Goal: Information Seeking & Learning: Learn about a topic

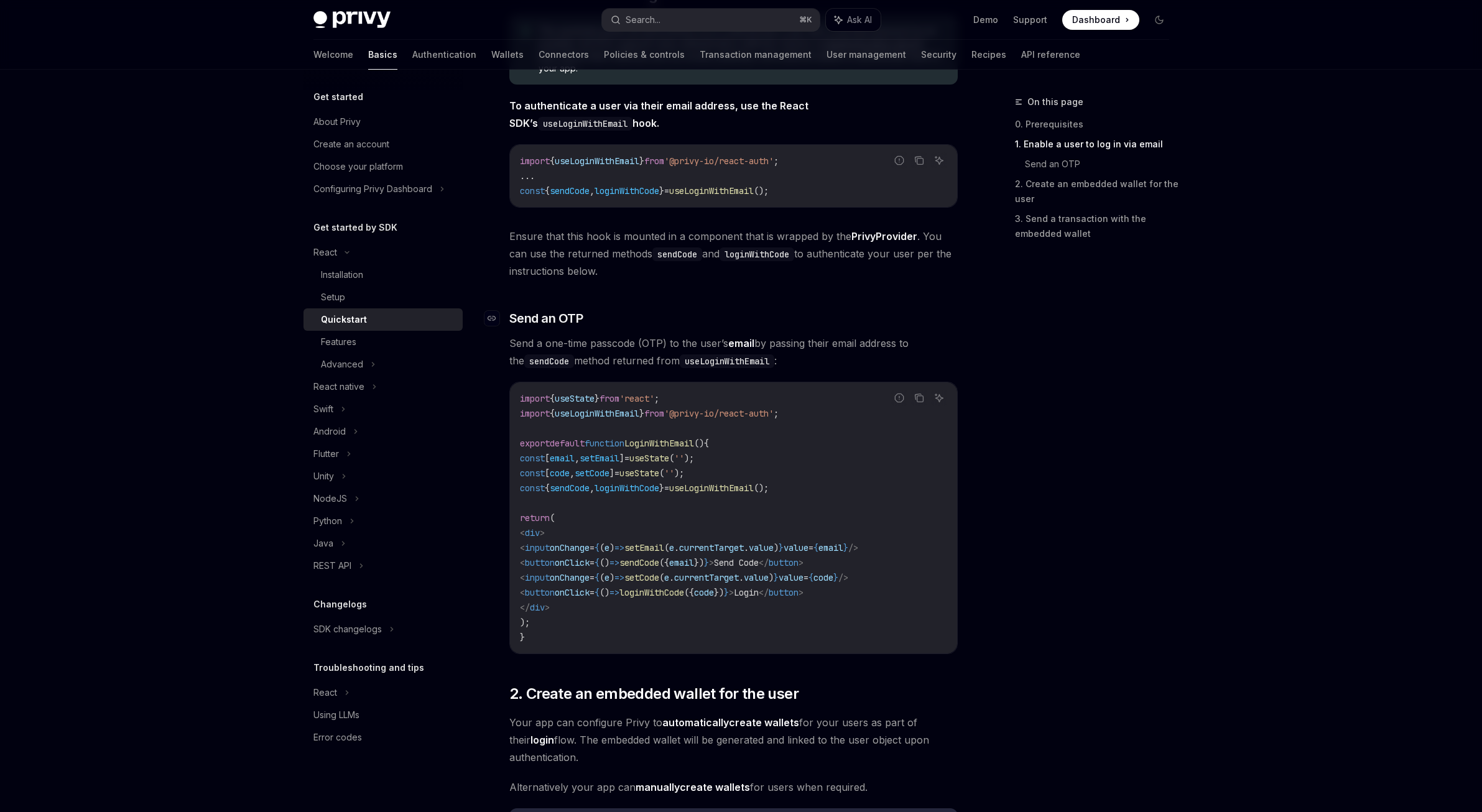
scroll to position [36, 0]
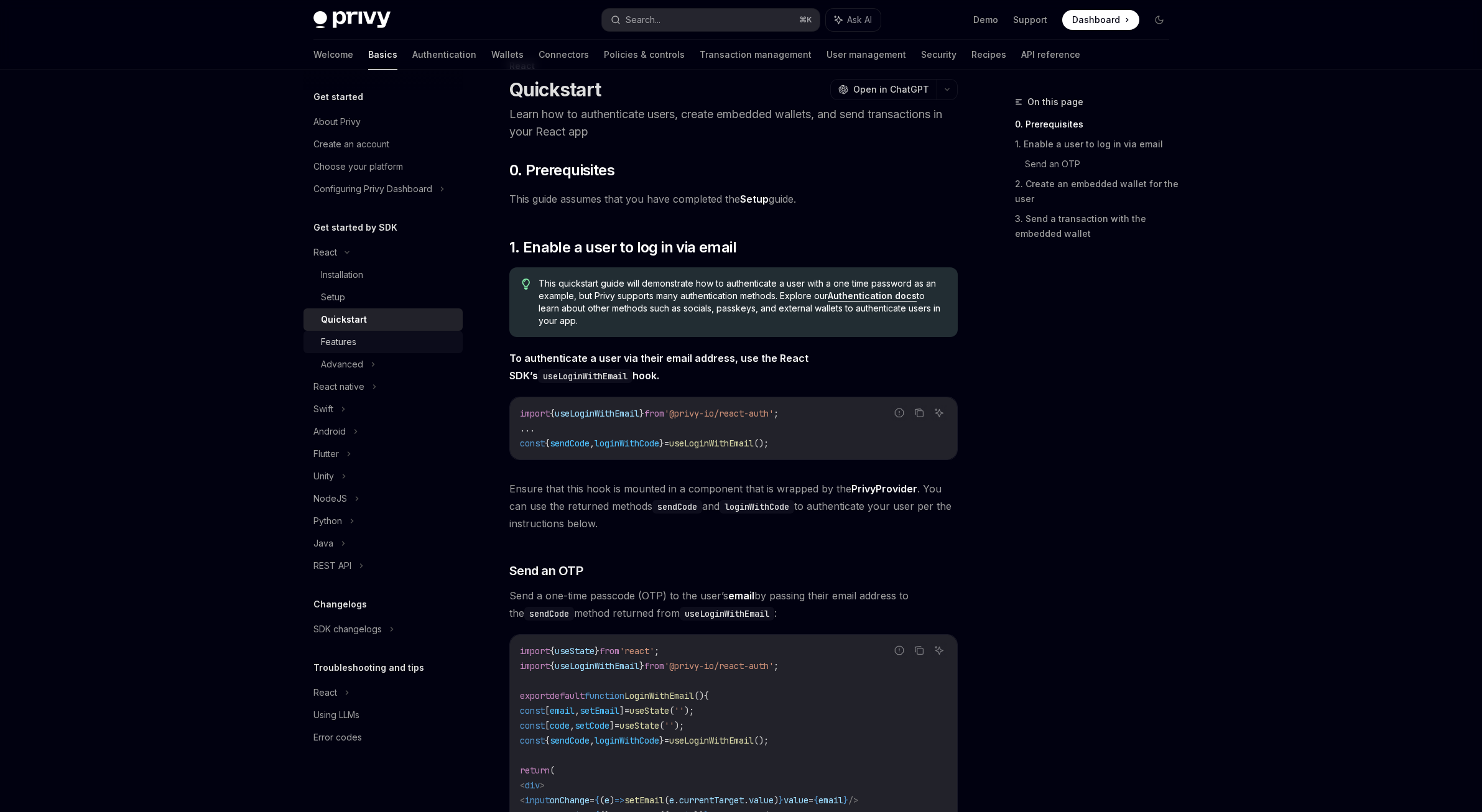
click at [336, 336] on div "Features" at bounding box center [339, 342] width 35 height 15
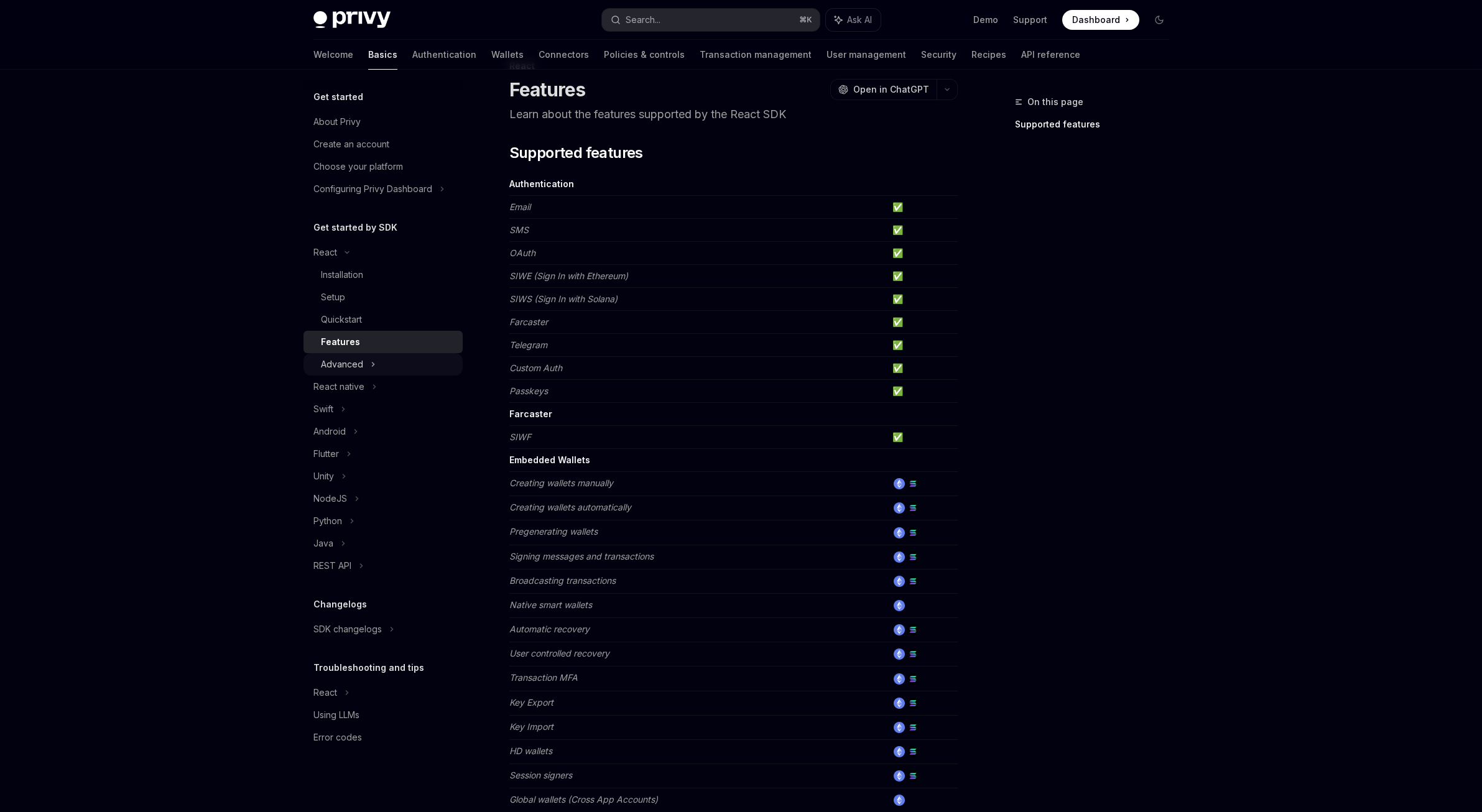
click at [387, 357] on div "Advanced" at bounding box center [383, 364] width 159 height 23
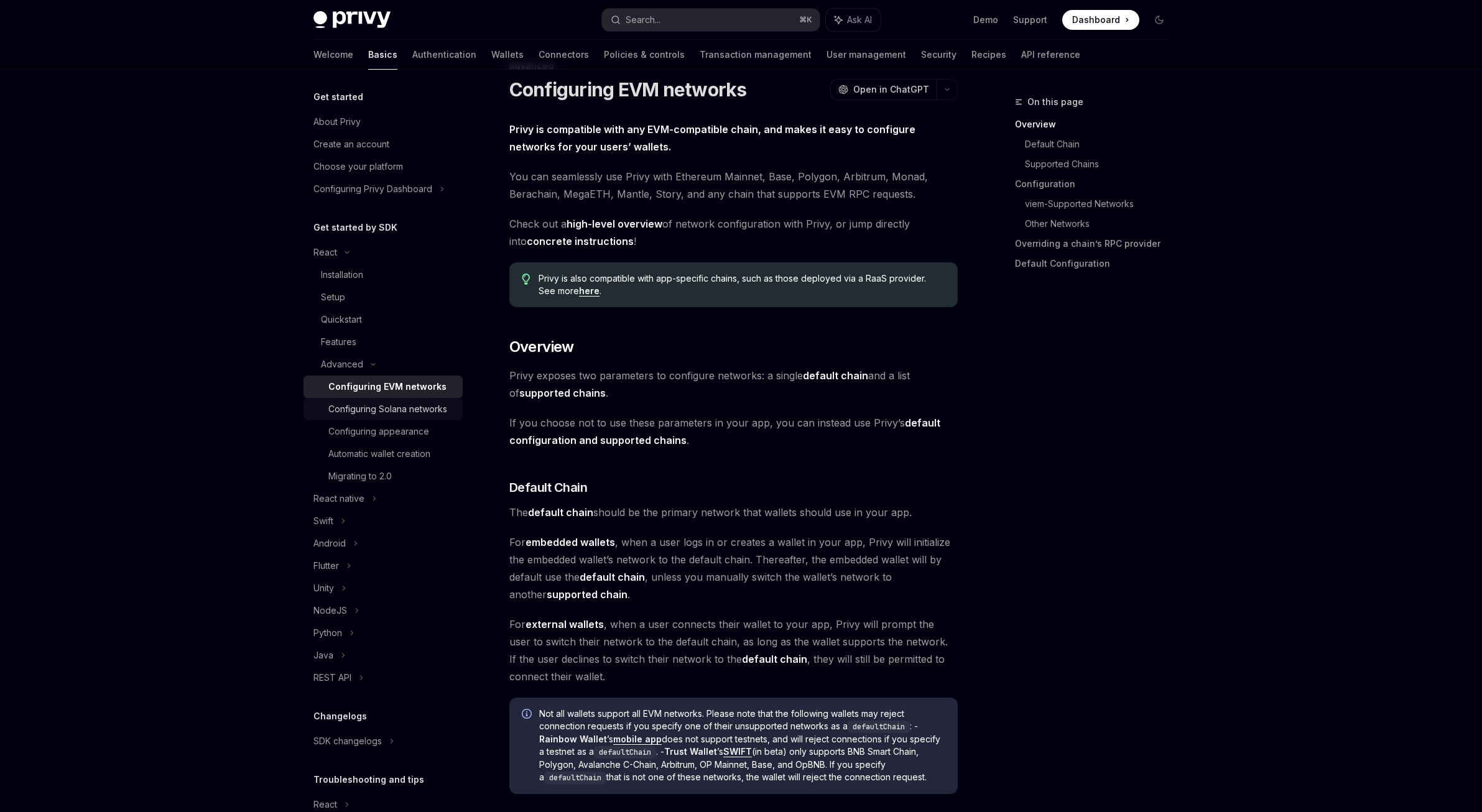
click at [425, 413] on div "Configuring Solana networks" at bounding box center [388, 409] width 119 height 15
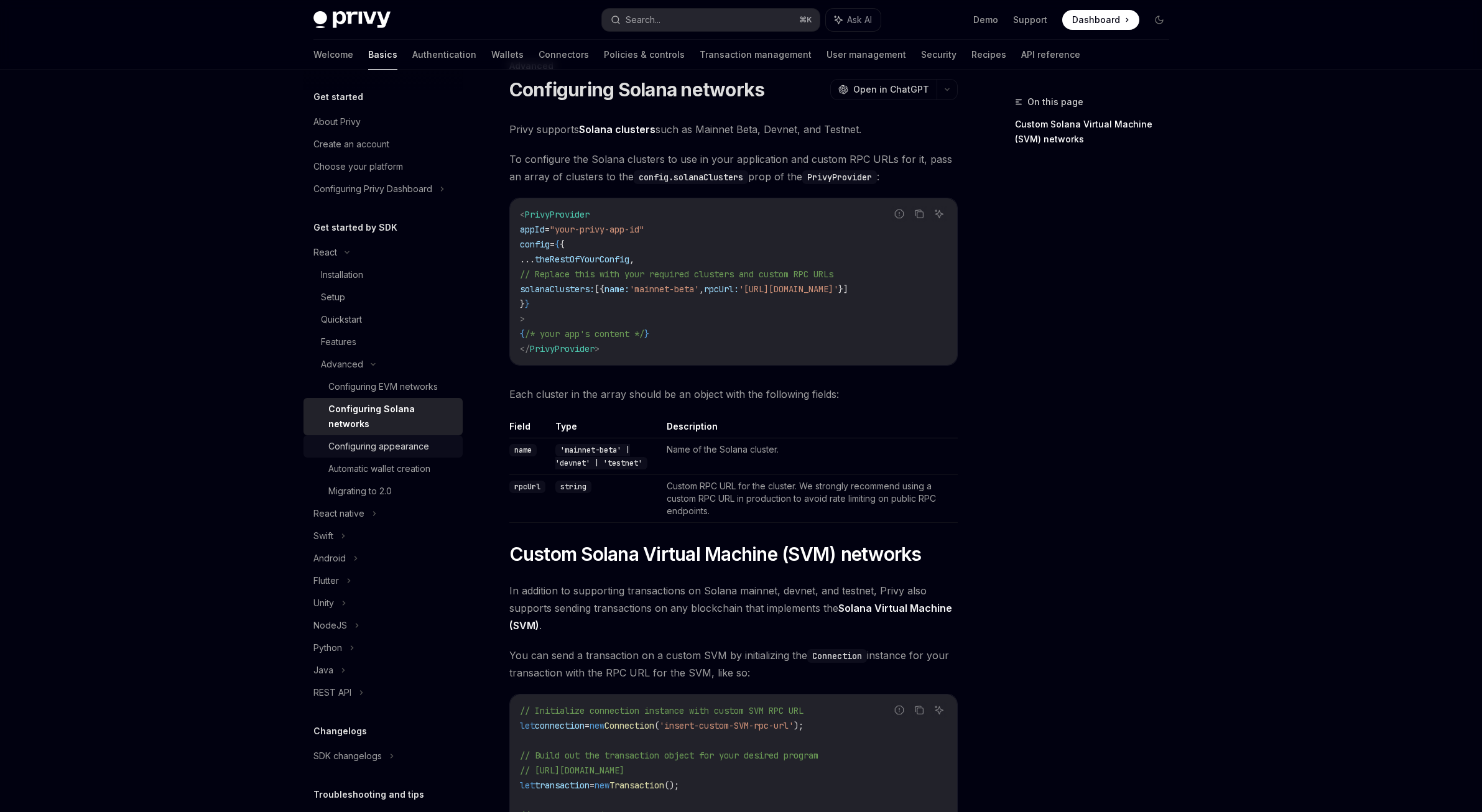
click at [415, 438] on link "Configuring appearance" at bounding box center [383, 446] width 159 height 23
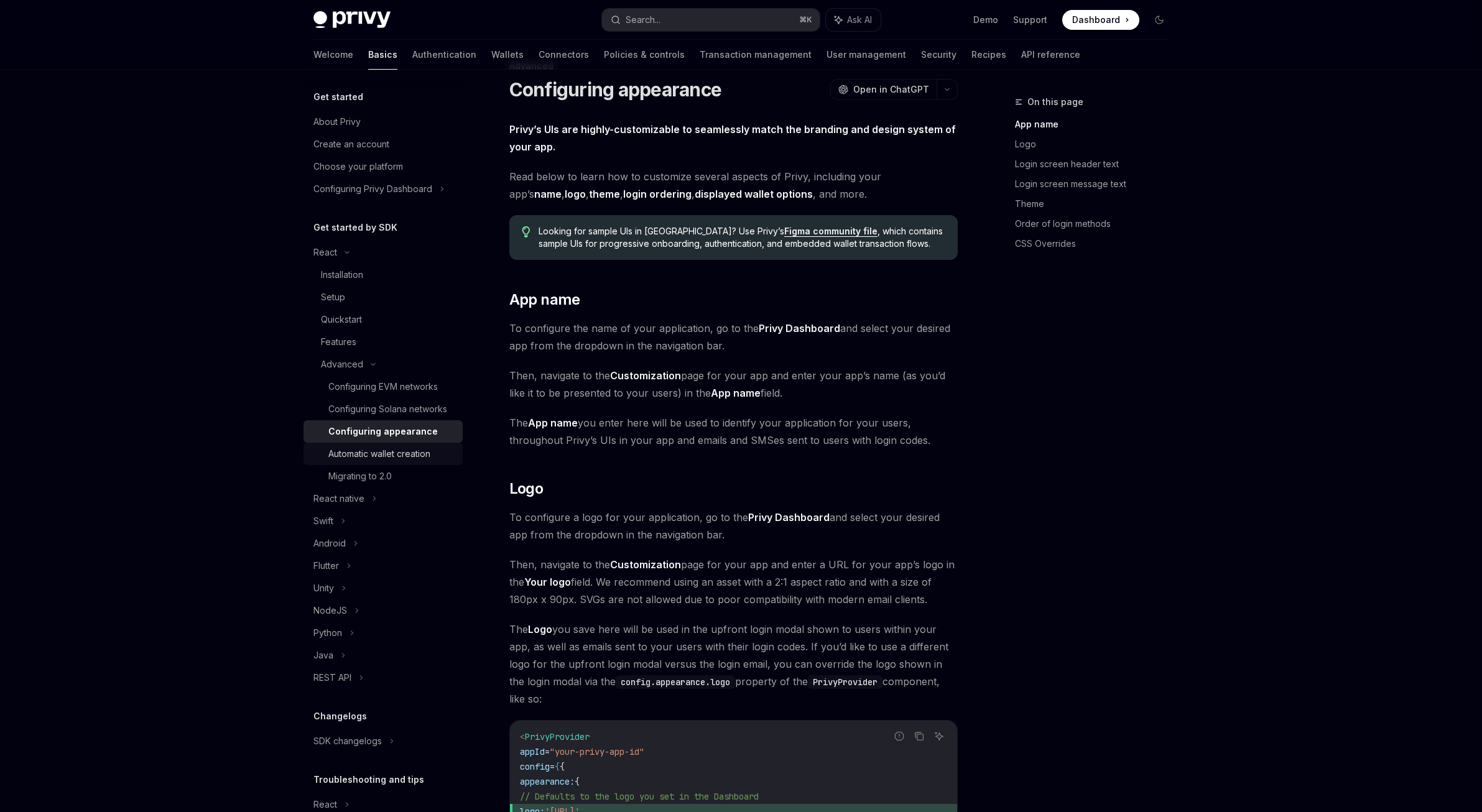
click at [415, 461] on div "Automatic wallet creation" at bounding box center [379, 454] width 102 height 15
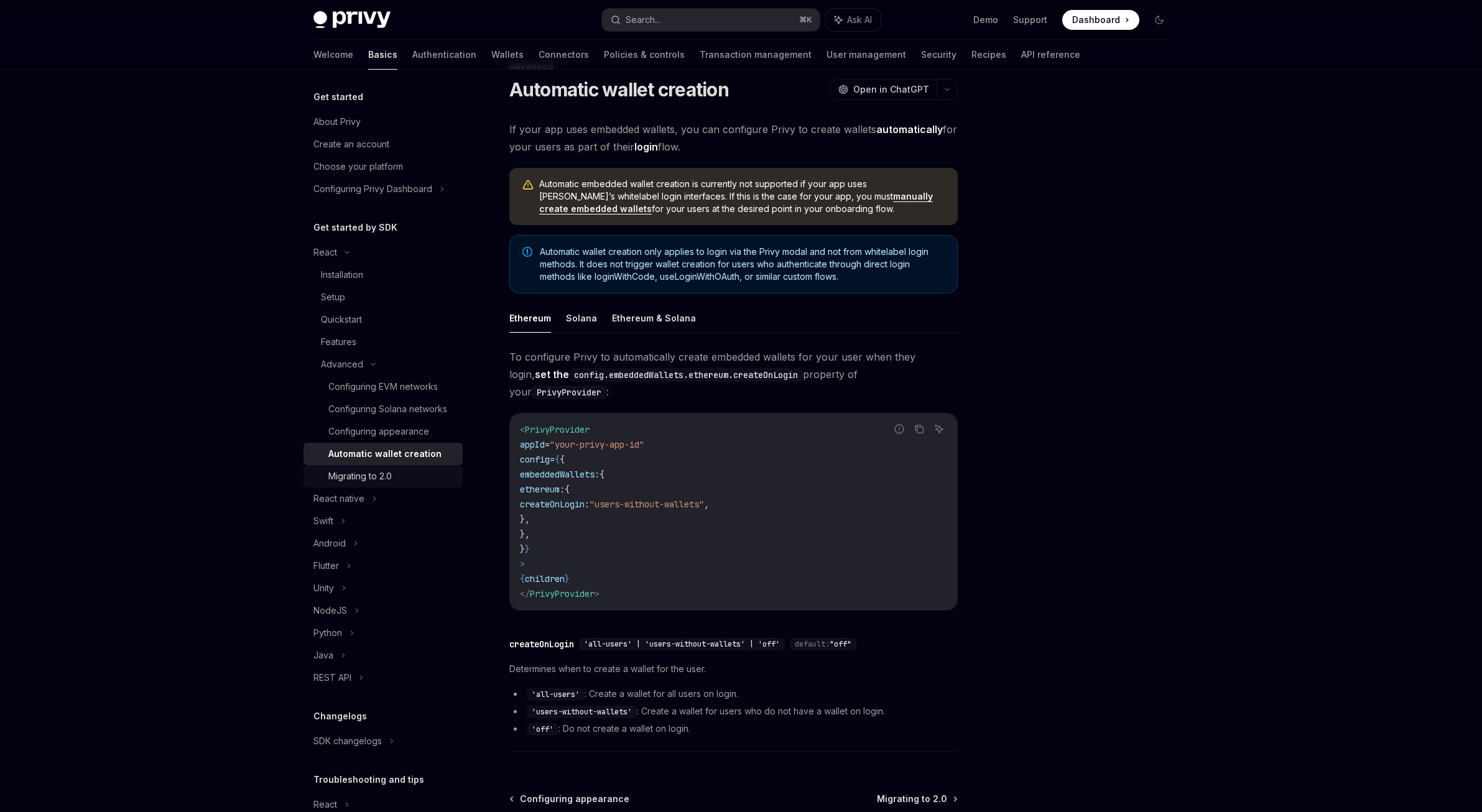
click at [409, 484] on div "Migrating to 2.0" at bounding box center [392, 476] width 127 height 15
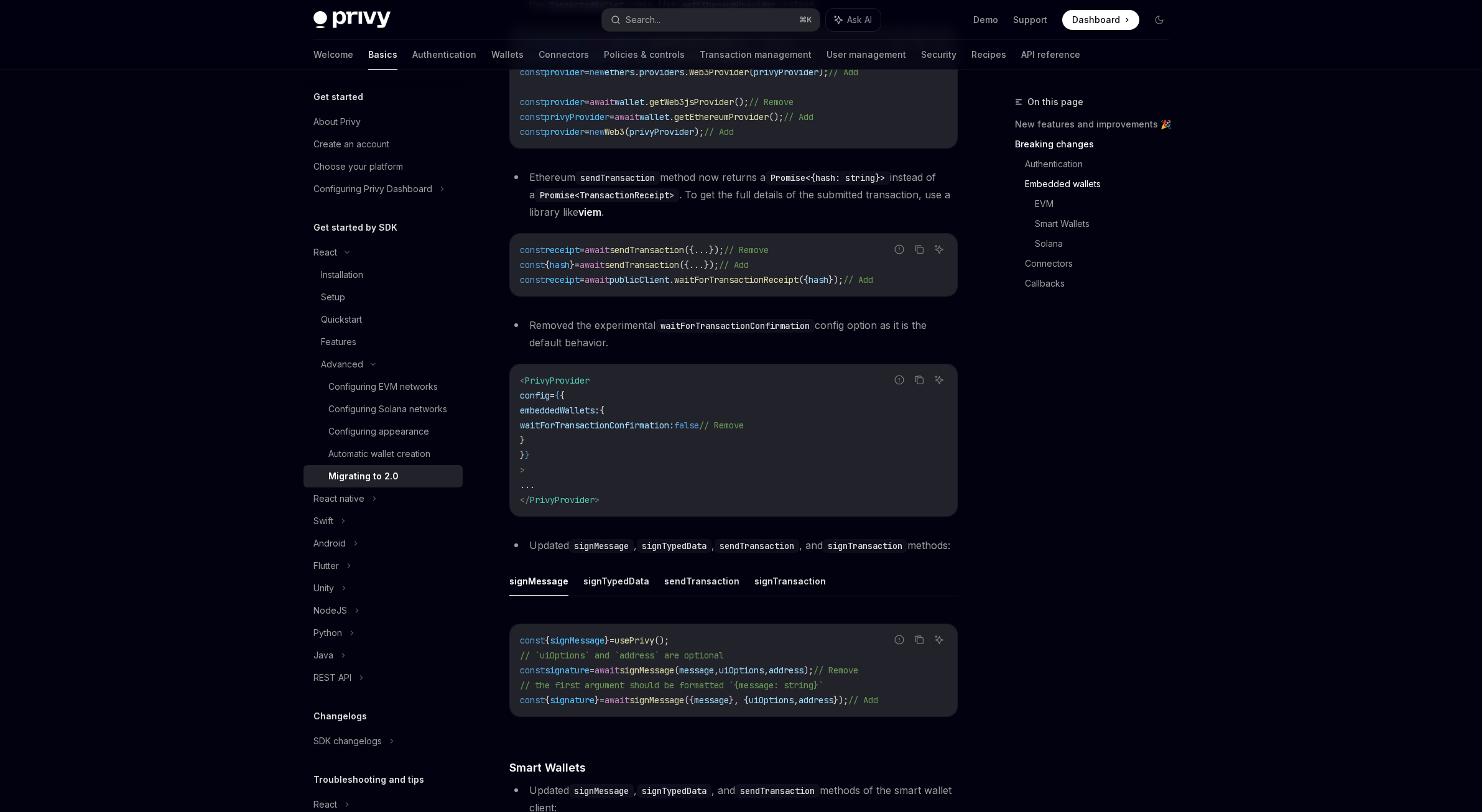
scroll to position [769, 0]
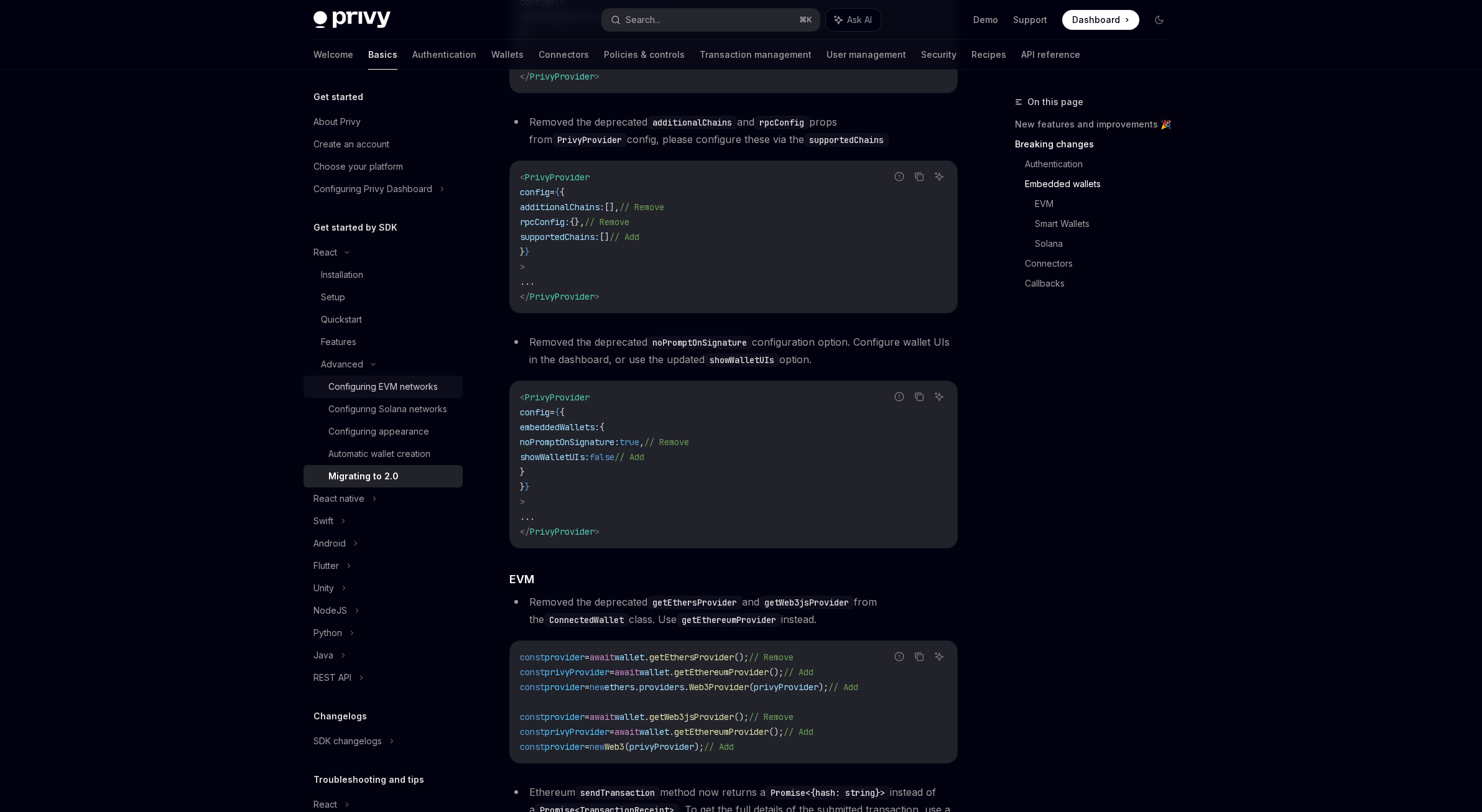
click at [379, 388] on div "Configuring EVM networks" at bounding box center [383, 387] width 109 height 15
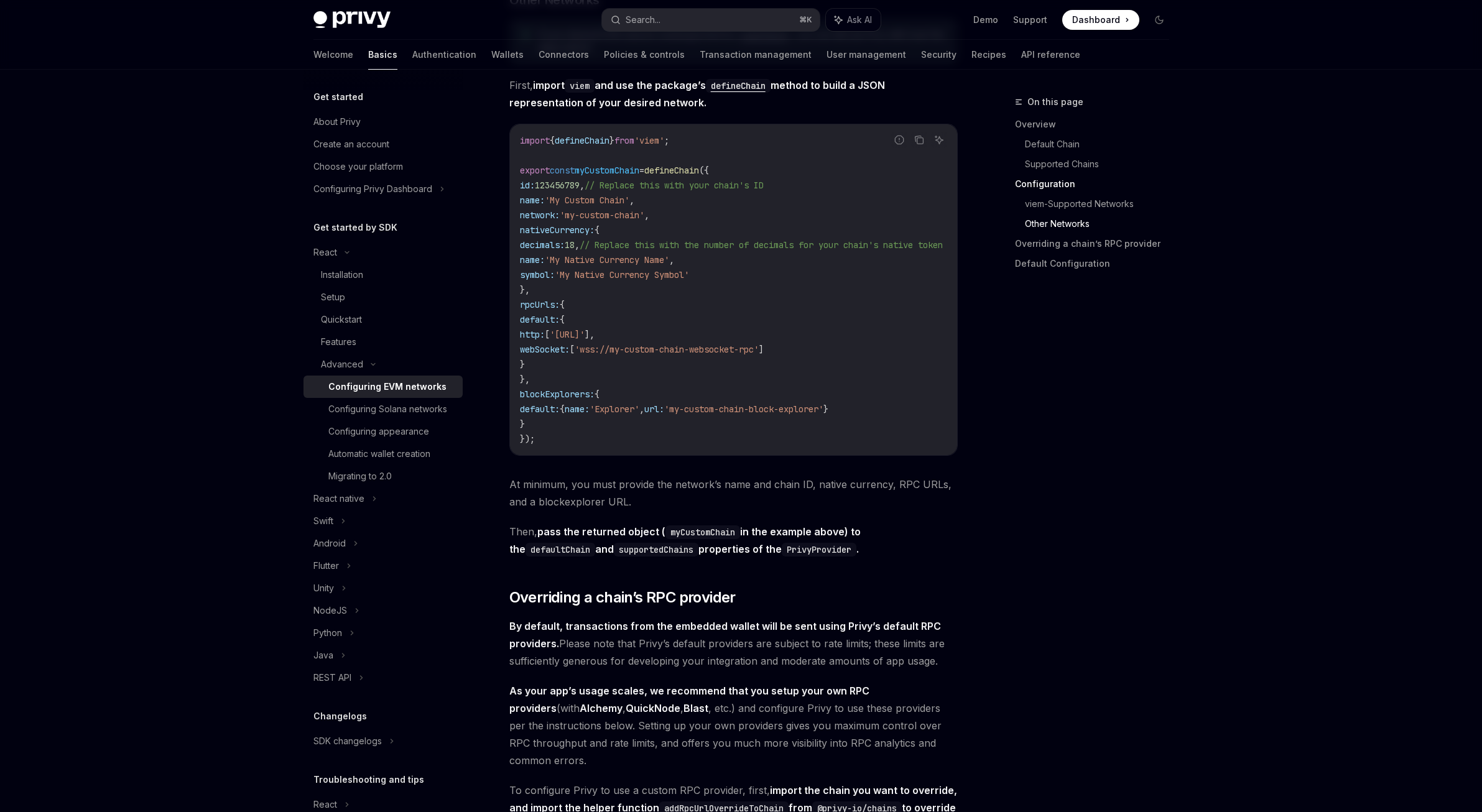
scroll to position [2101, 0]
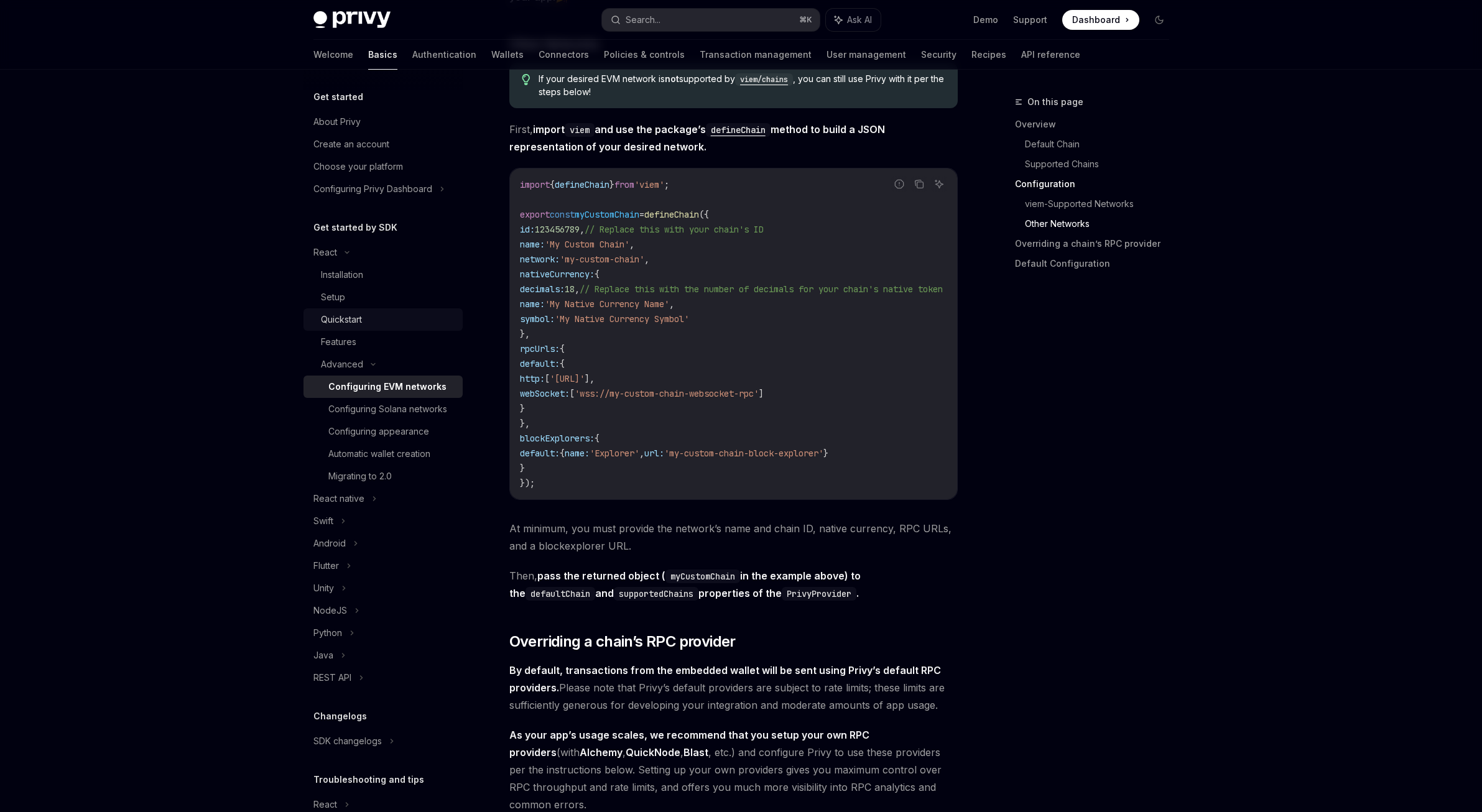
click at [345, 324] on div "Quickstart" at bounding box center [341, 319] width 41 height 15
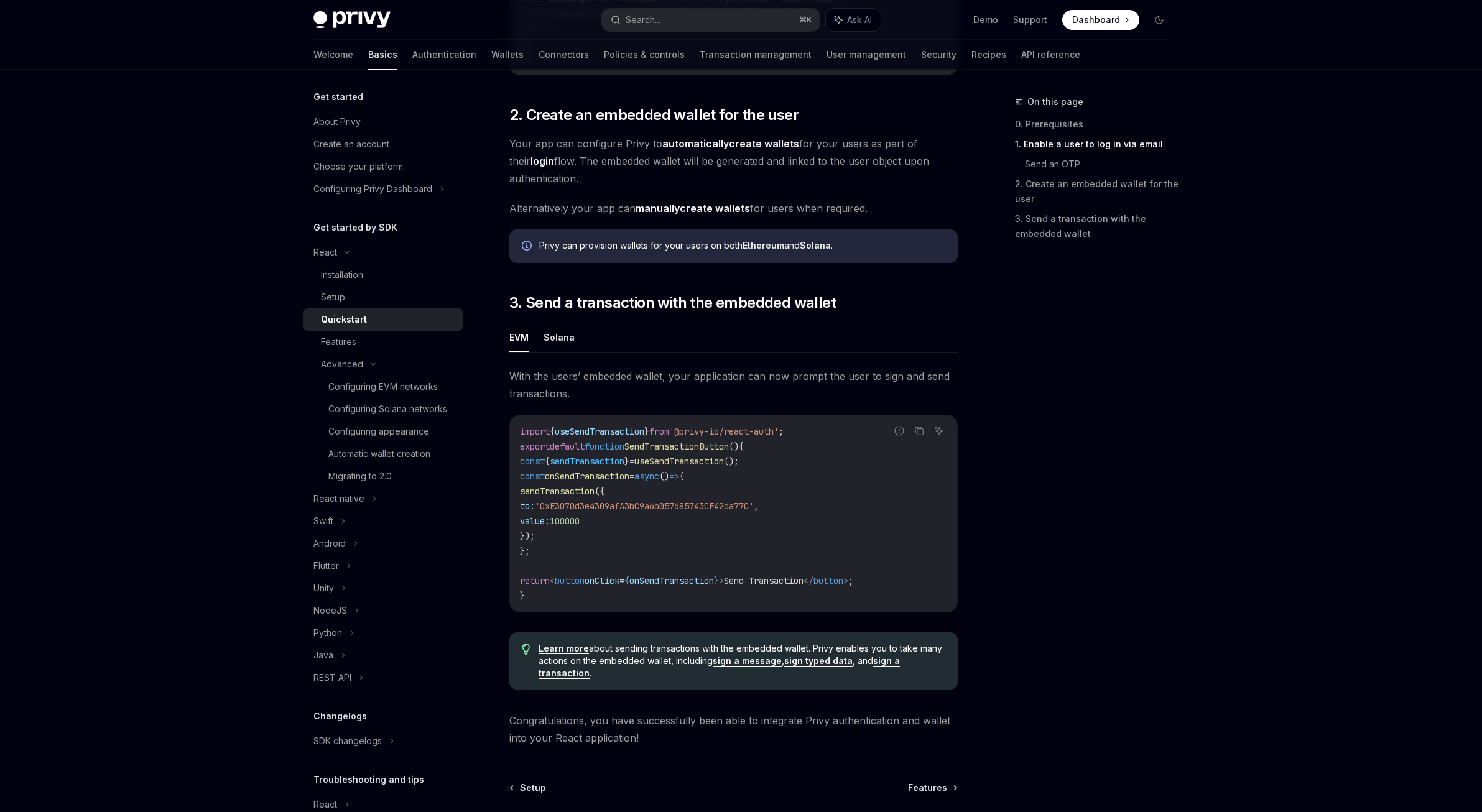
scroll to position [895, 0]
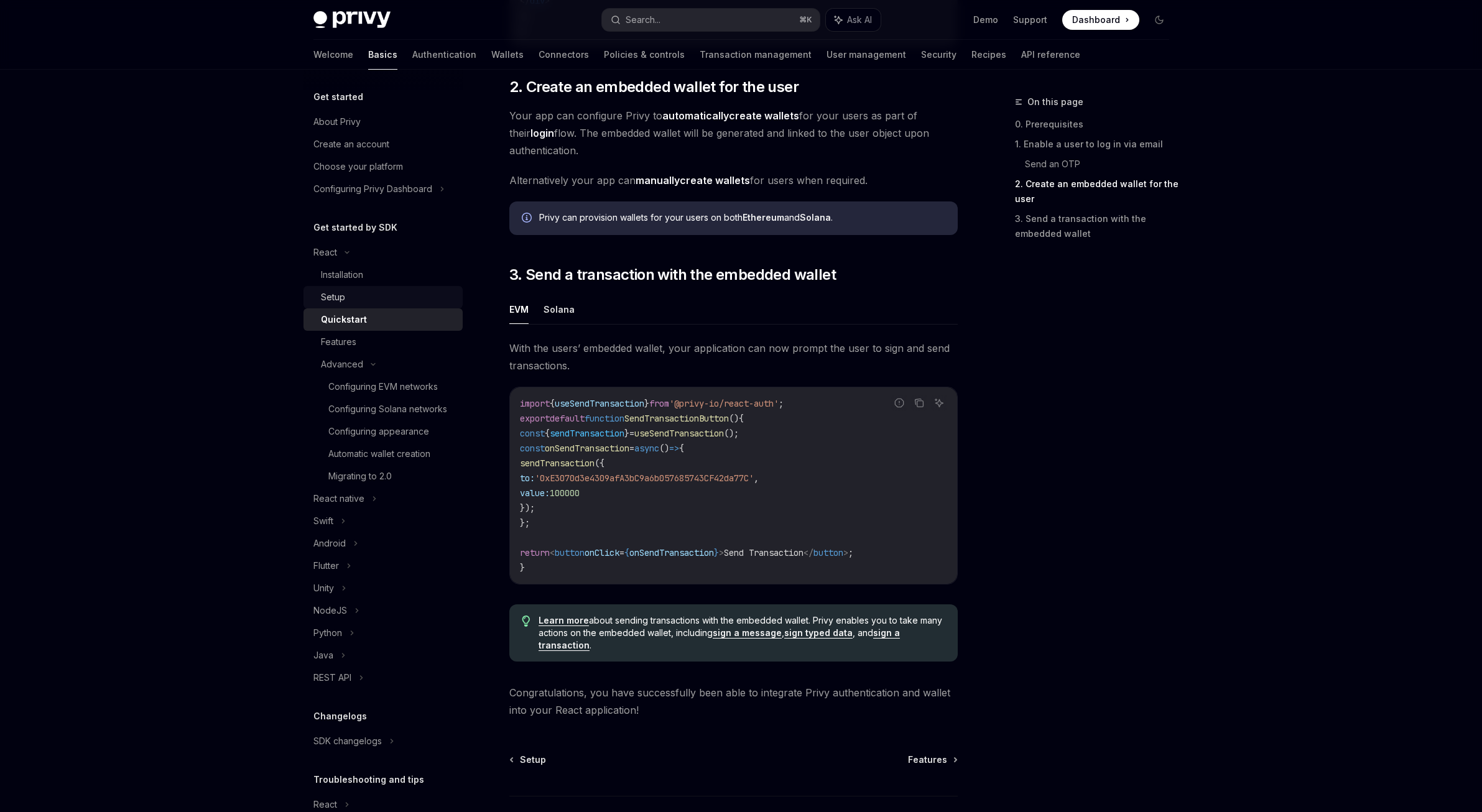
click at [376, 295] on div "Setup" at bounding box center [388, 297] width 135 height 15
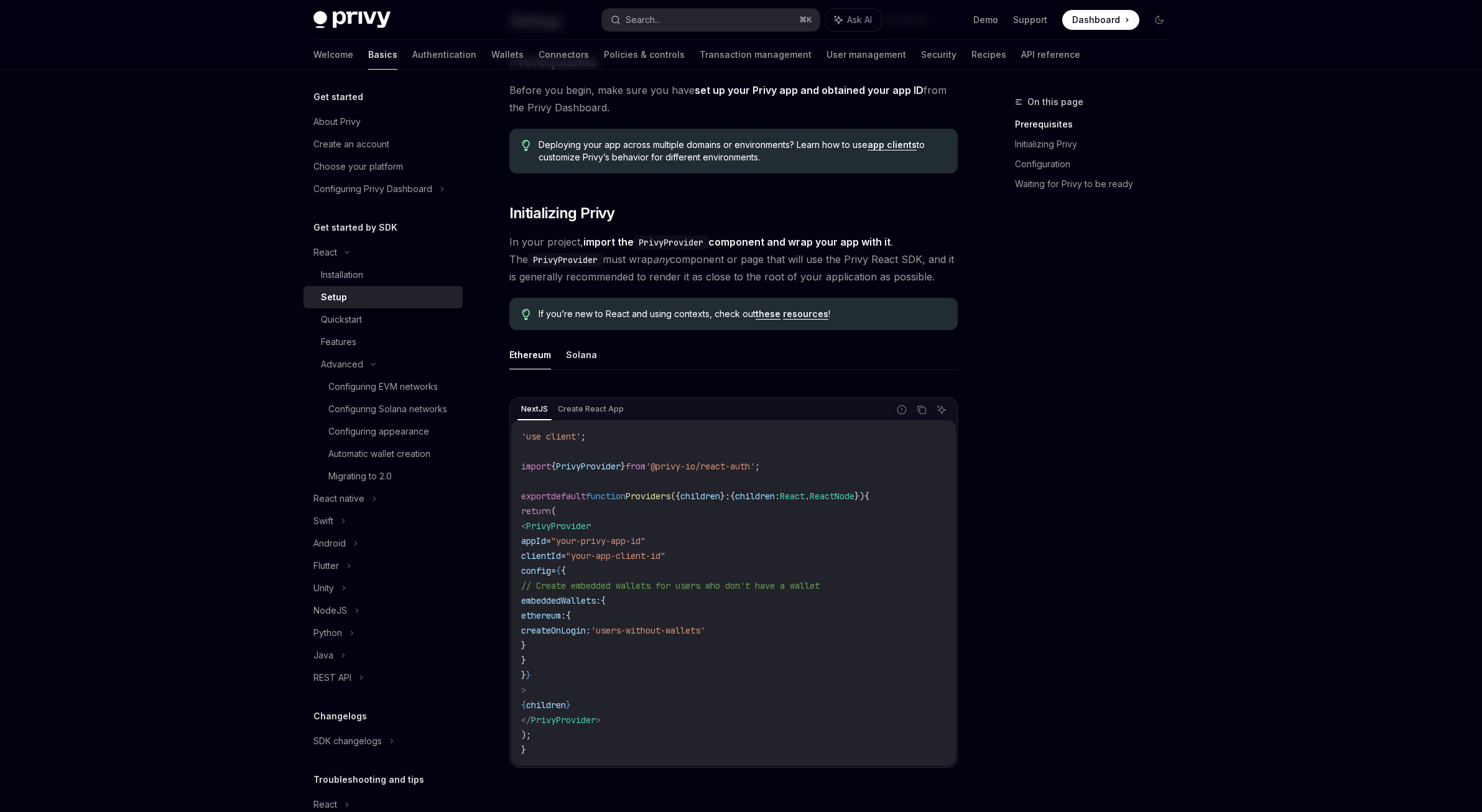
scroll to position [153, 0]
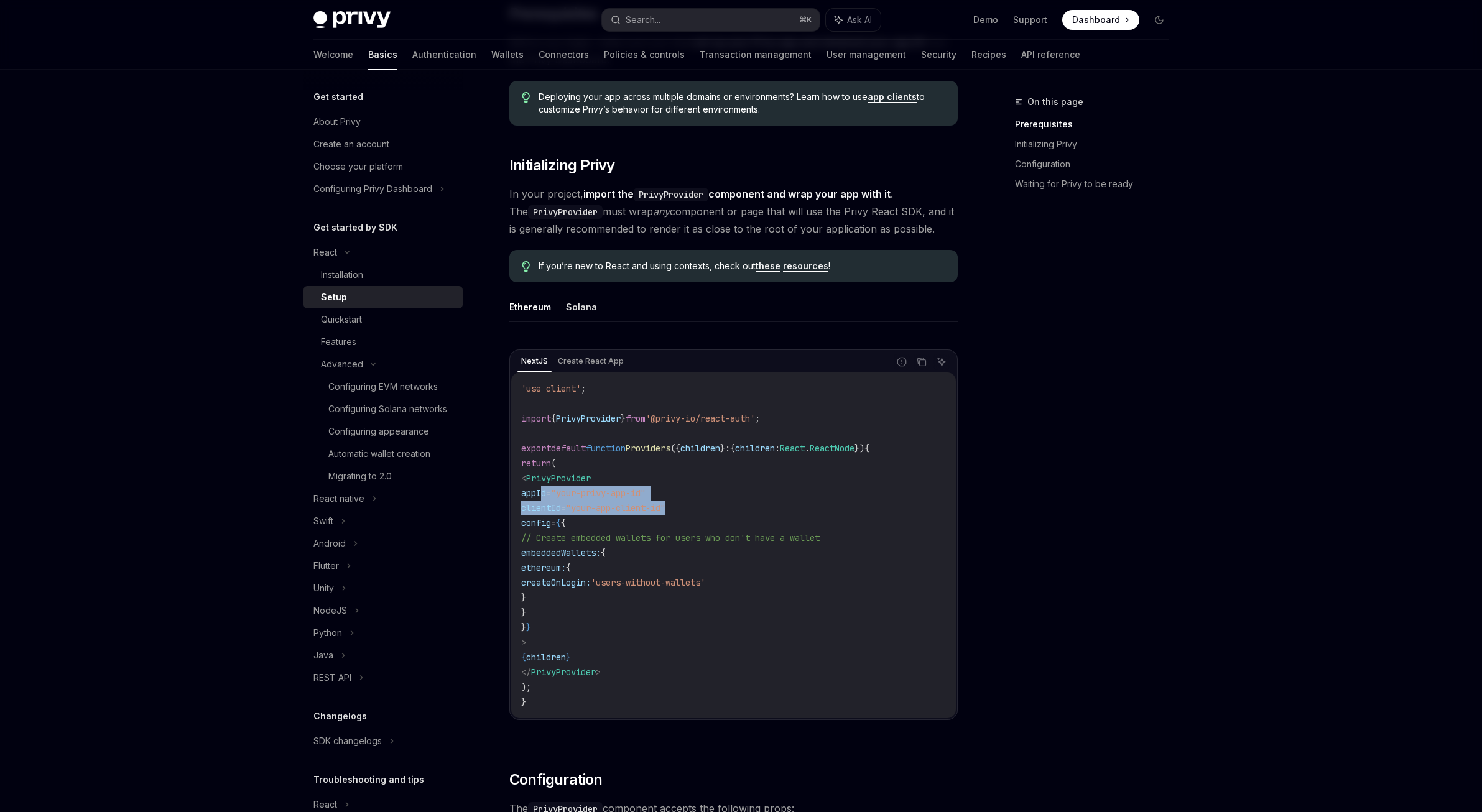
drag, startPoint x: 543, startPoint y: 490, endPoint x: 767, endPoint y: 502, distance: 224.3
click at [767, 502] on code "'use client' ; import { PrivyProvider } from '@privy-io/react-auth' ; export de…" at bounding box center [733, 545] width 425 height 328
copy code "appId = "your-privy-app-id" clientId = "your-app-client-id""
click at [1016, 459] on div "On this page Prerequisites Initializing Privy Configuration Waiting for Privy t…" at bounding box center [1084, 453] width 189 height 718
click at [772, 342] on div "NextJS Create React App Report incorrect code Copy Ask AI 'use client' ; import…" at bounding box center [733, 538] width 448 height 403
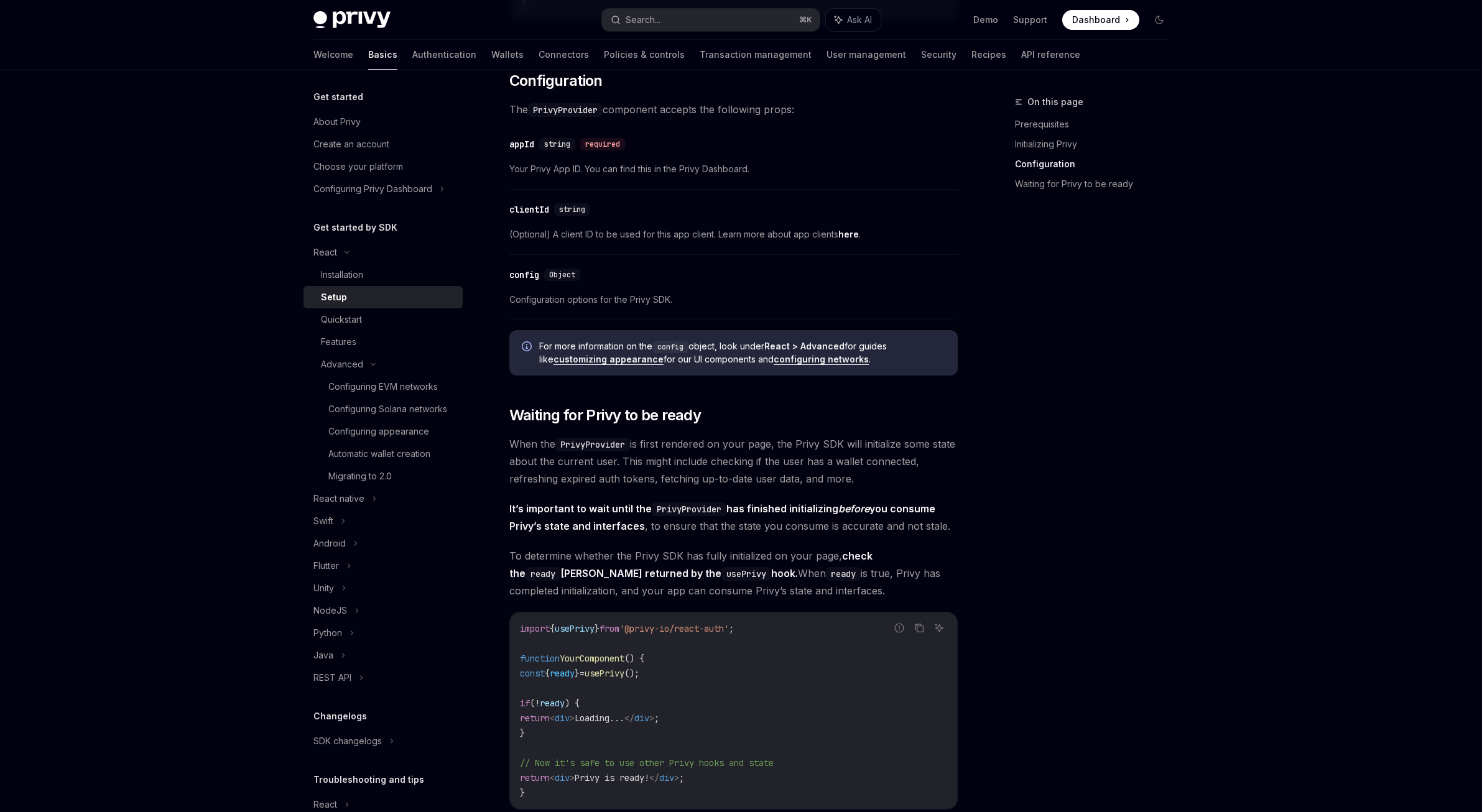
scroll to position [1212, 0]
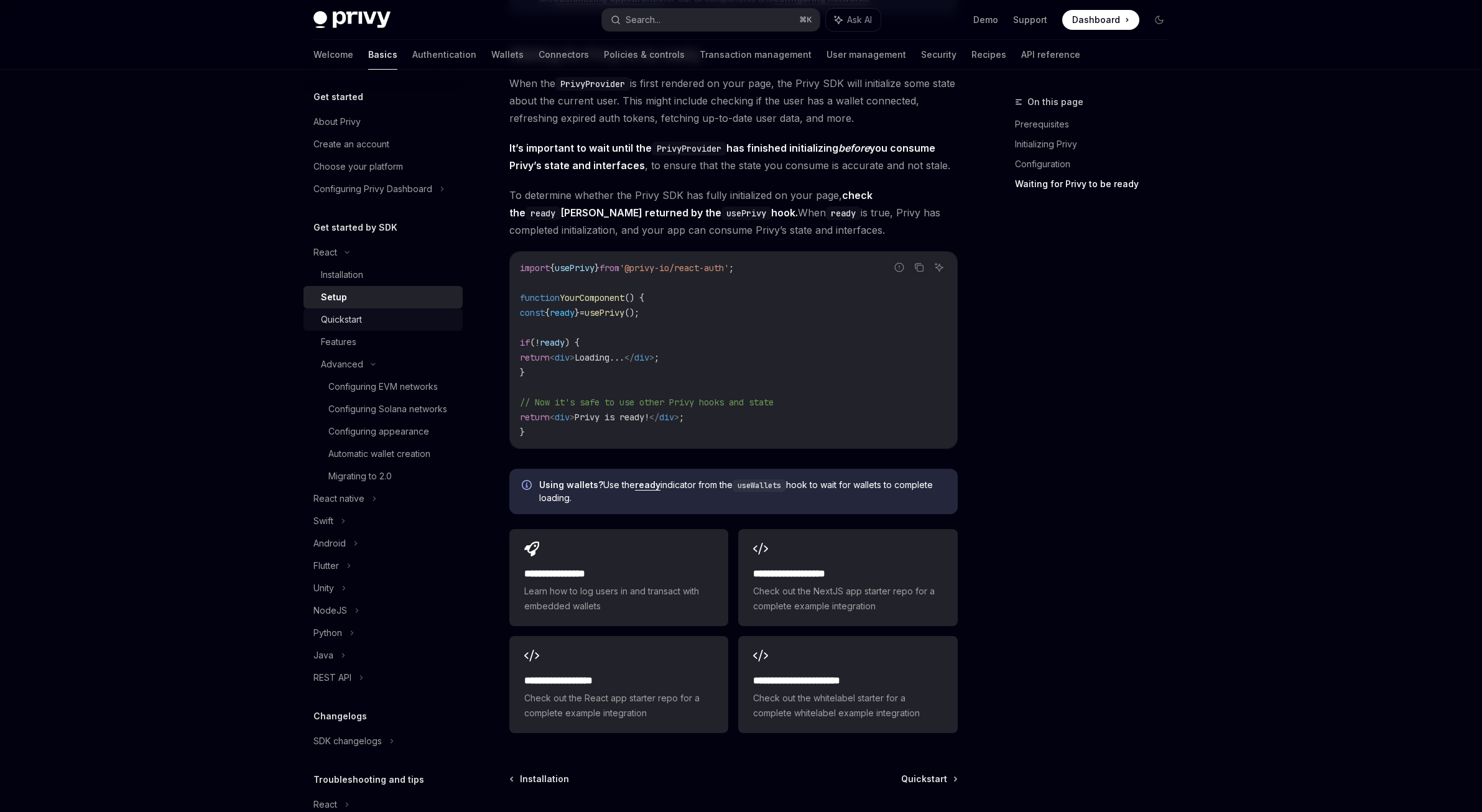
click at [374, 317] on div "Quickstart" at bounding box center [388, 319] width 135 height 15
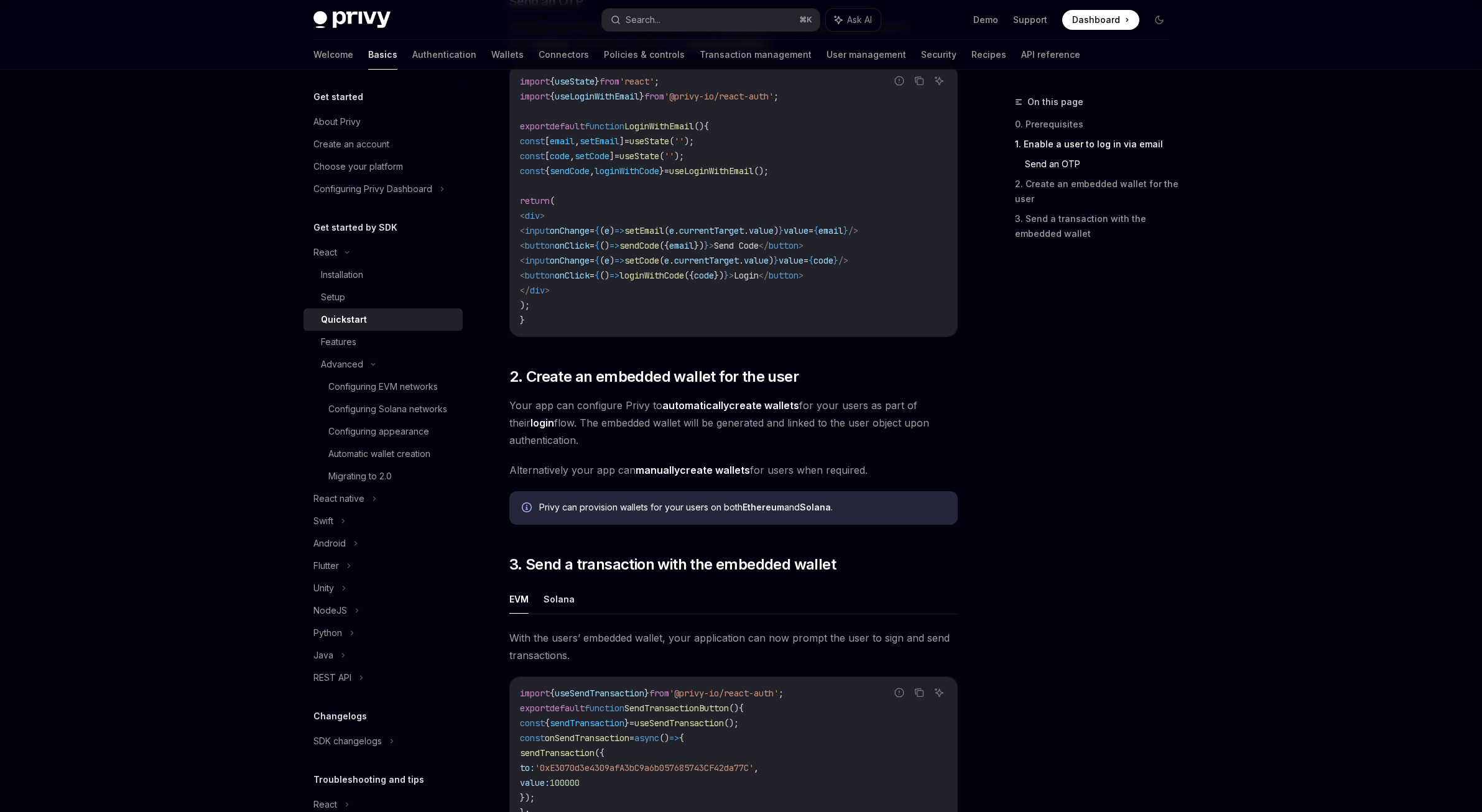
scroll to position [809, 0]
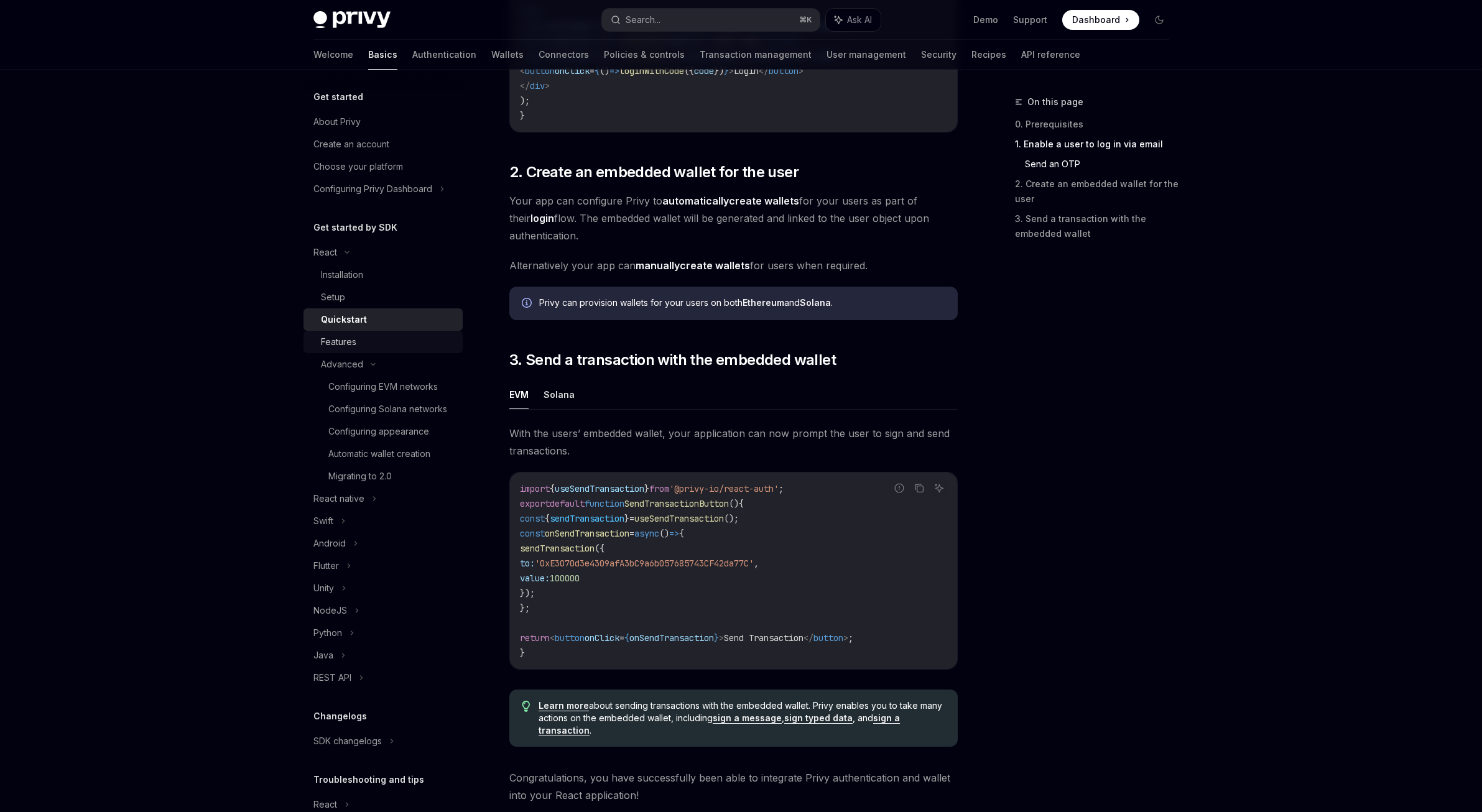
click at [371, 337] on div "Features" at bounding box center [388, 342] width 135 height 15
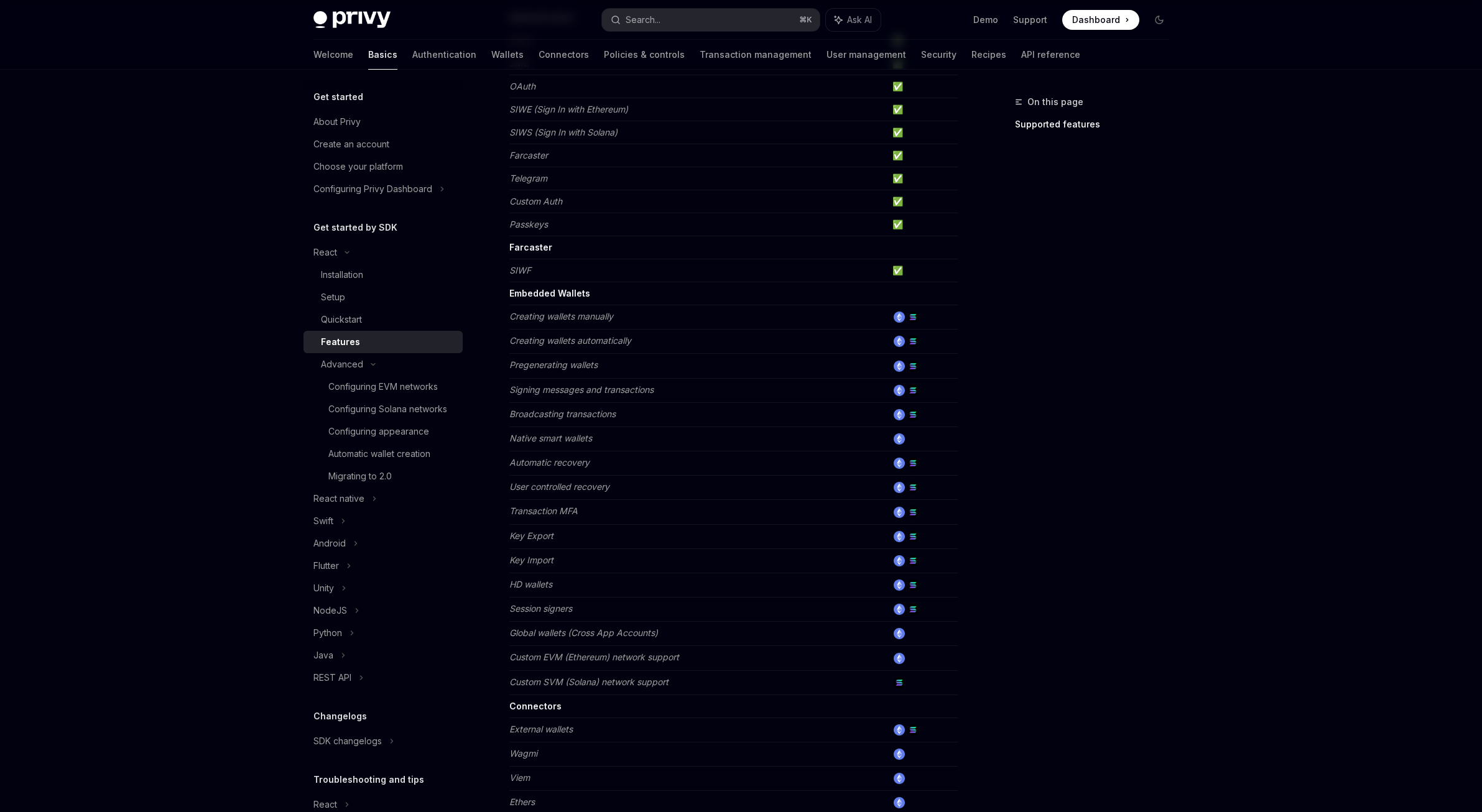
scroll to position [511, 0]
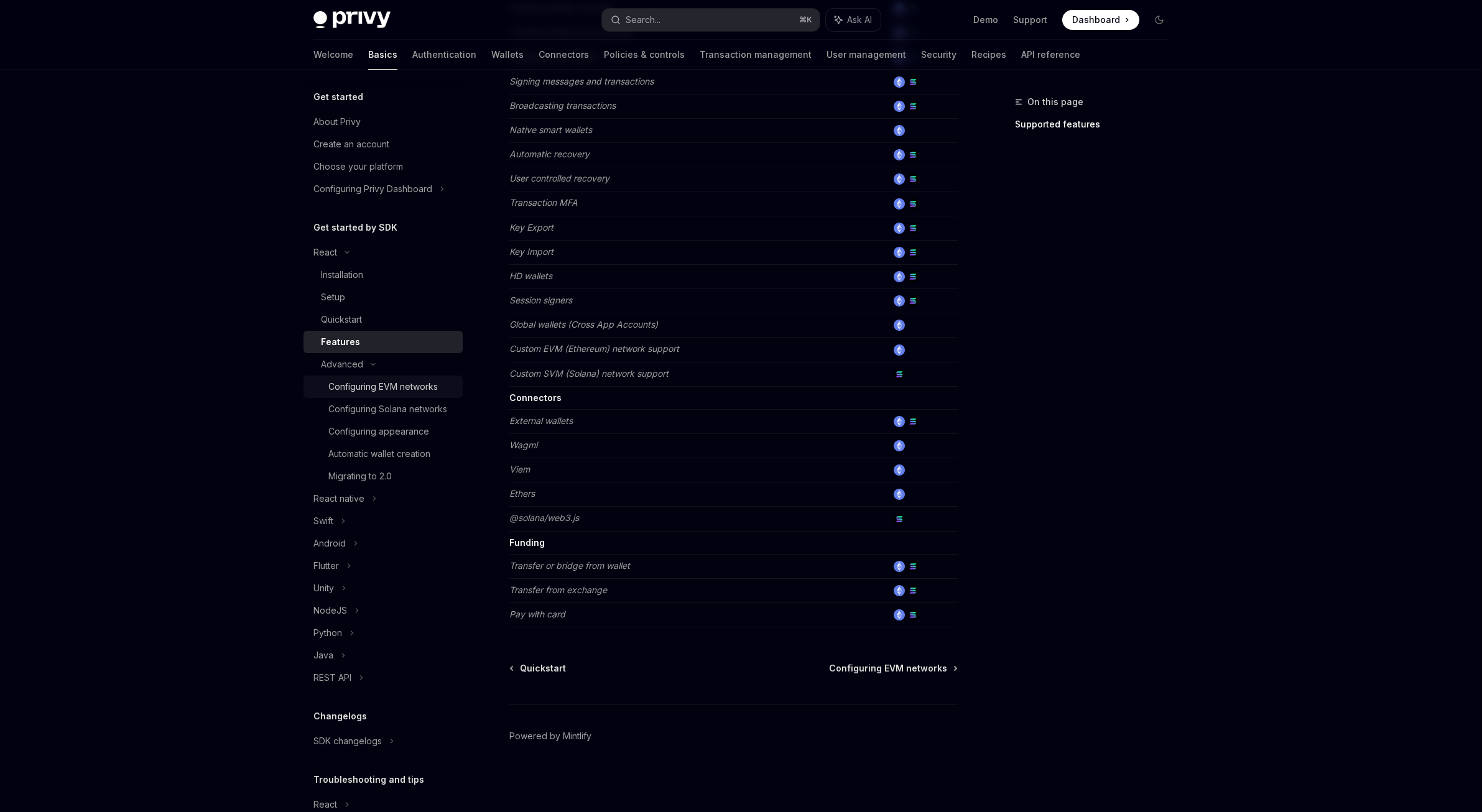
click at [371, 386] on div "Configuring EVM networks" at bounding box center [383, 387] width 109 height 15
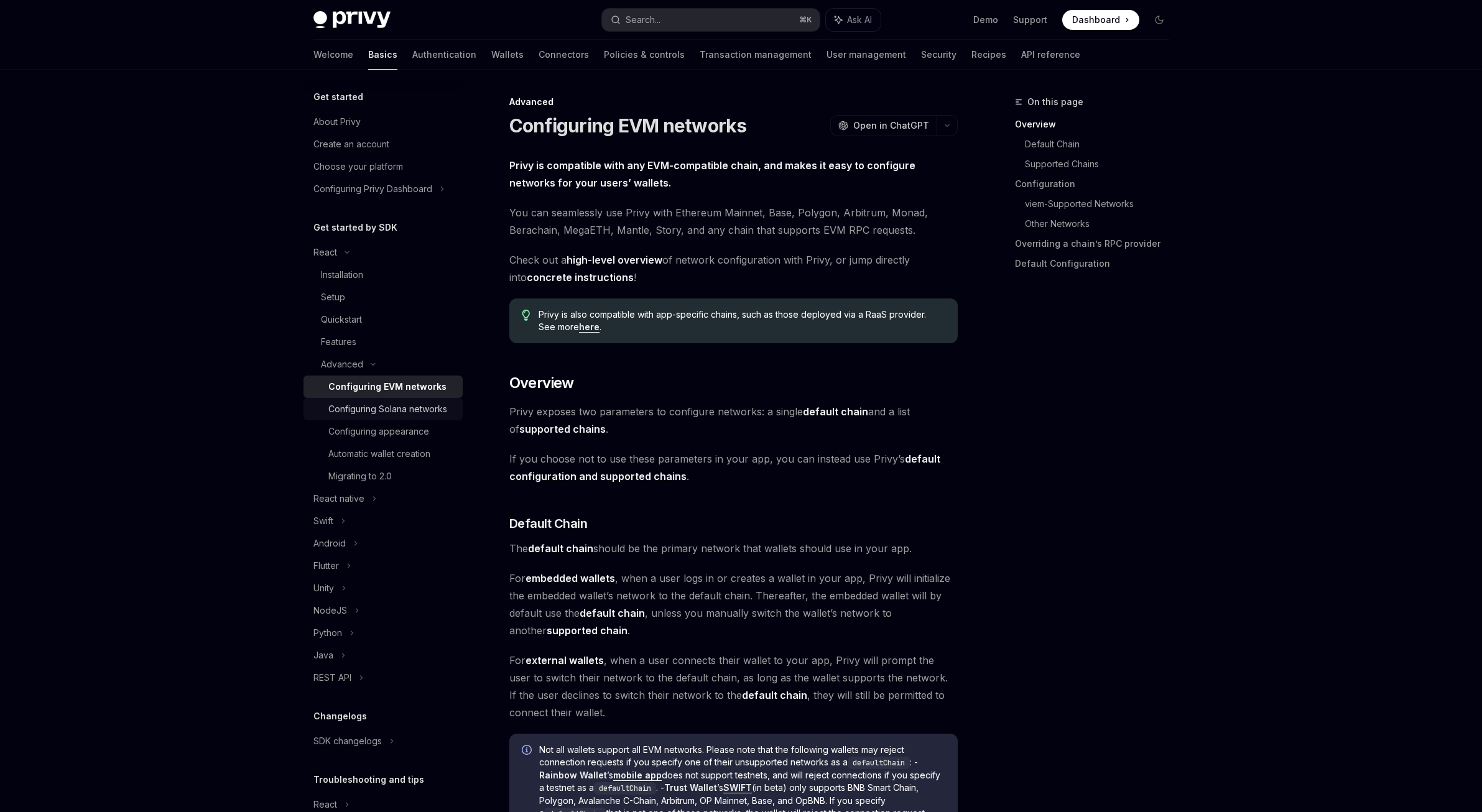
click at [384, 409] on div "Configuring Solana networks" at bounding box center [388, 409] width 119 height 15
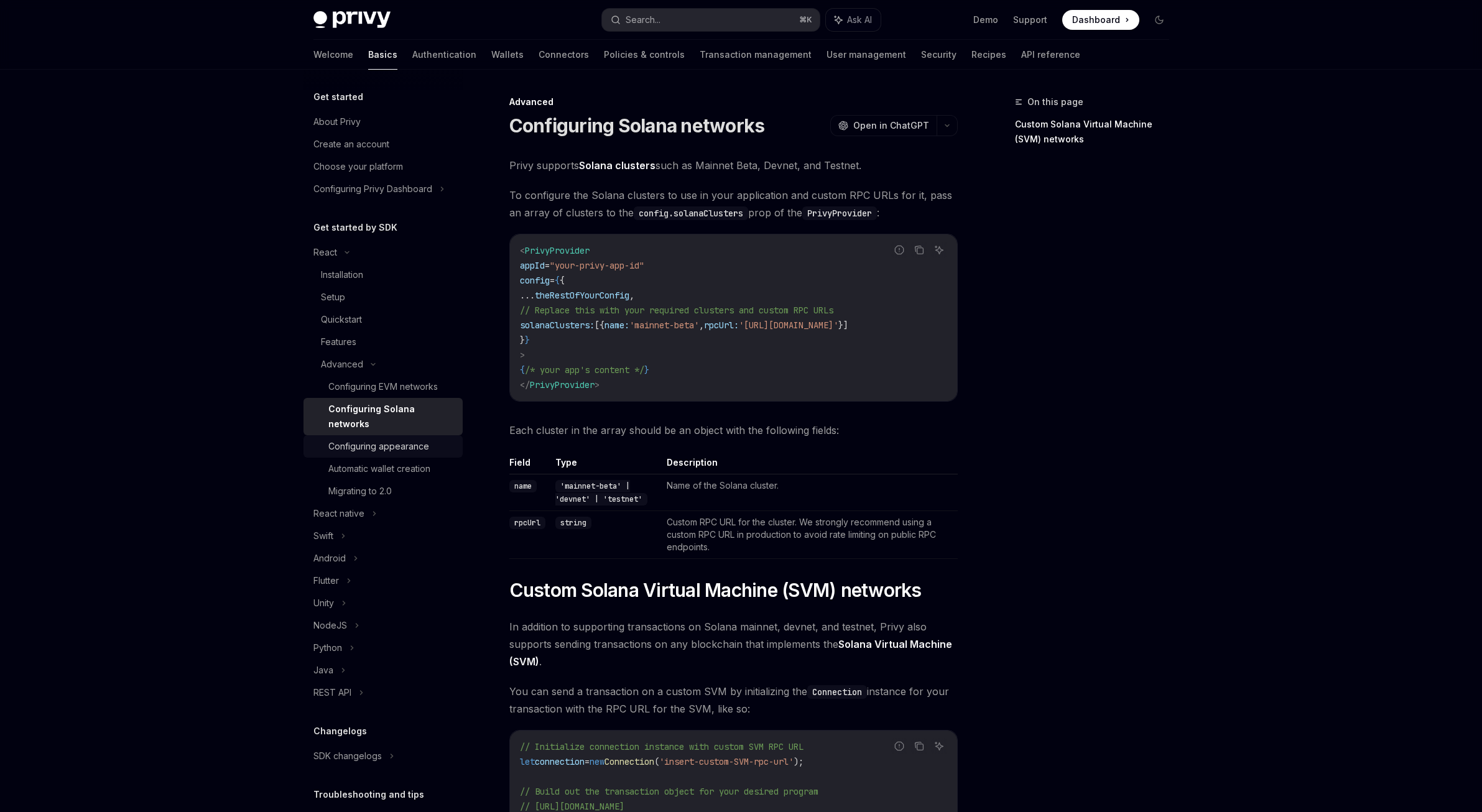
click at [386, 445] on div "Configuring appearance" at bounding box center [379, 446] width 101 height 15
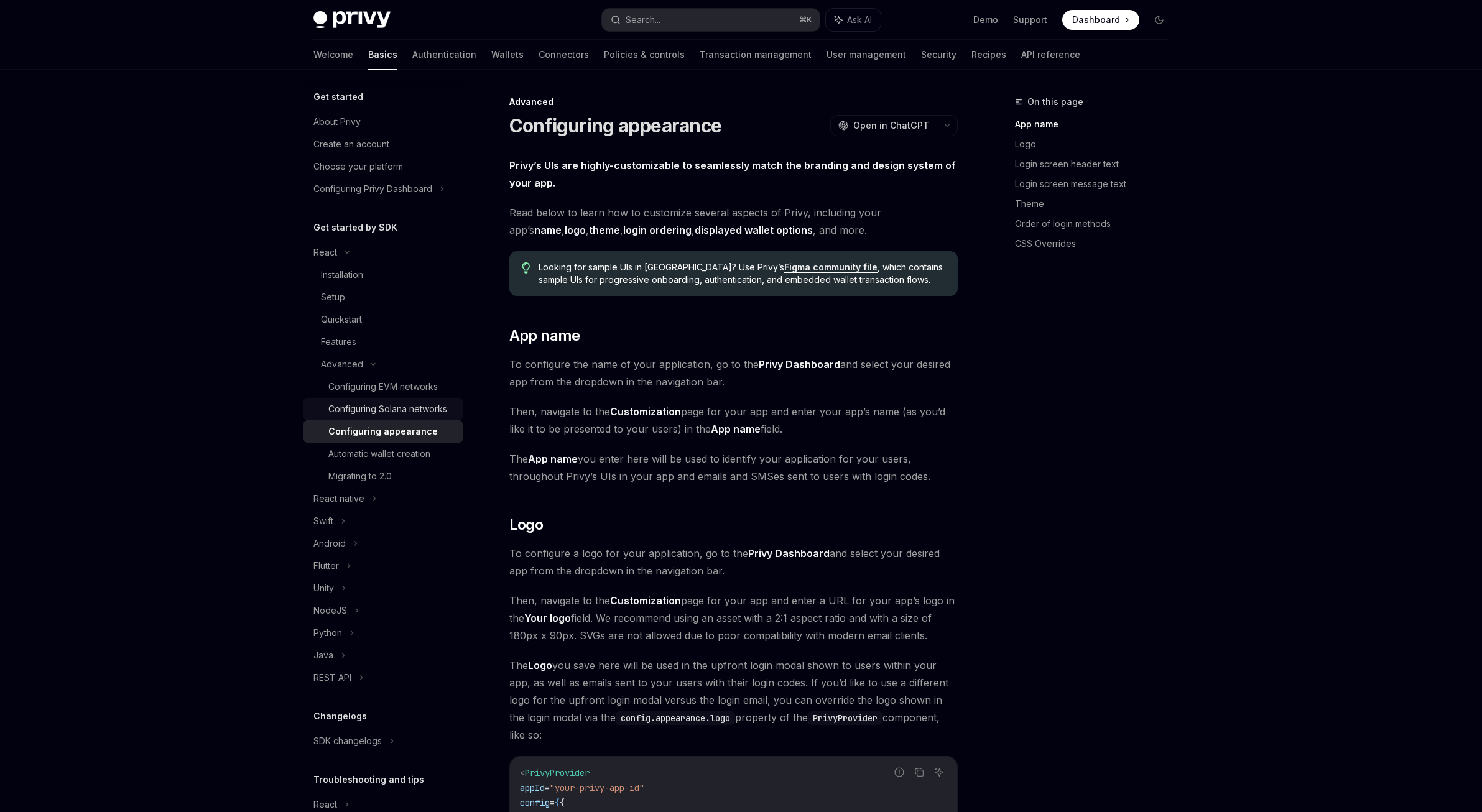
click at [374, 416] on div "Configuring Solana networks" at bounding box center [388, 409] width 119 height 15
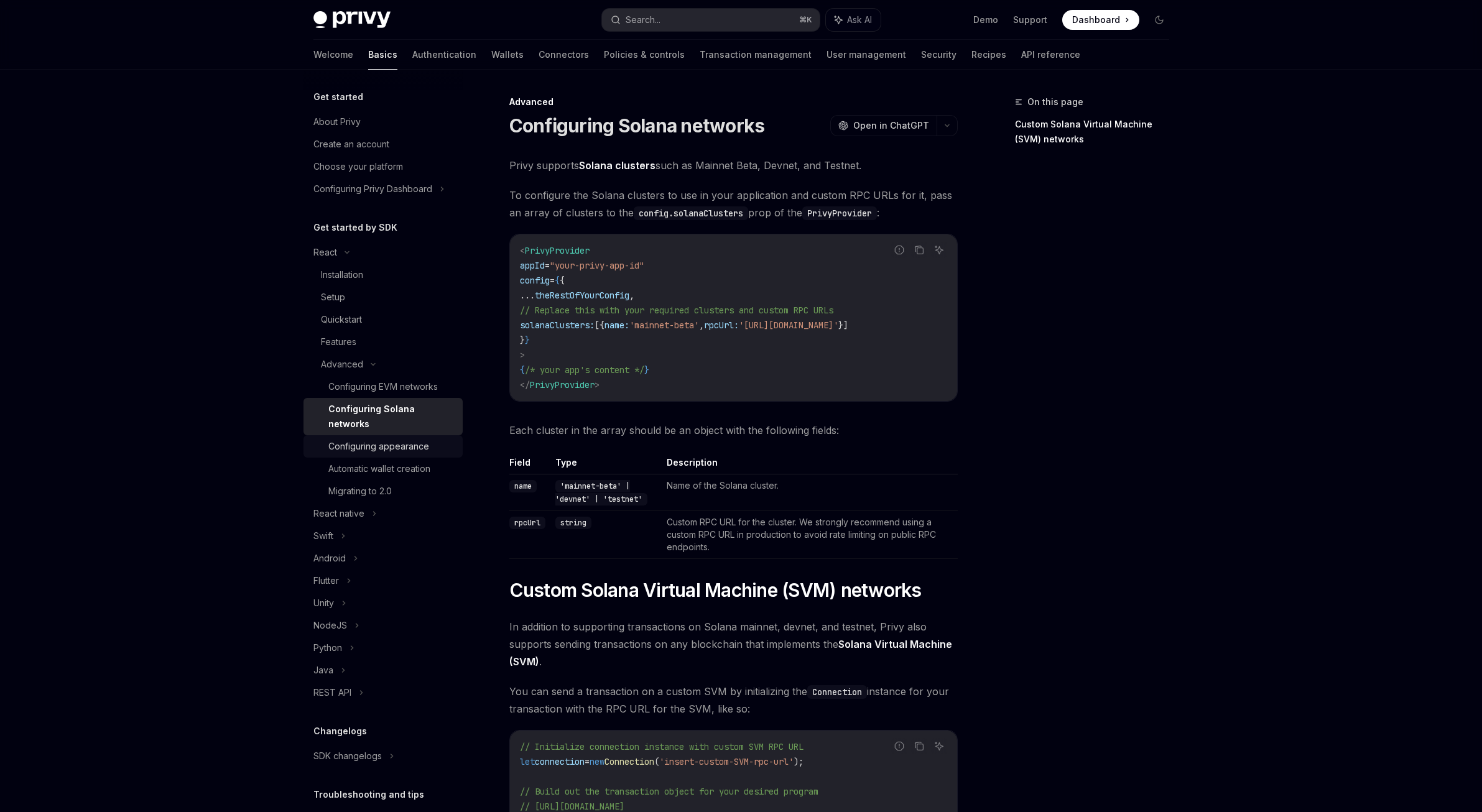
click at [381, 445] on div "Configuring appearance" at bounding box center [379, 446] width 101 height 15
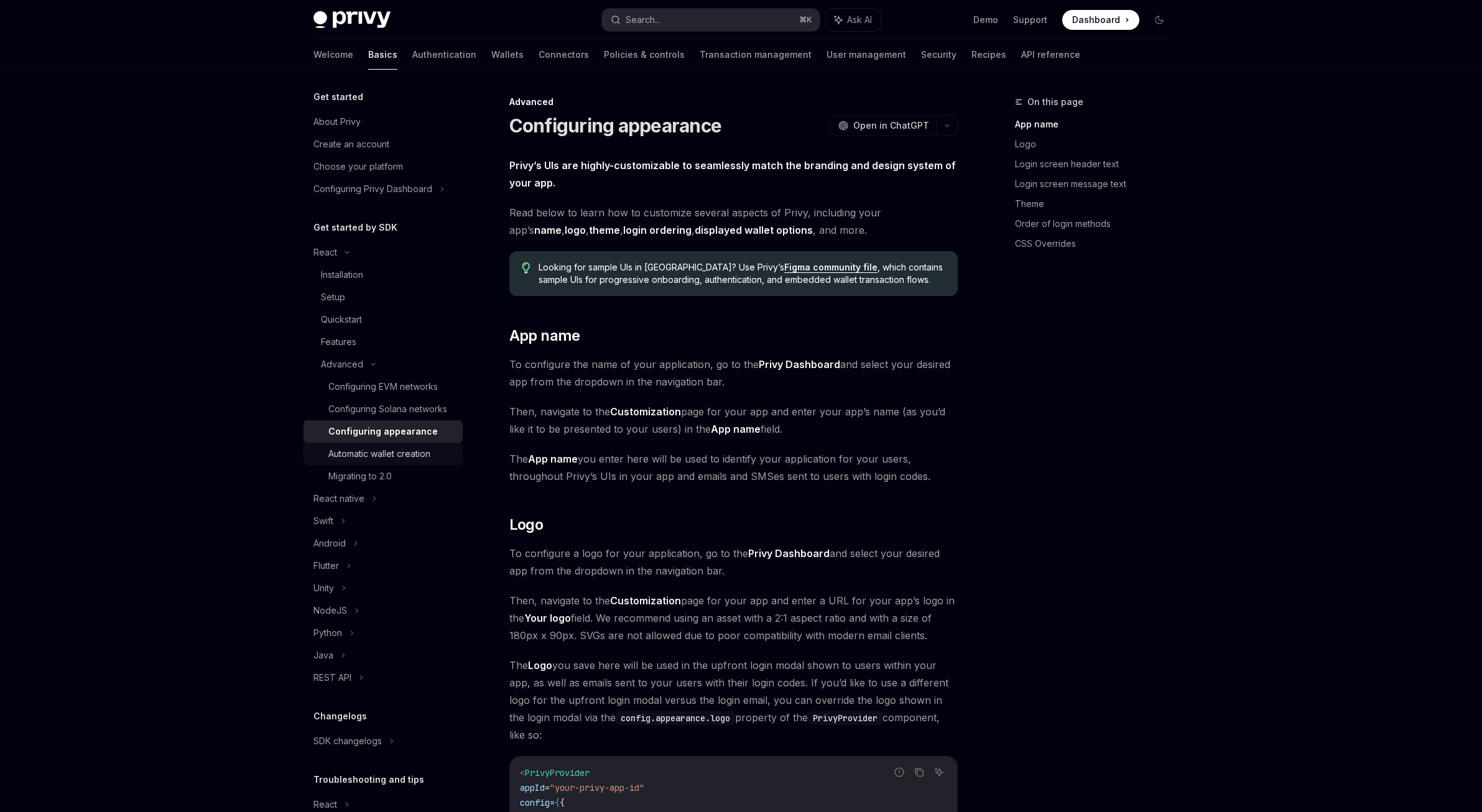
click at [393, 461] on div "Automatic wallet creation" at bounding box center [379, 454] width 102 height 15
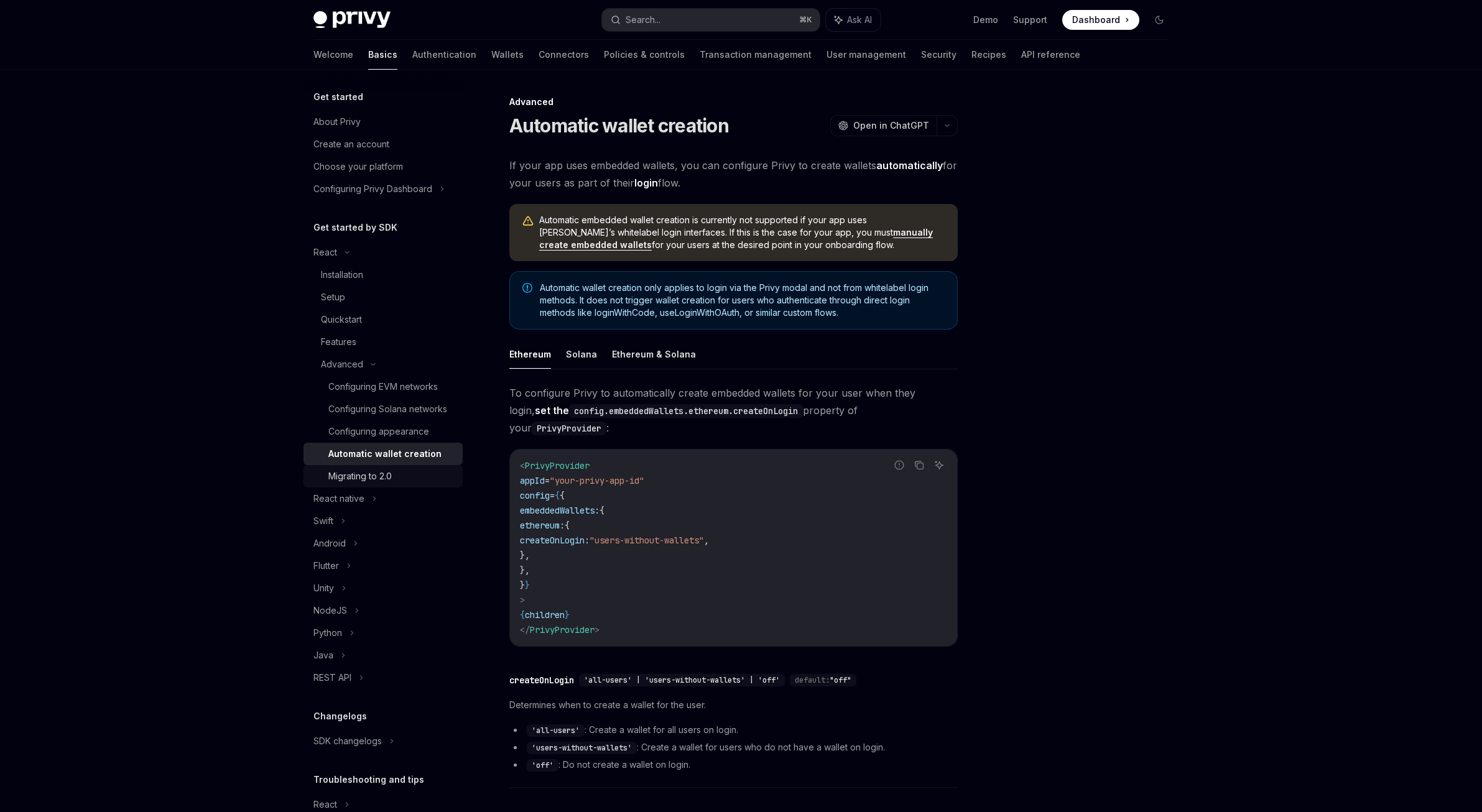
click at [392, 484] on div "Migrating to 2.0" at bounding box center [360, 476] width 64 height 15
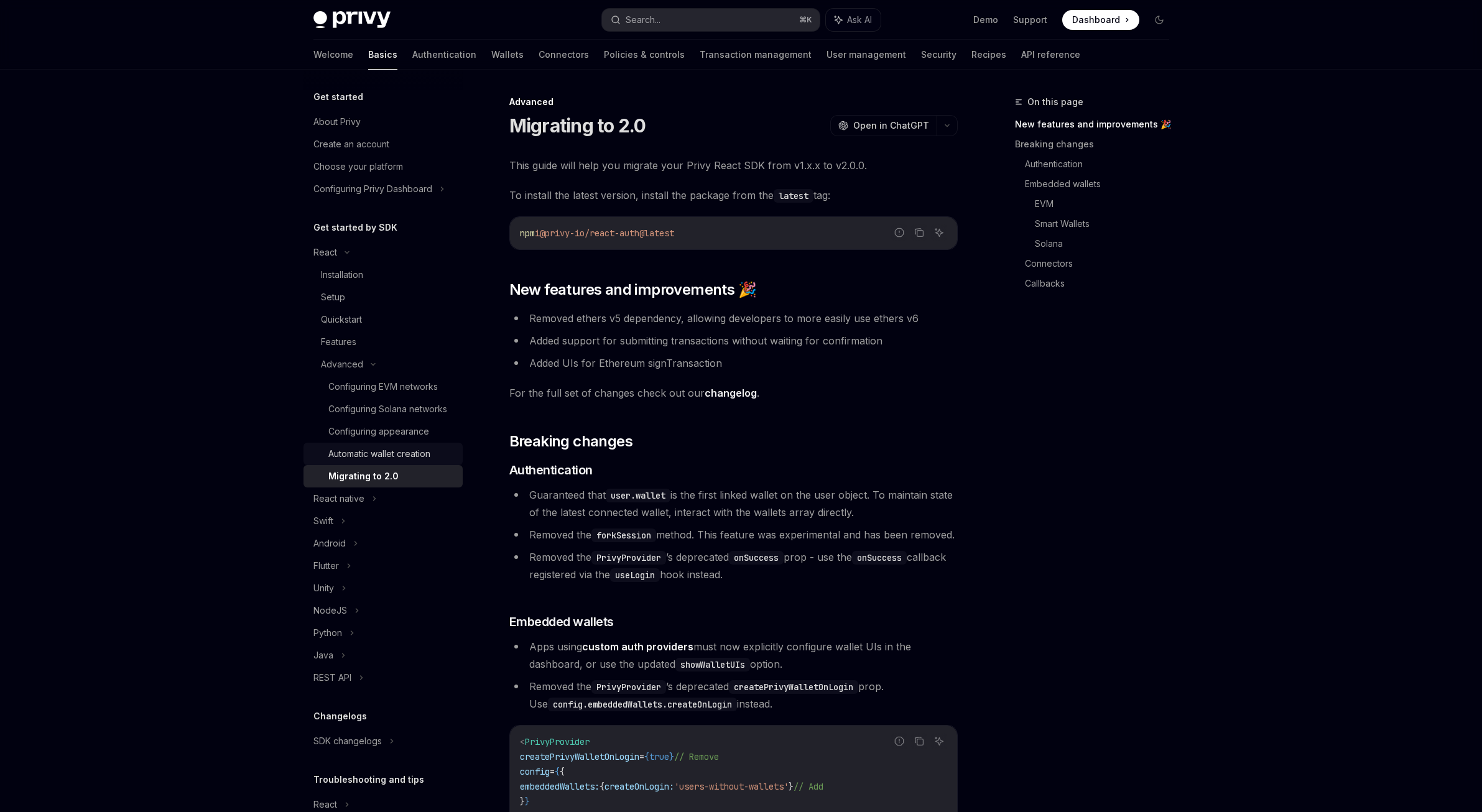
click at [387, 461] on div "Automatic wallet creation" at bounding box center [379, 454] width 102 height 15
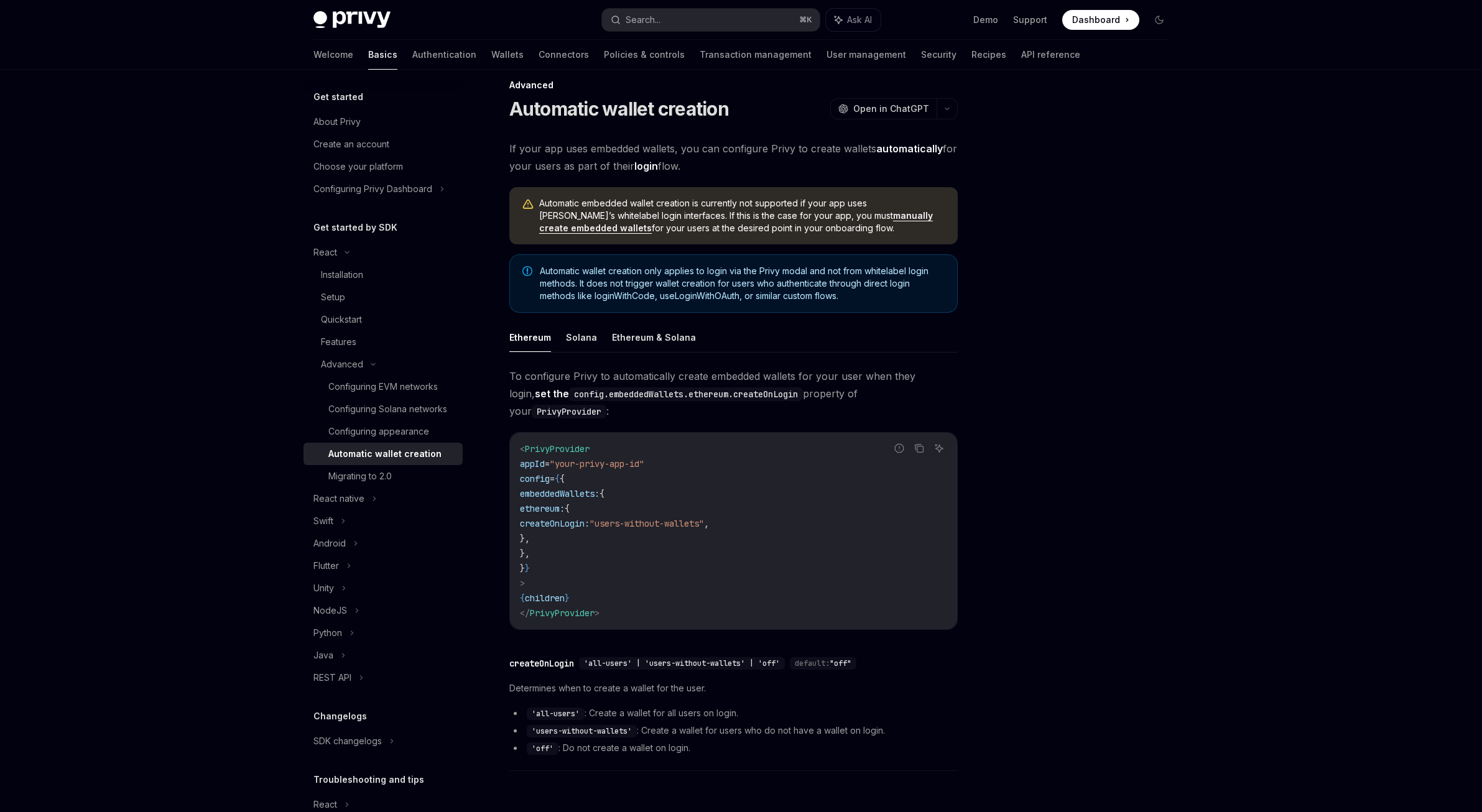
scroll to position [43, 0]
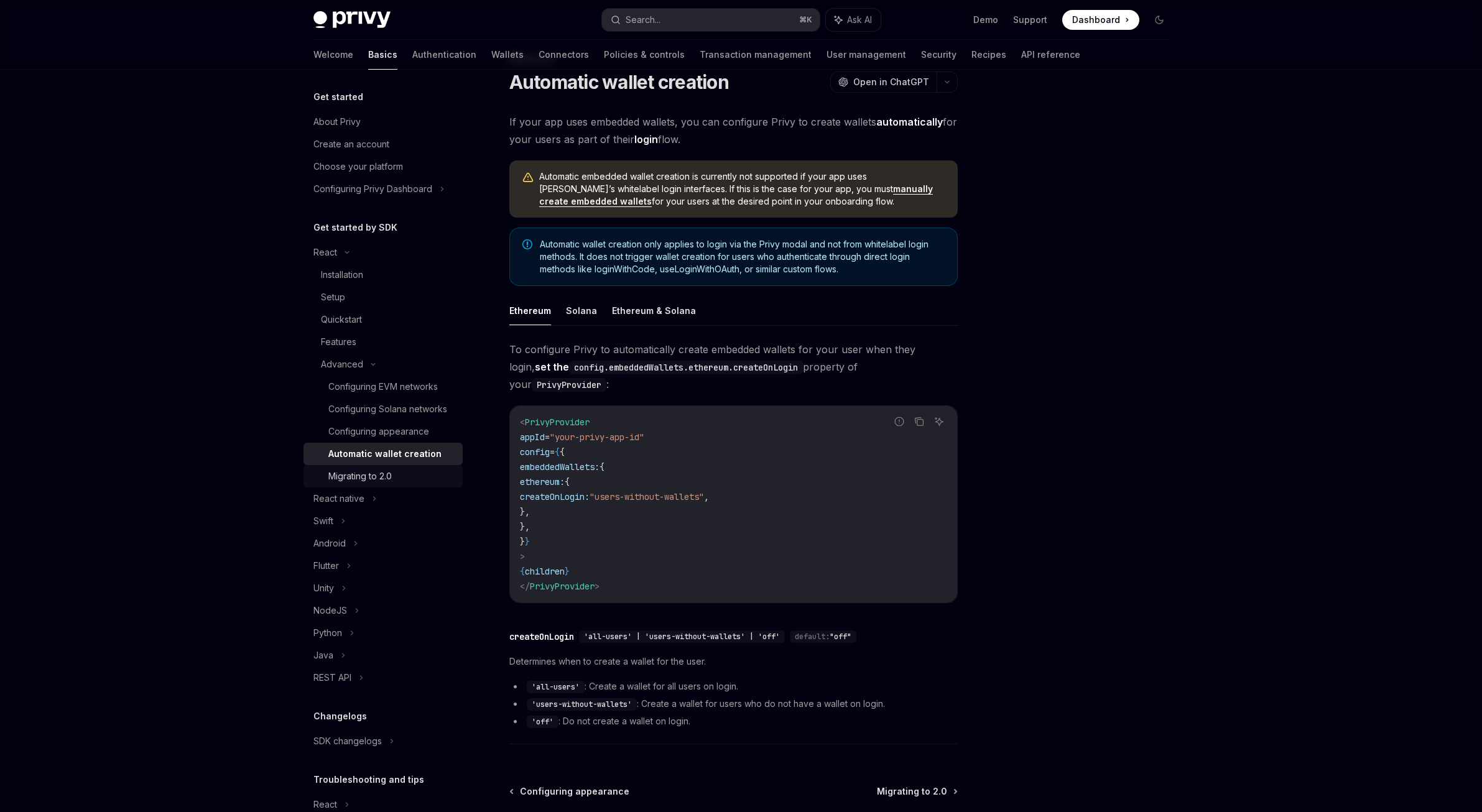
click at [416, 480] on link "Migrating to 2.0" at bounding box center [383, 475] width 159 height 23
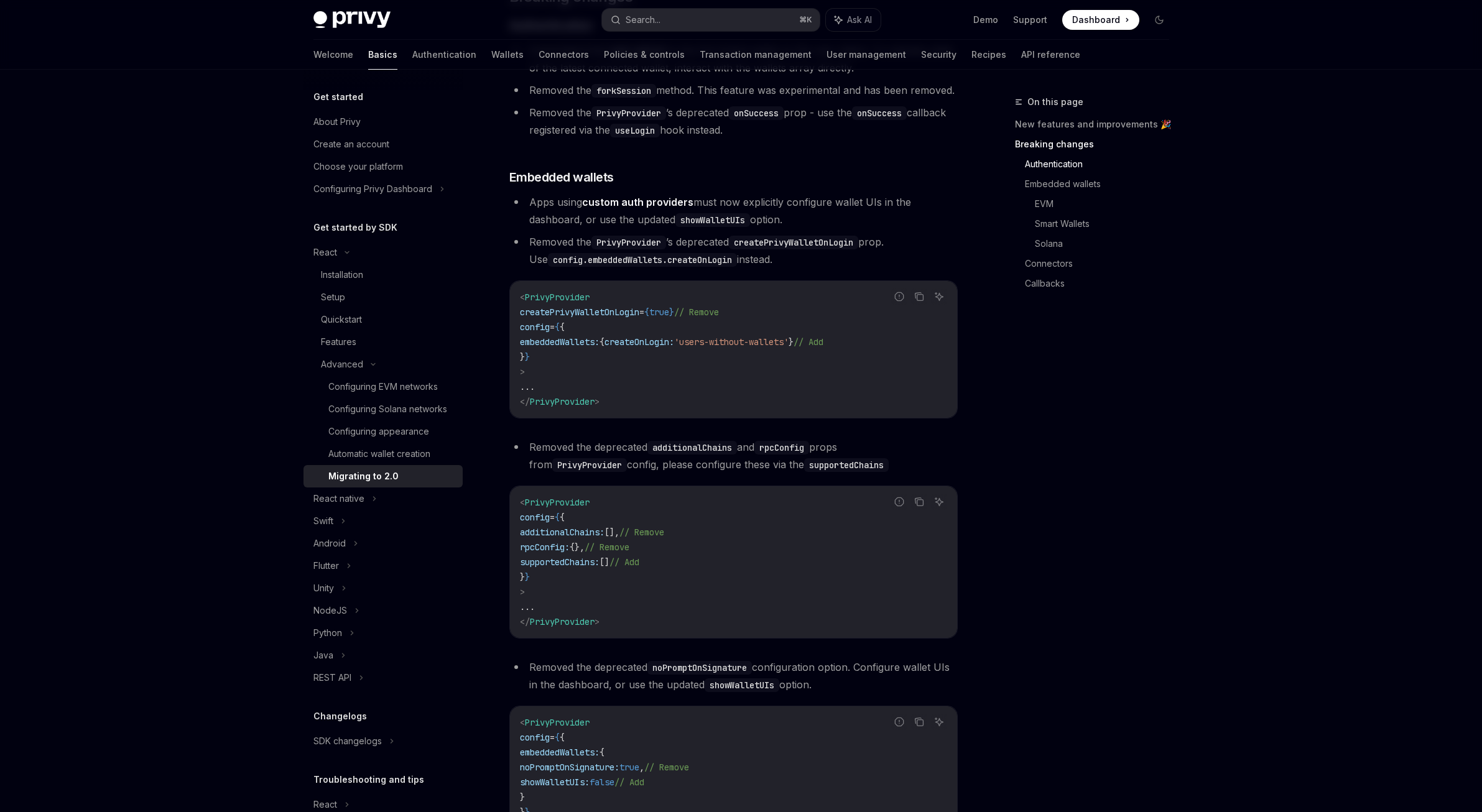
scroll to position [417, 0]
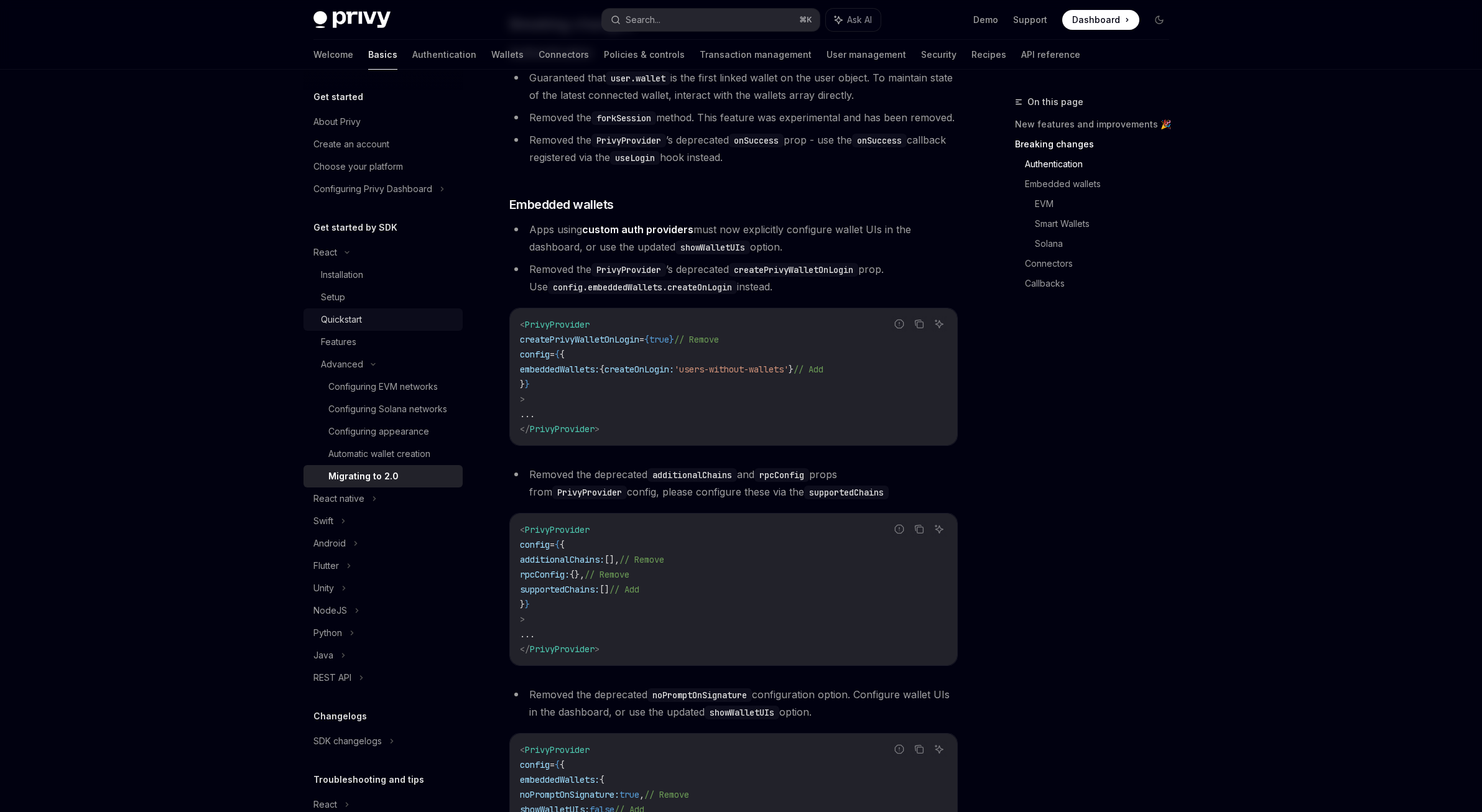
click at [359, 316] on div "Quickstart" at bounding box center [341, 319] width 41 height 15
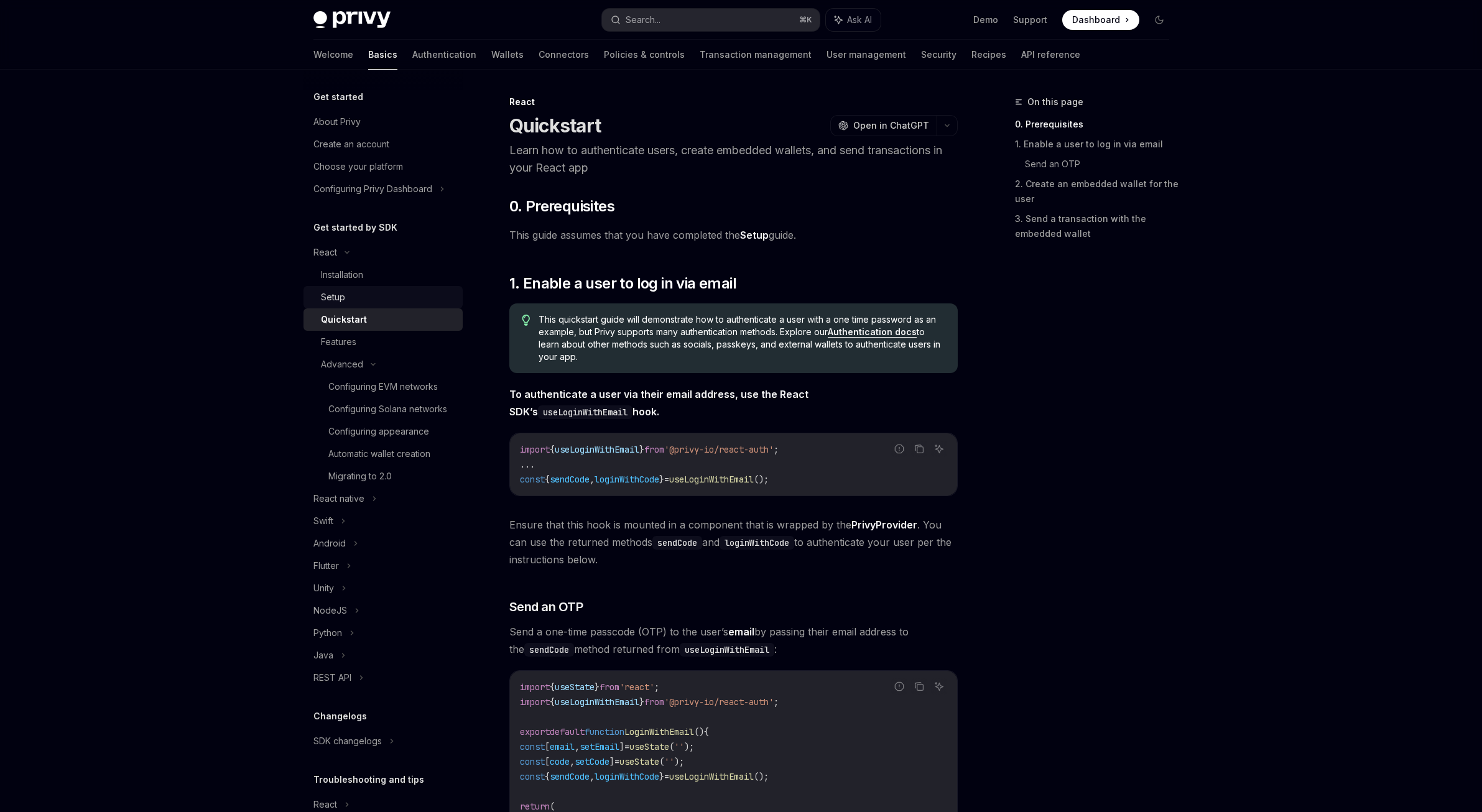
click at [355, 292] on div "Setup" at bounding box center [388, 297] width 135 height 15
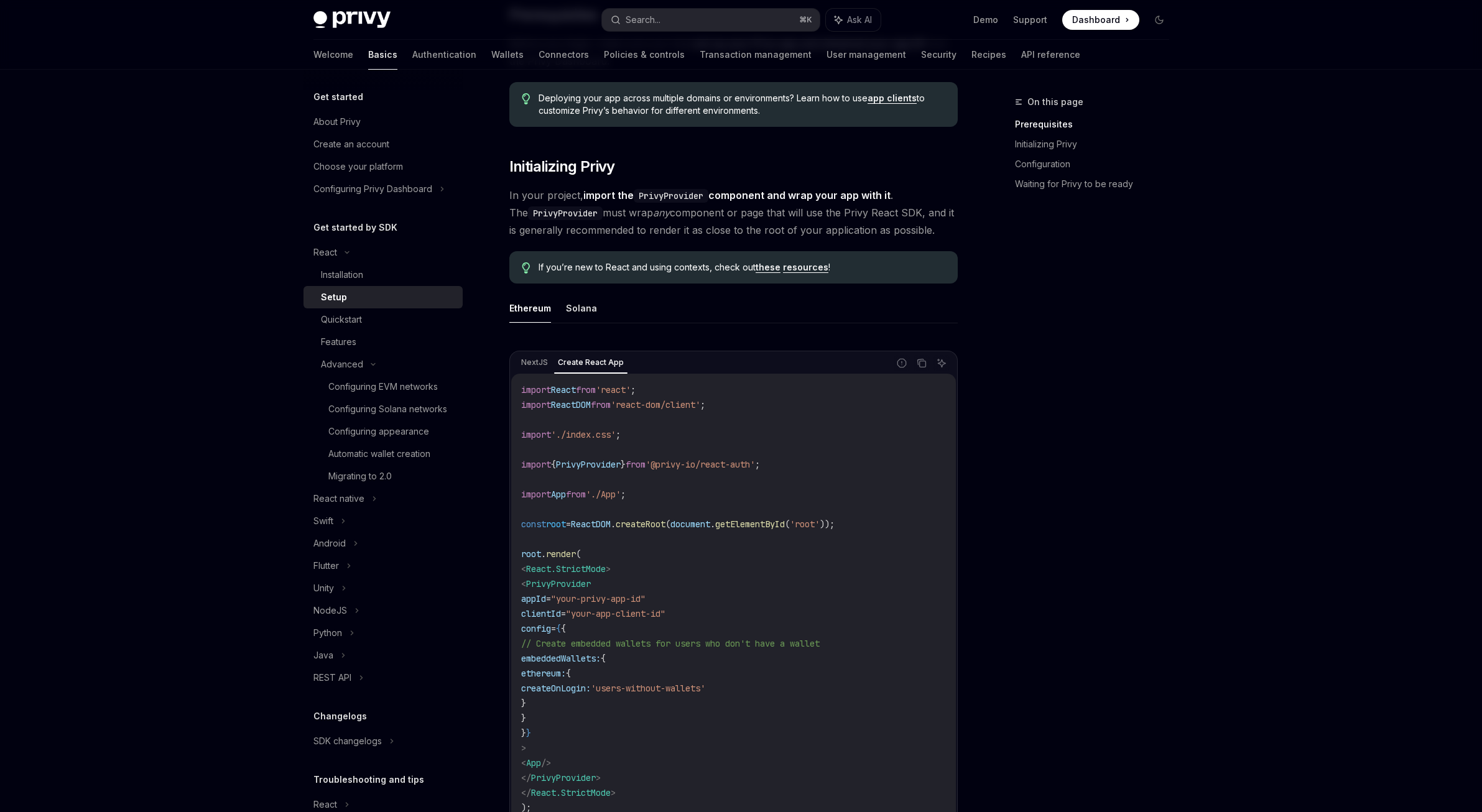
scroll to position [155, 0]
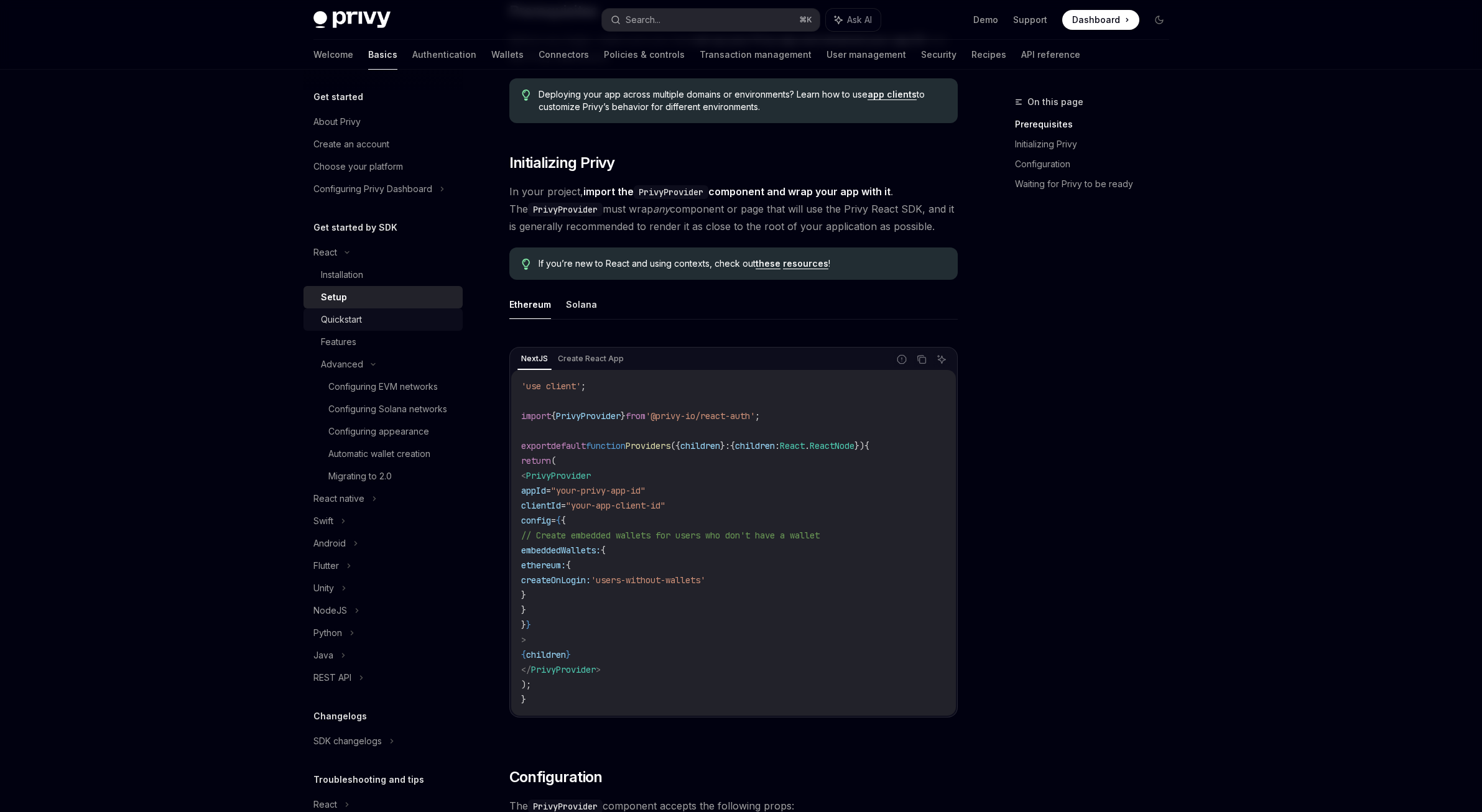
click at [331, 317] on div "Quickstart" at bounding box center [341, 319] width 41 height 15
type textarea "*"
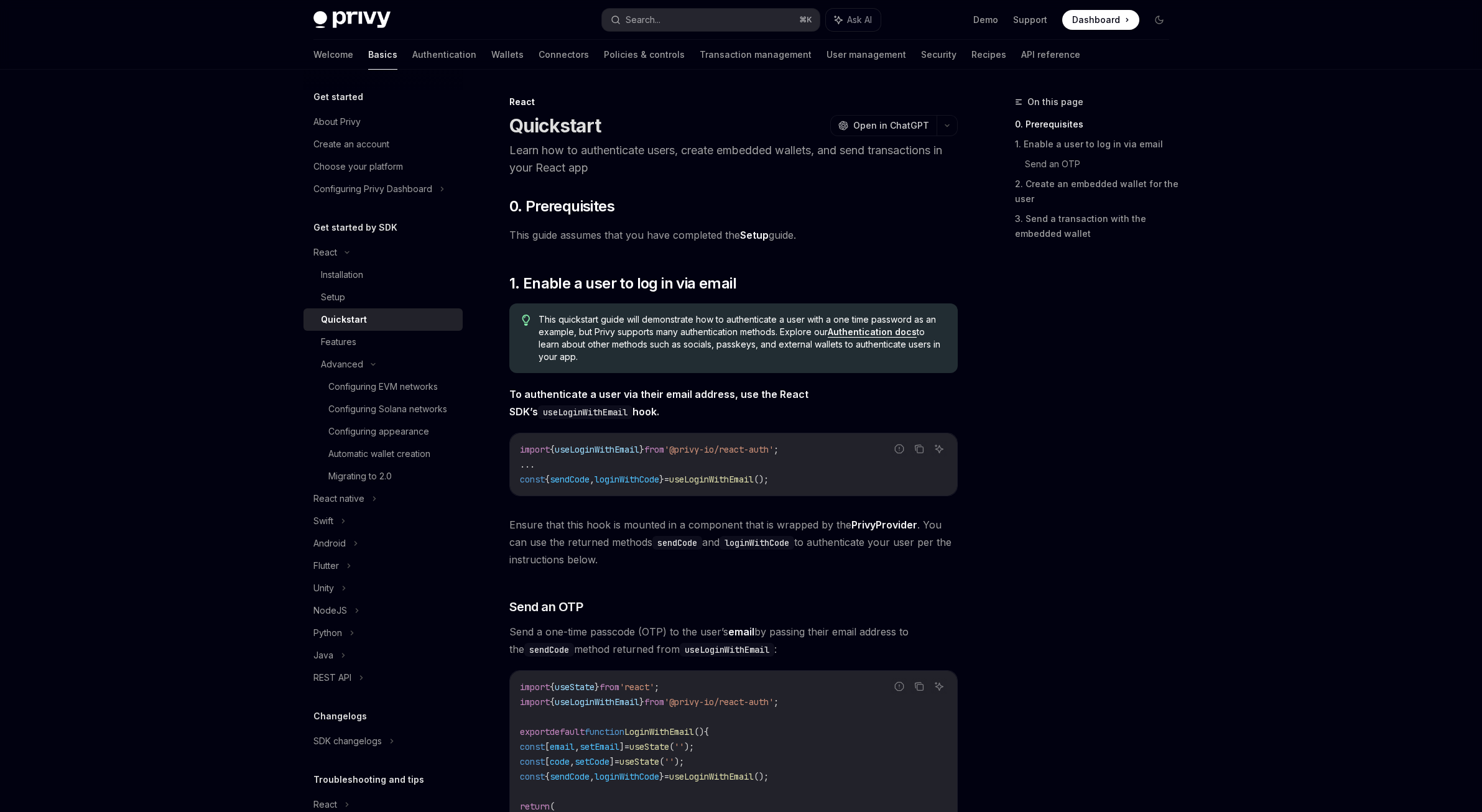
click at [633, 405] on code "useLoginWithEmail" at bounding box center [585, 412] width 94 height 13
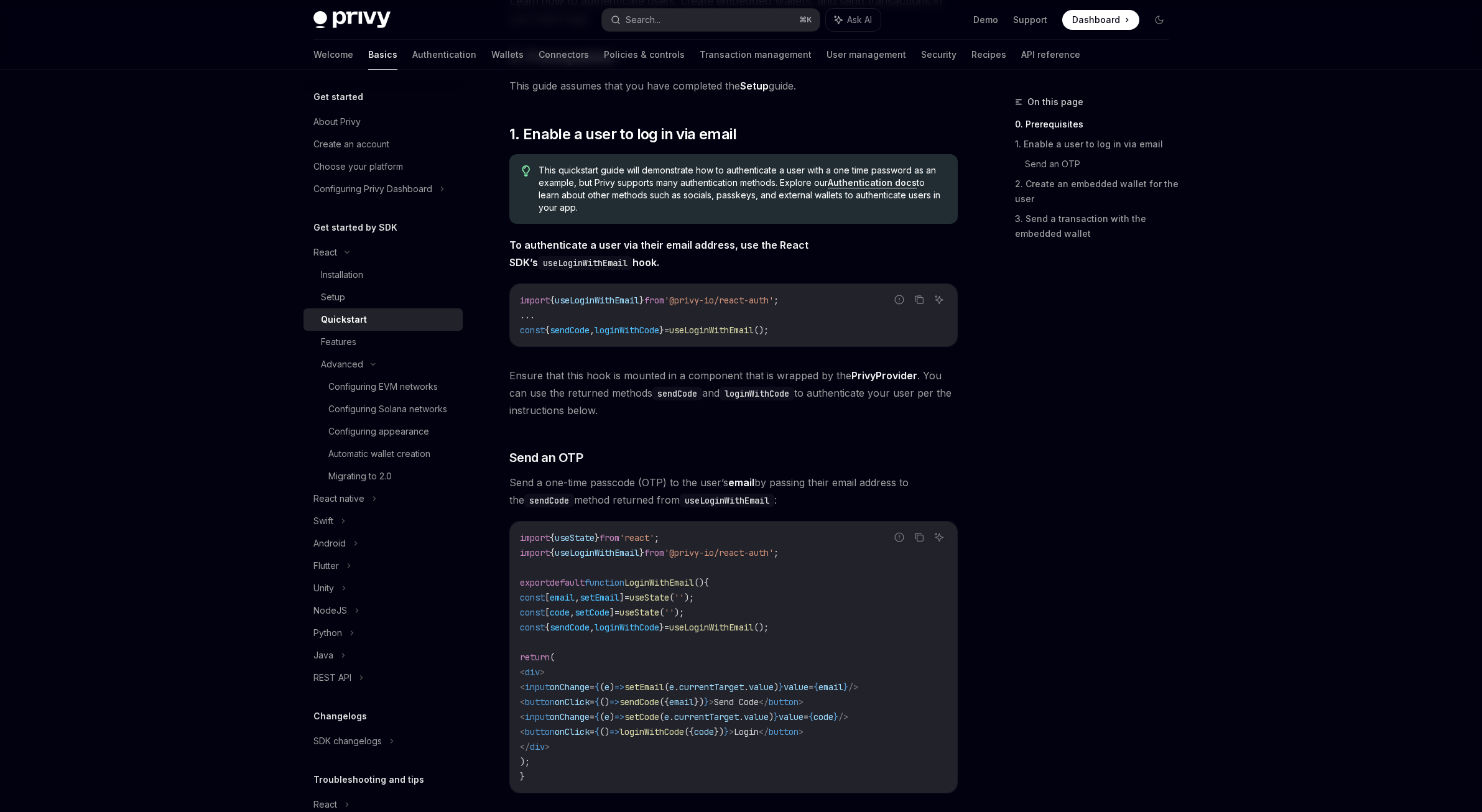
scroll to position [153, 0]
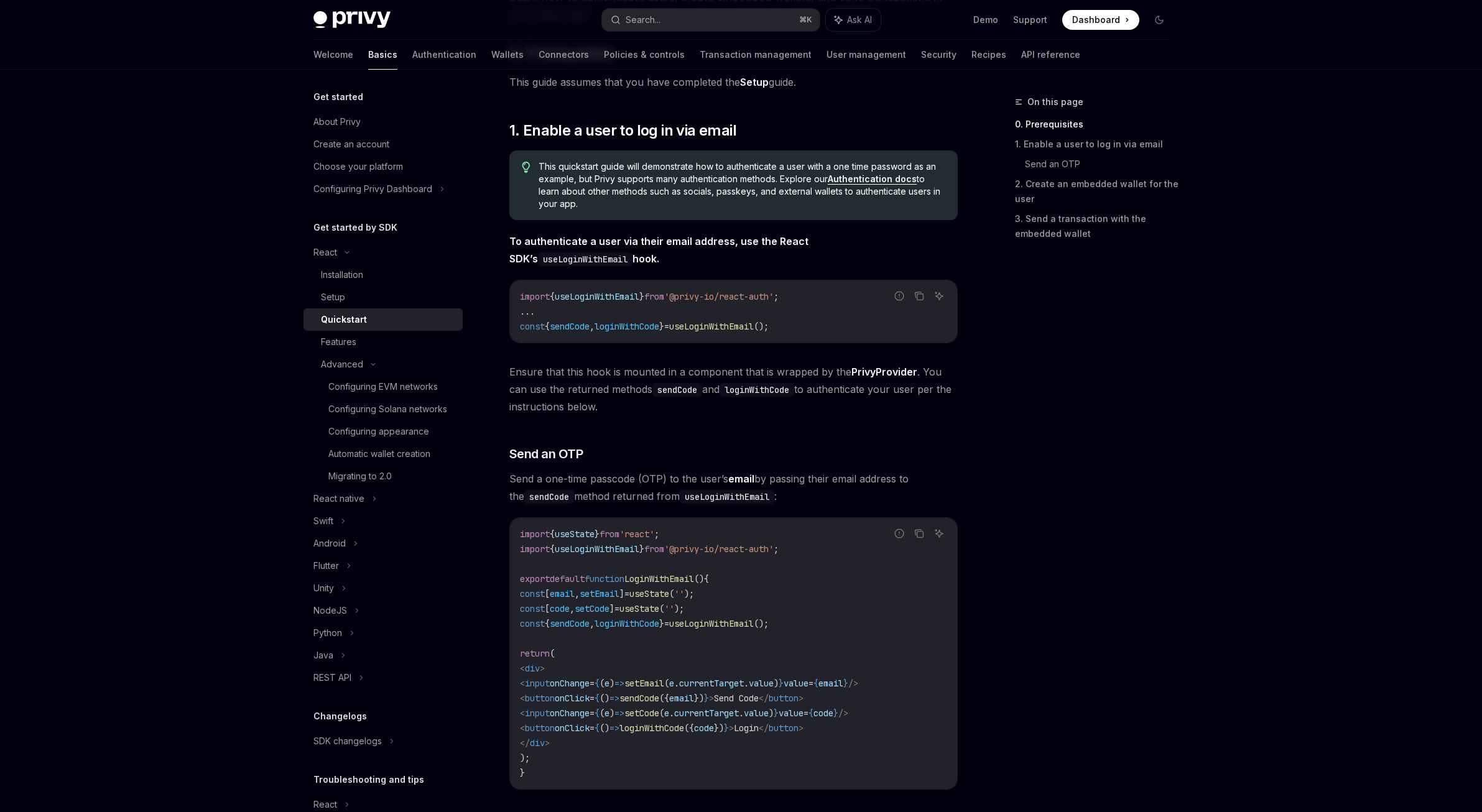
click at [598, 549] on span "useLoginWithEmail" at bounding box center [597, 548] width 84 height 11
copy span "useLoginWithEmail"
click at [645, 17] on div "Search..." at bounding box center [643, 20] width 35 height 15
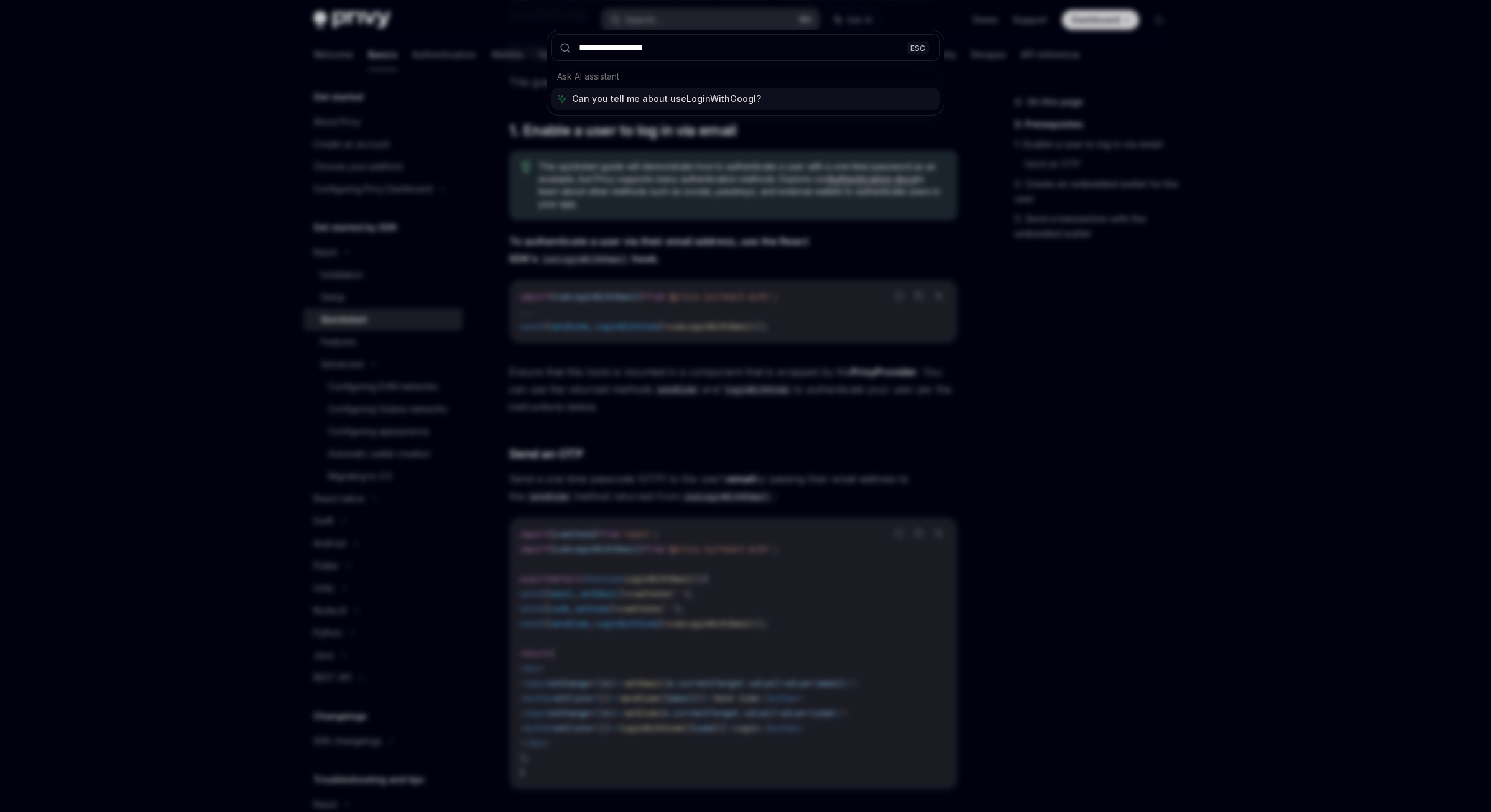
type input "**********"
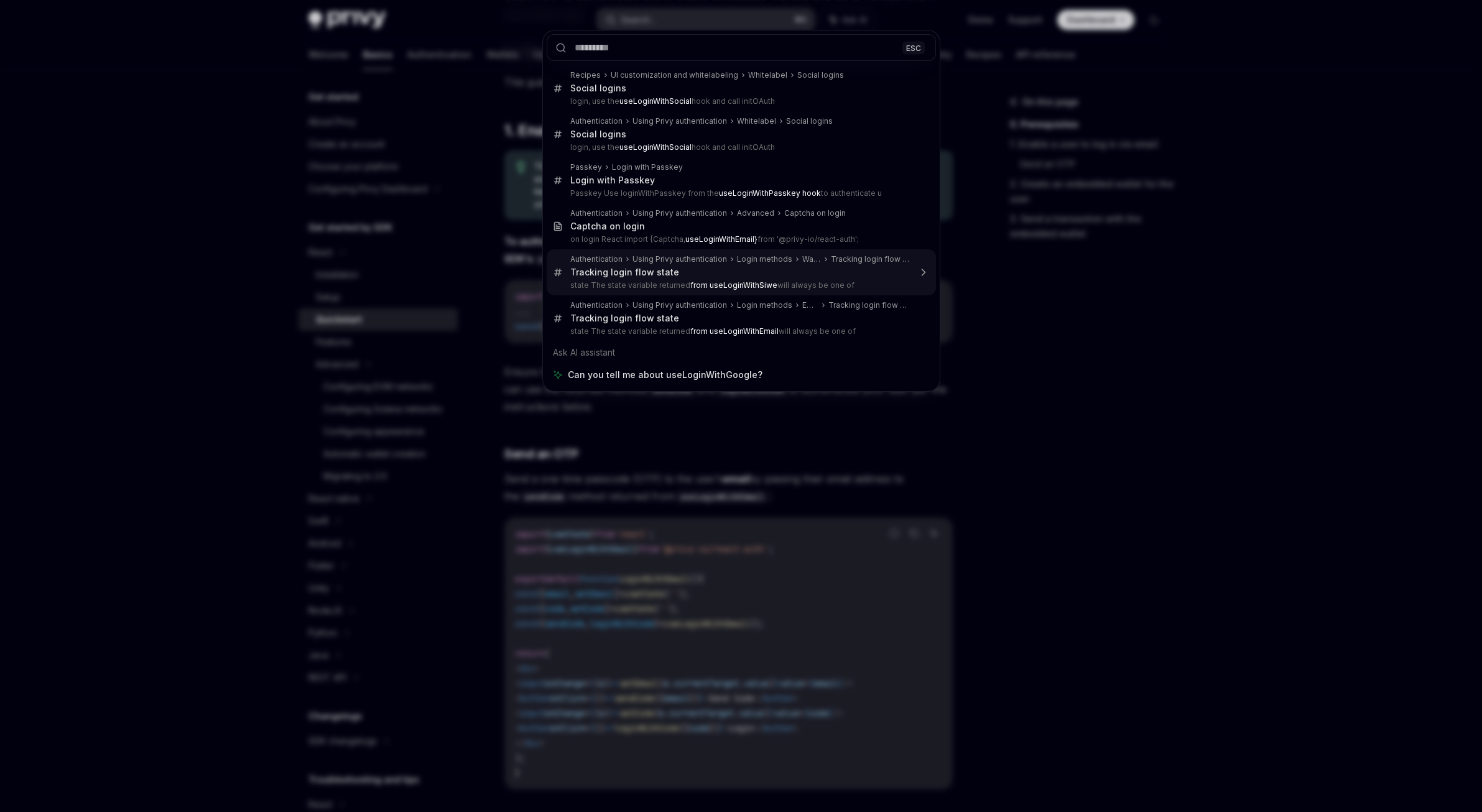
type textarea "*"
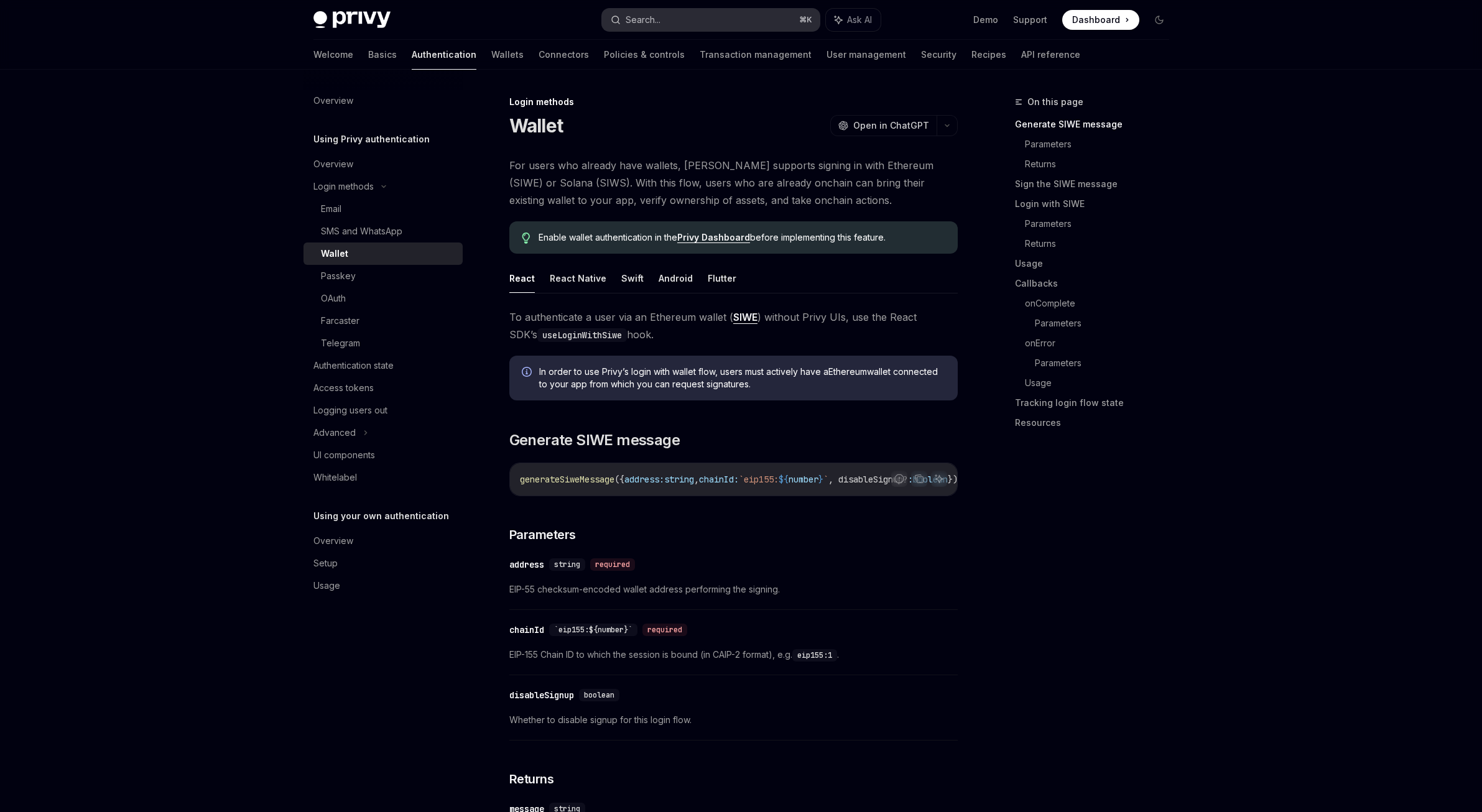
click at [669, 26] on button "Search... ⌘ K" at bounding box center [710, 19] width 217 height 23
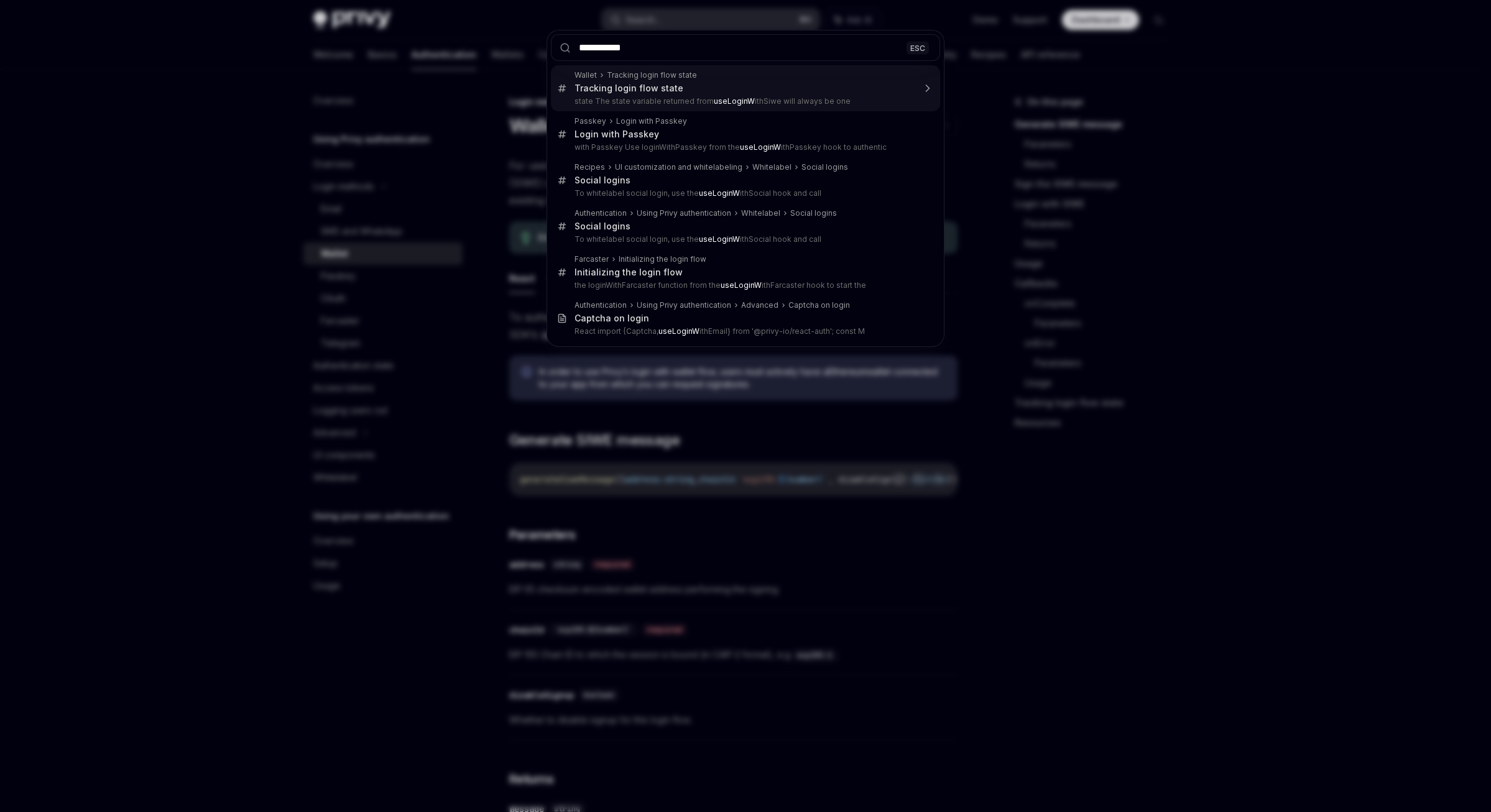
type input "**********"
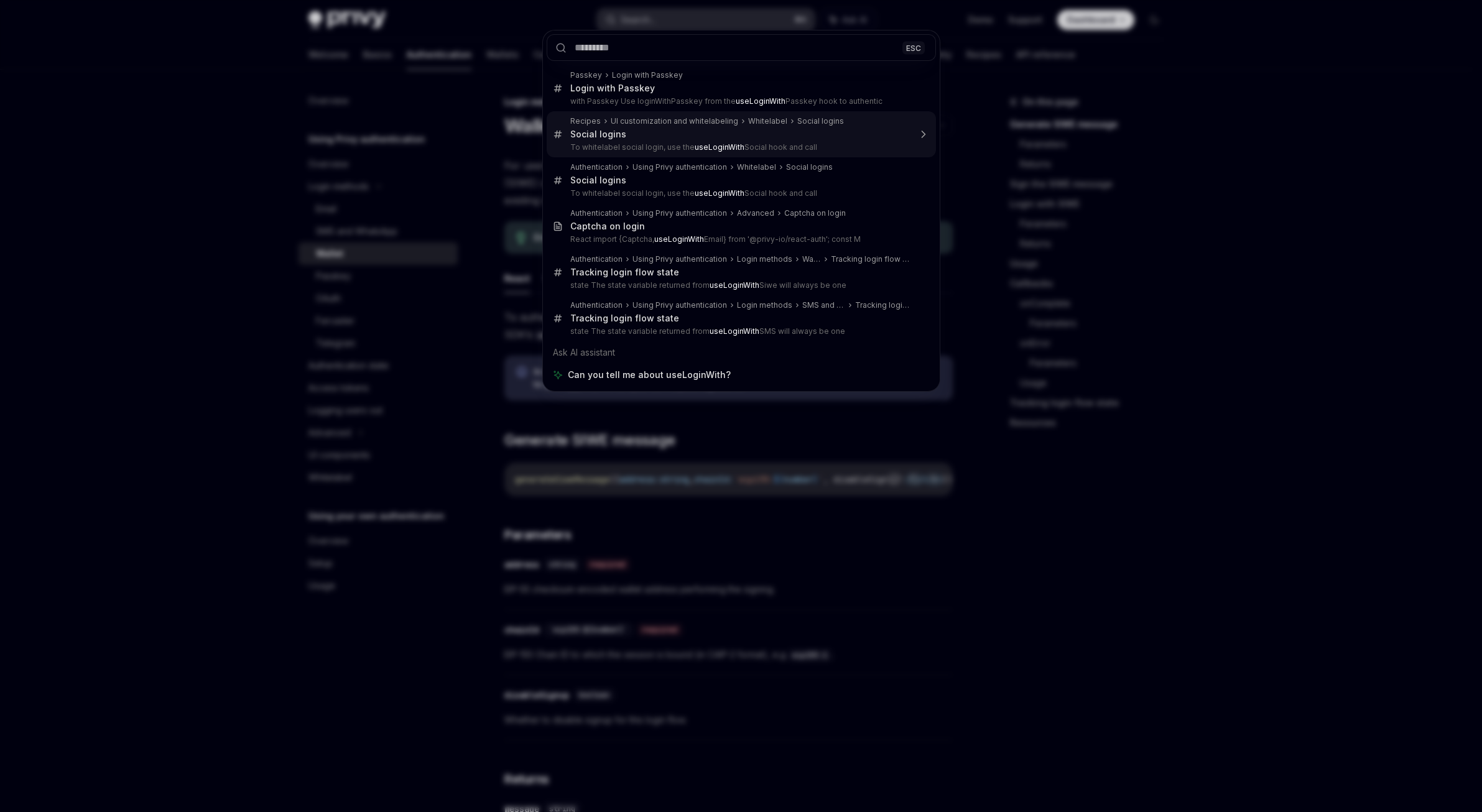
type textarea "*"
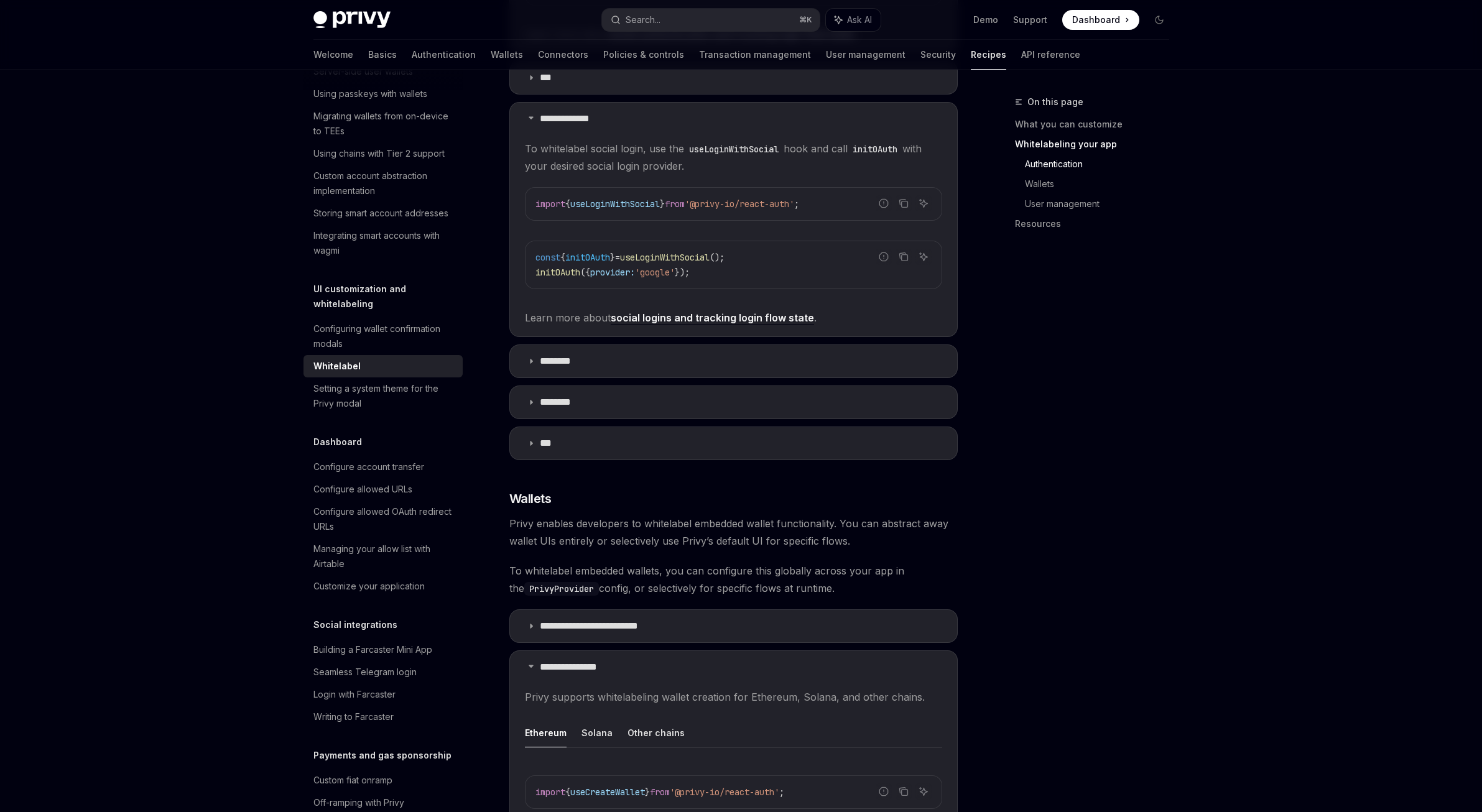
scroll to position [803, 0]
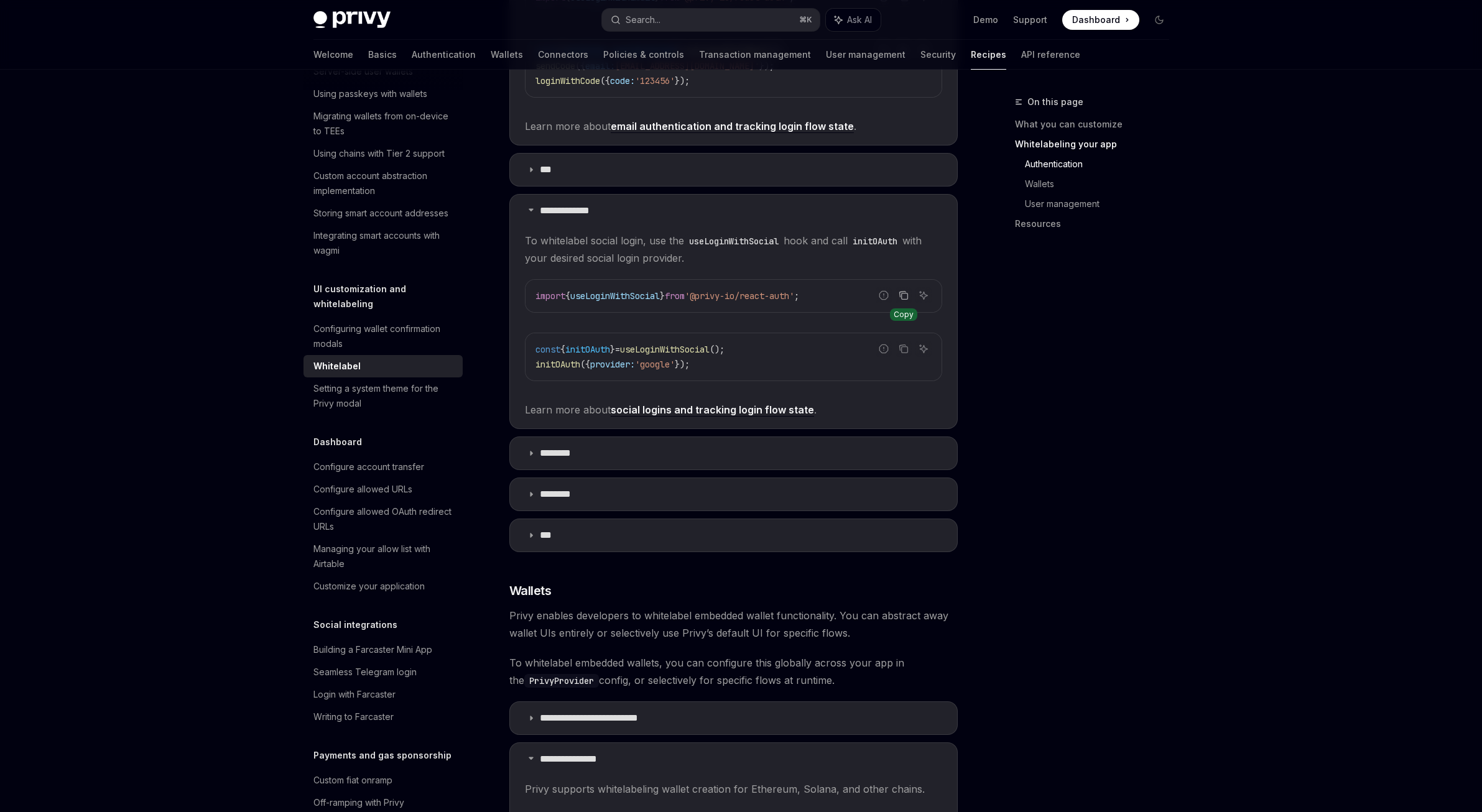
click at [899, 292] on icon "Copy the contents from the code block" at bounding box center [902, 294] width 6 height 6
click at [655, 290] on span "useLoginWithSocial" at bounding box center [614, 295] width 89 height 11
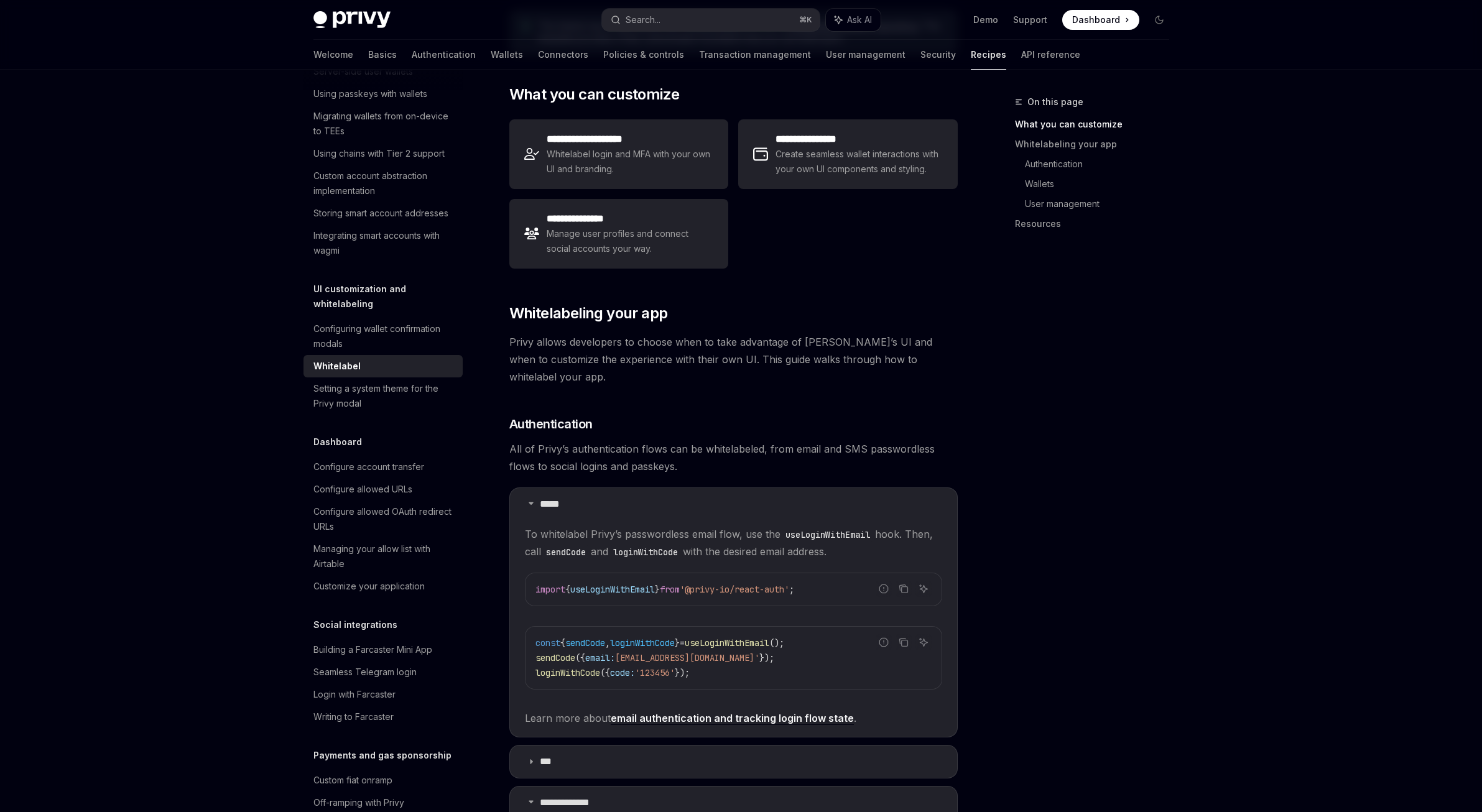
scroll to position [0, 0]
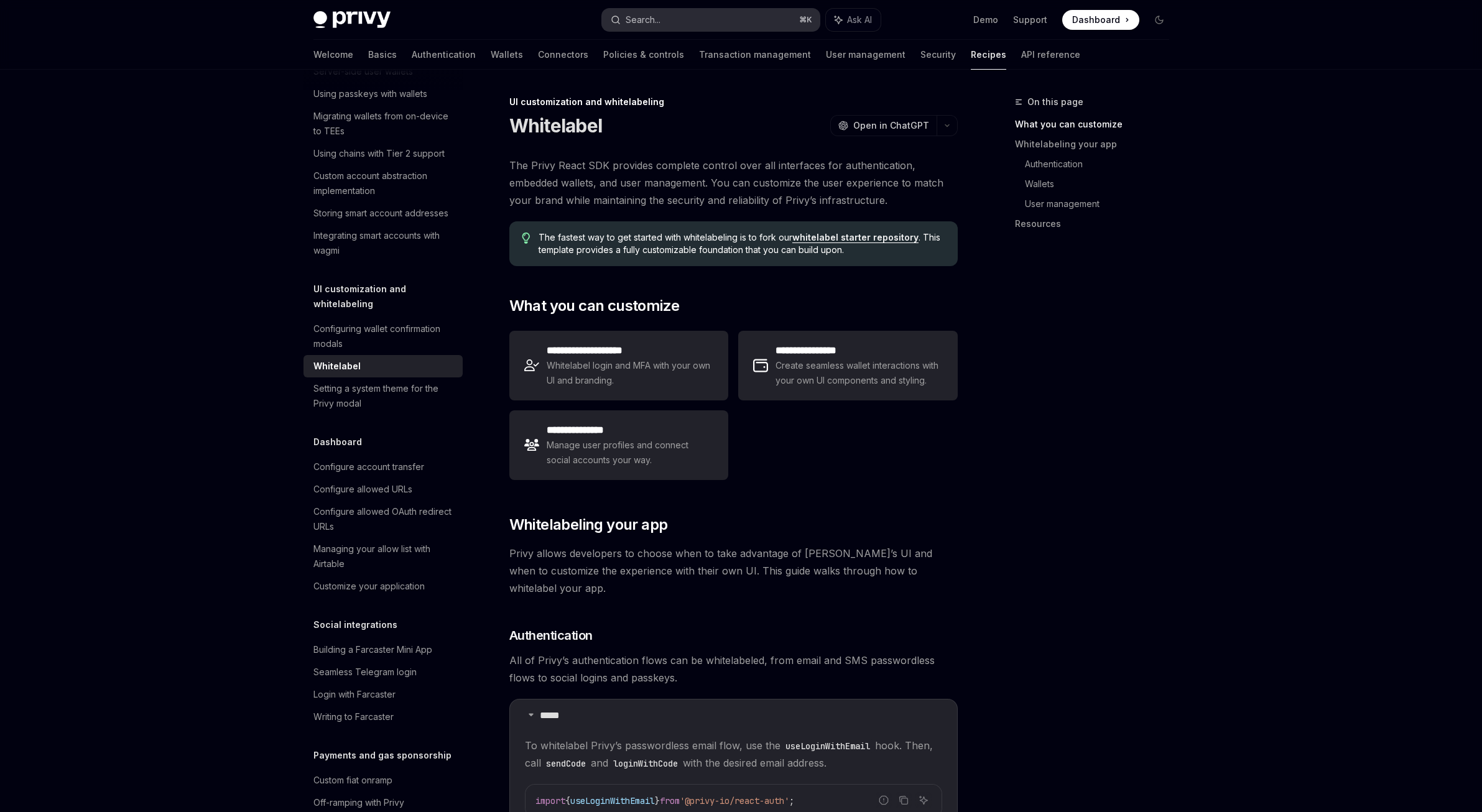
click at [700, 22] on button "Search... ⌘ K" at bounding box center [710, 19] width 217 height 23
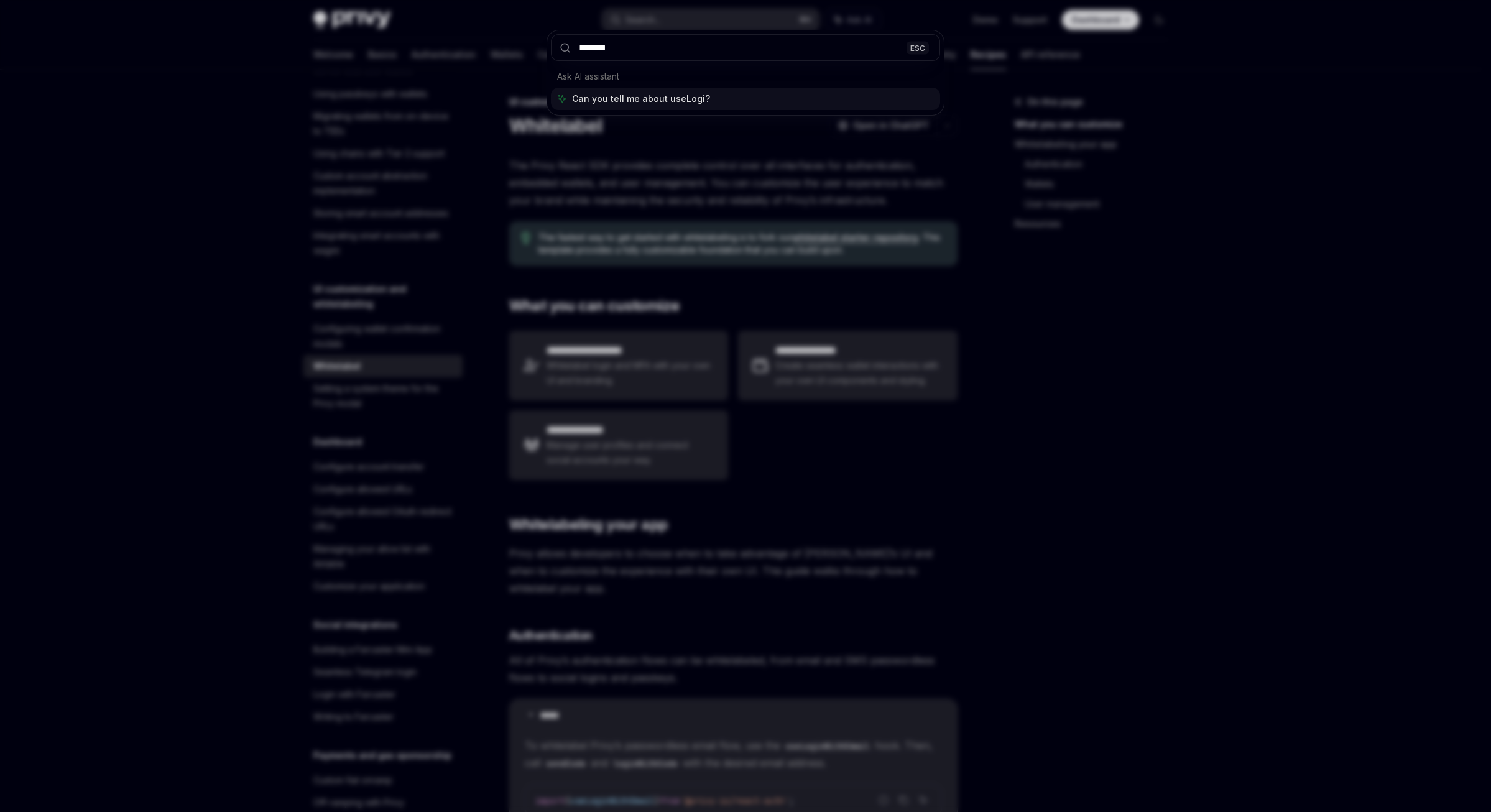
type input "********"
type textarea "*"
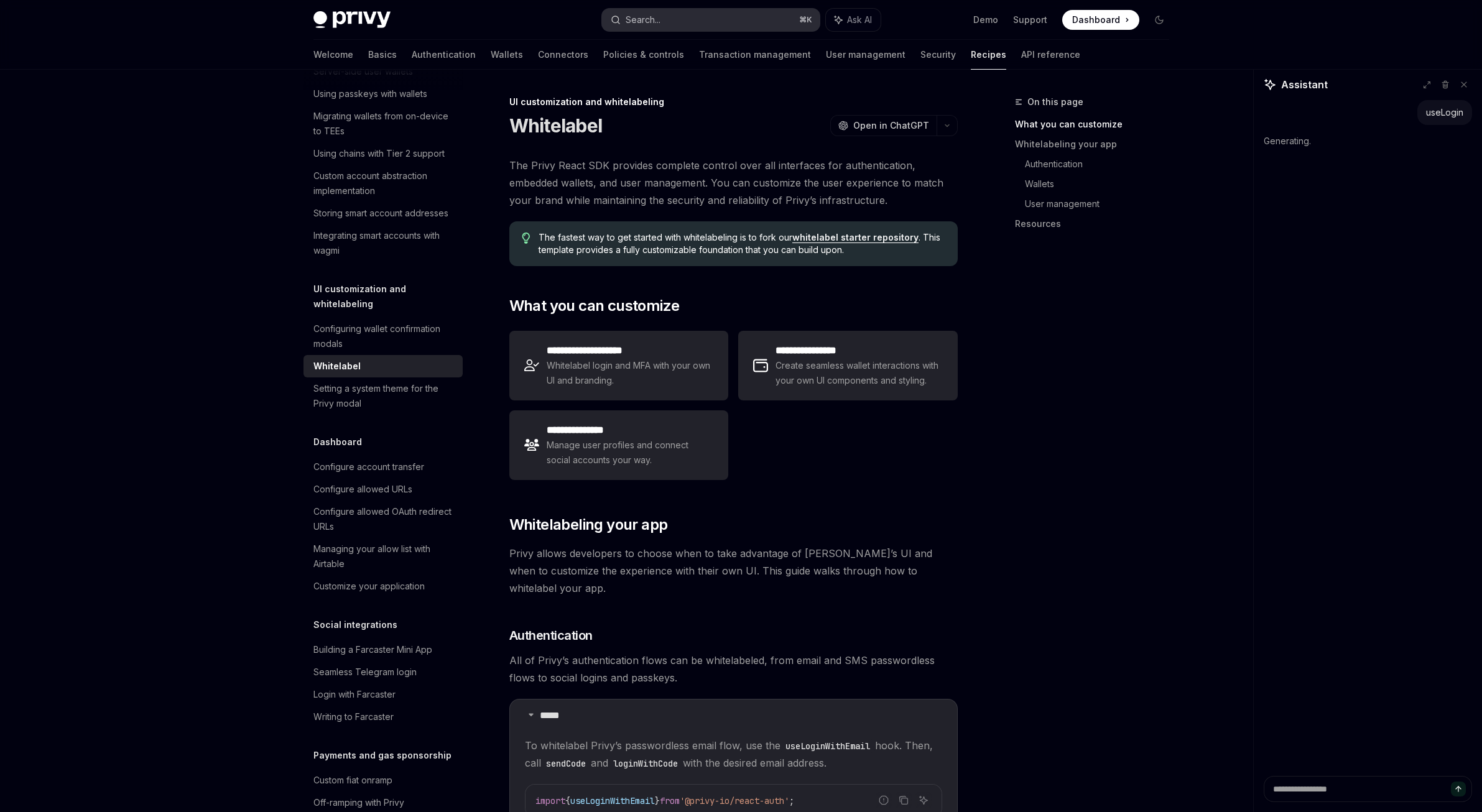
click at [676, 18] on button "Search... ⌘ K" at bounding box center [710, 19] width 217 height 23
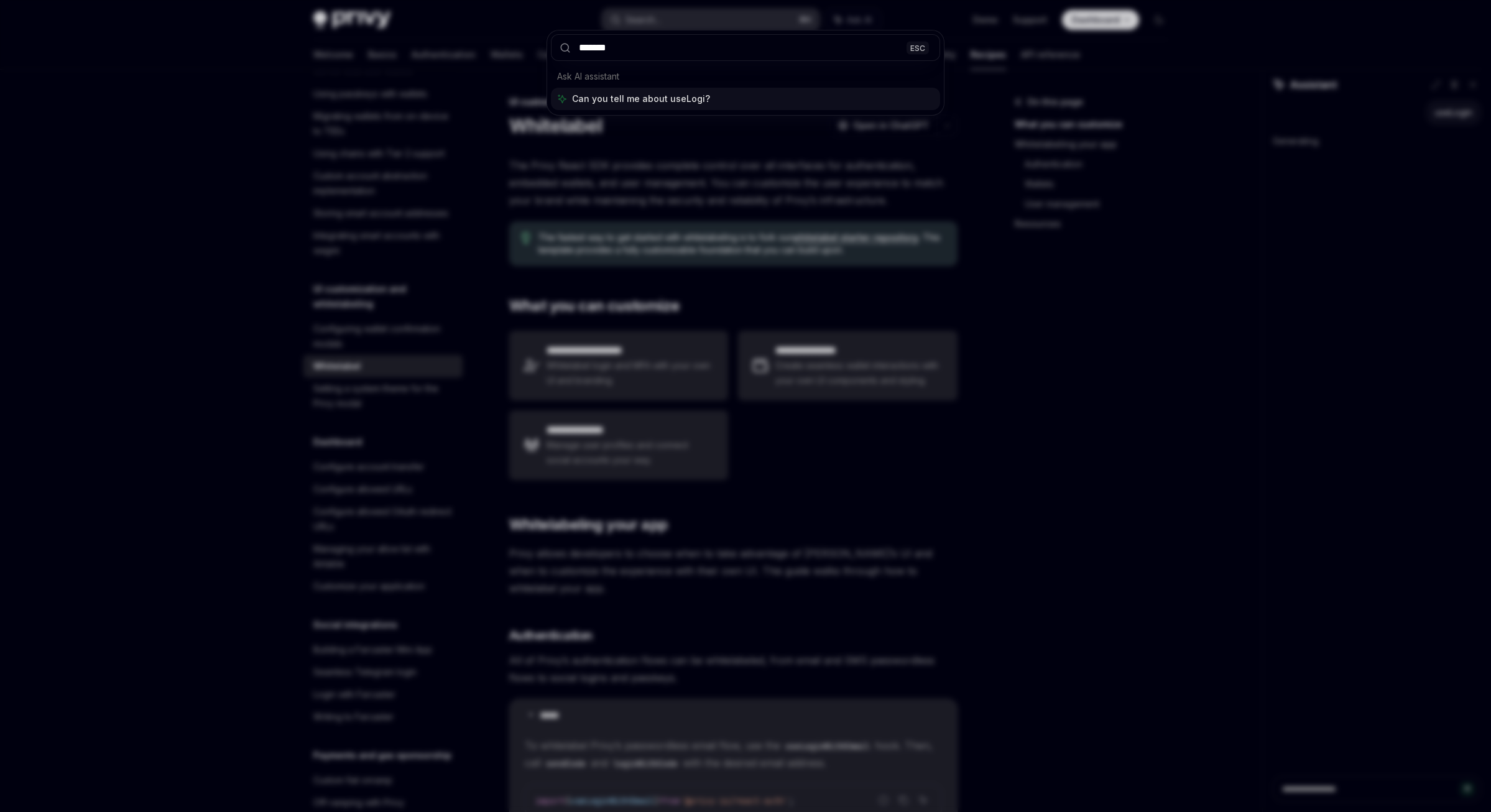
type input "********"
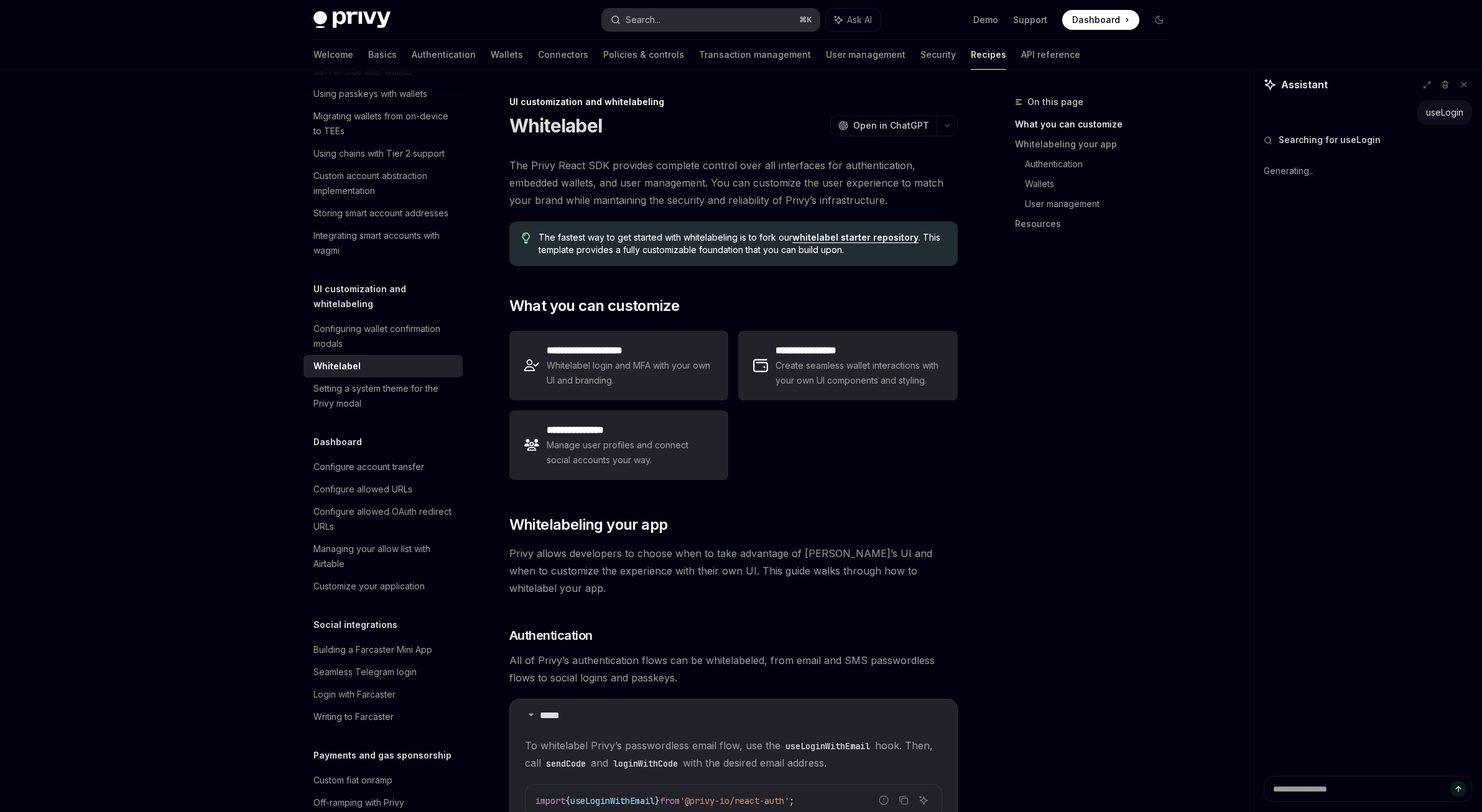
scroll to position [198, 0]
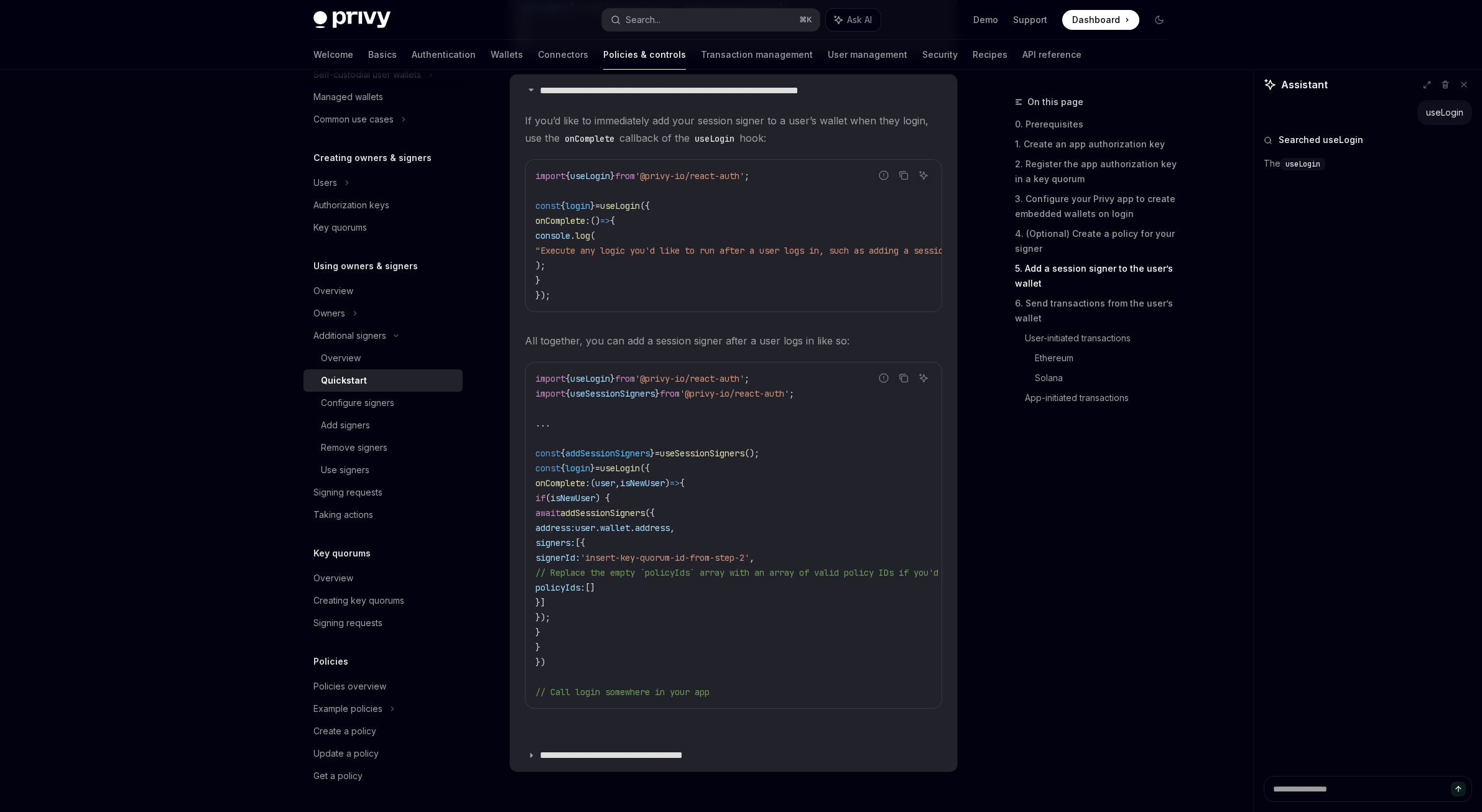
type textarea "*"
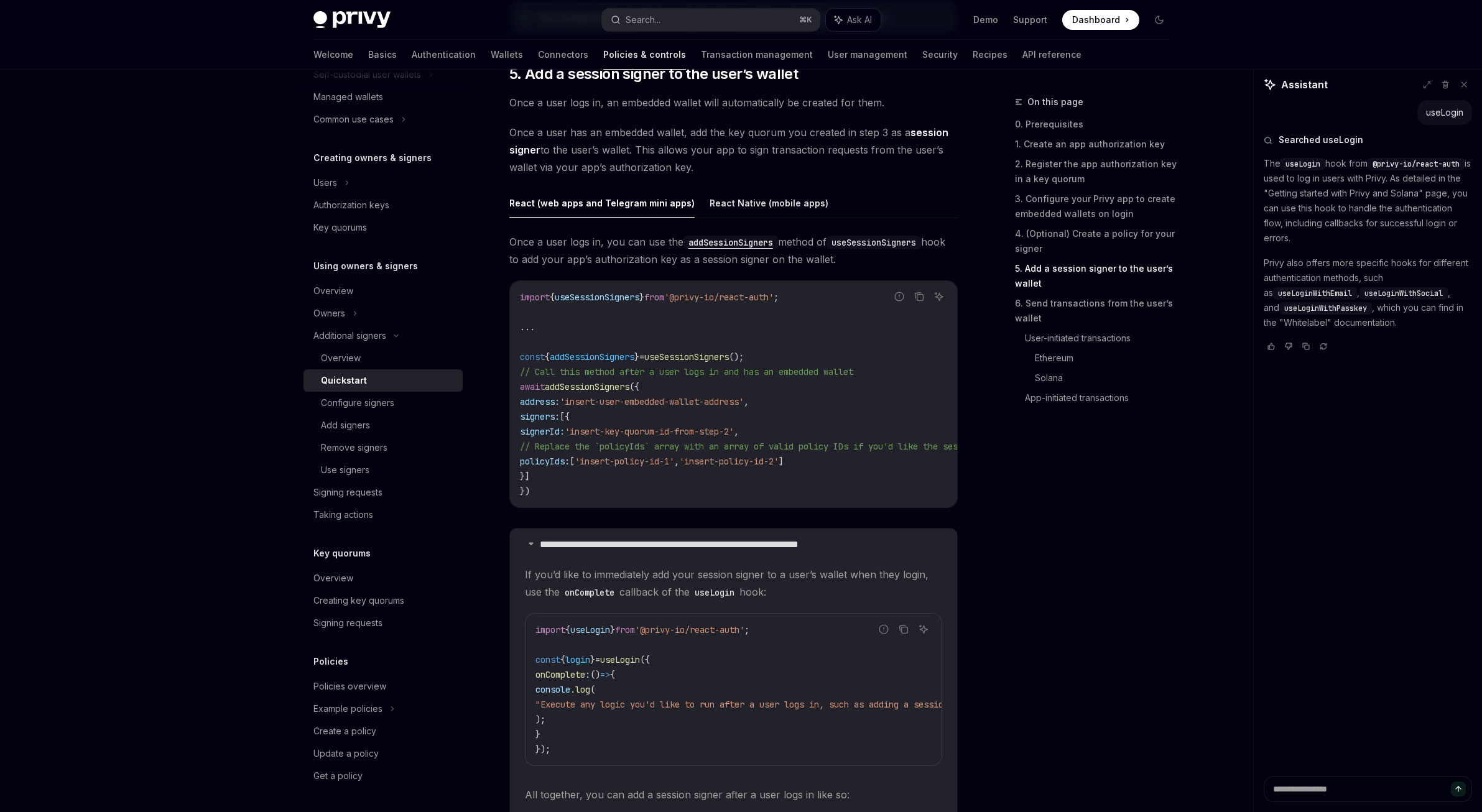
scroll to position [618, 0]
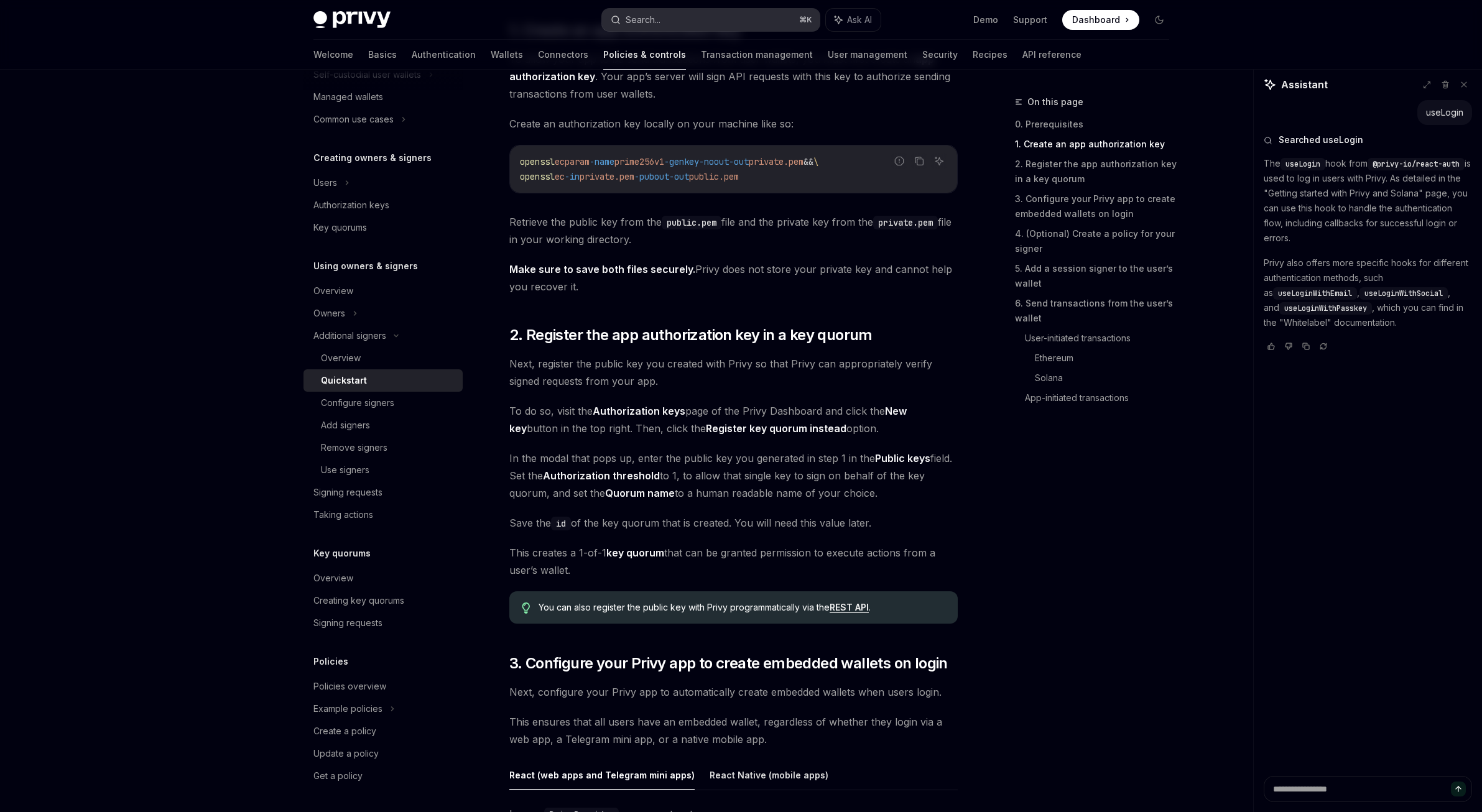
click at [698, 18] on button "Search... ⌘ K" at bounding box center [710, 19] width 217 height 23
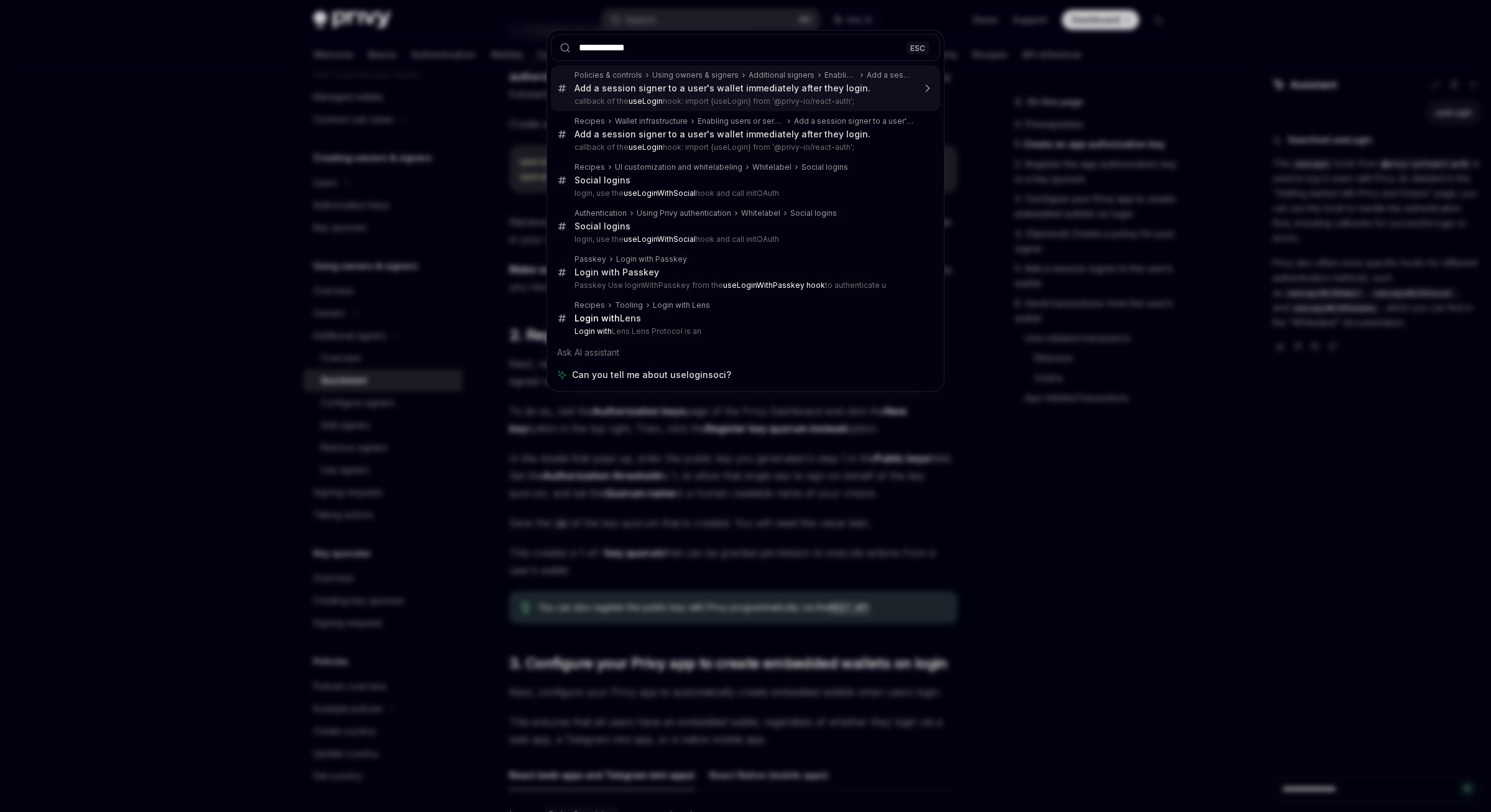
type input "**********"
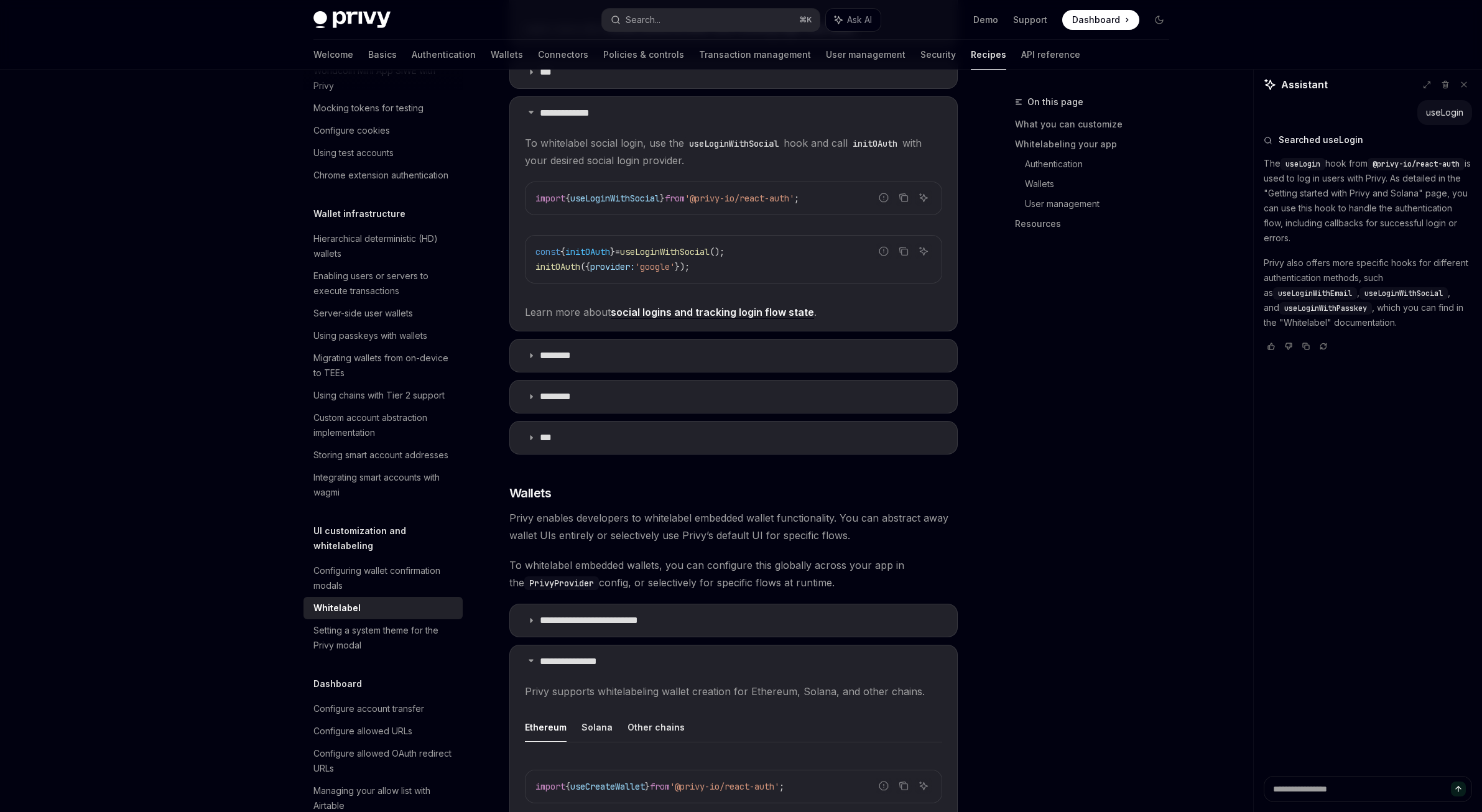
scroll to position [439, 0]
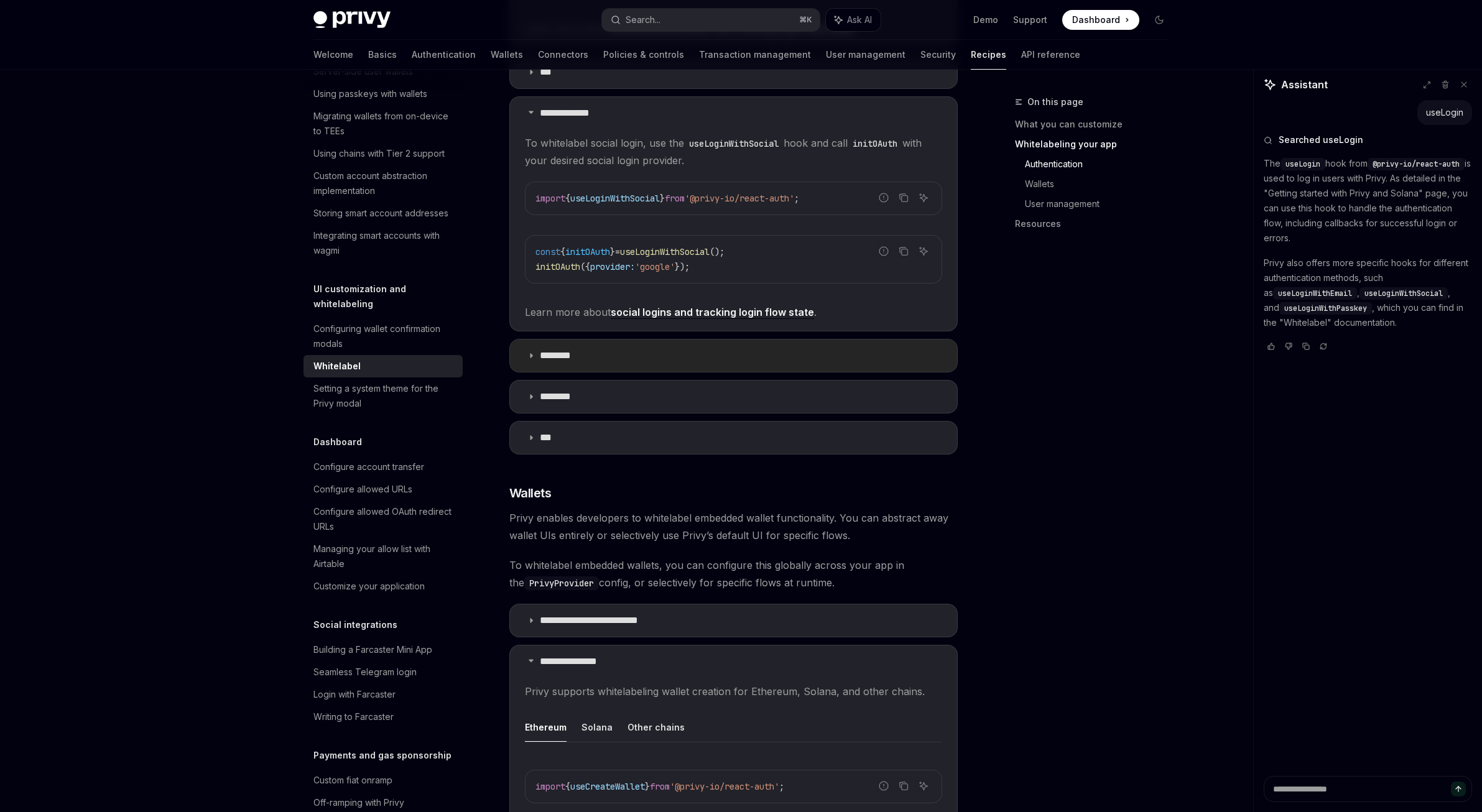
click at [651, 343] on summary "********" at bounding box center [733, 355] width 447 height 33
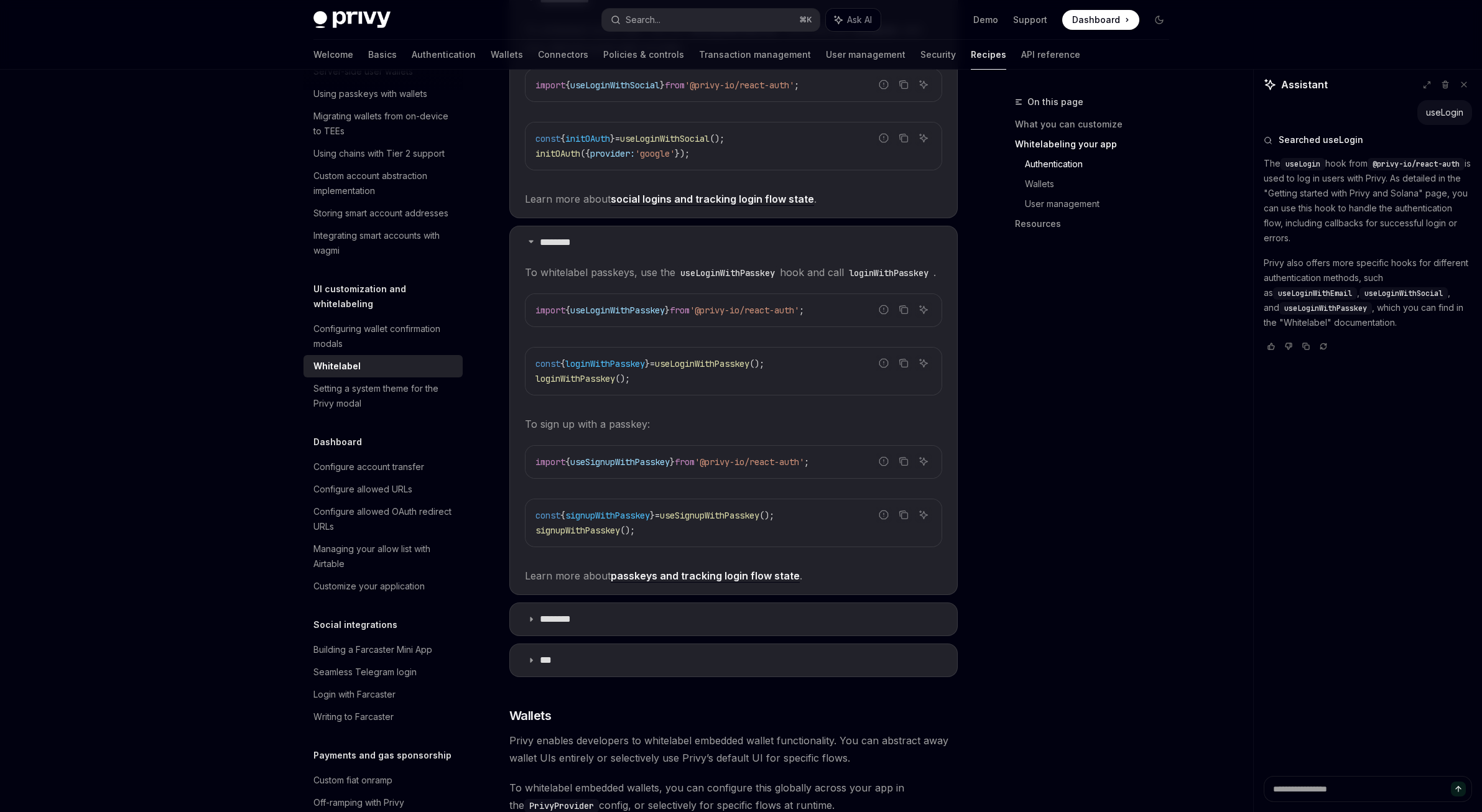
scroll to position [1023, 0]
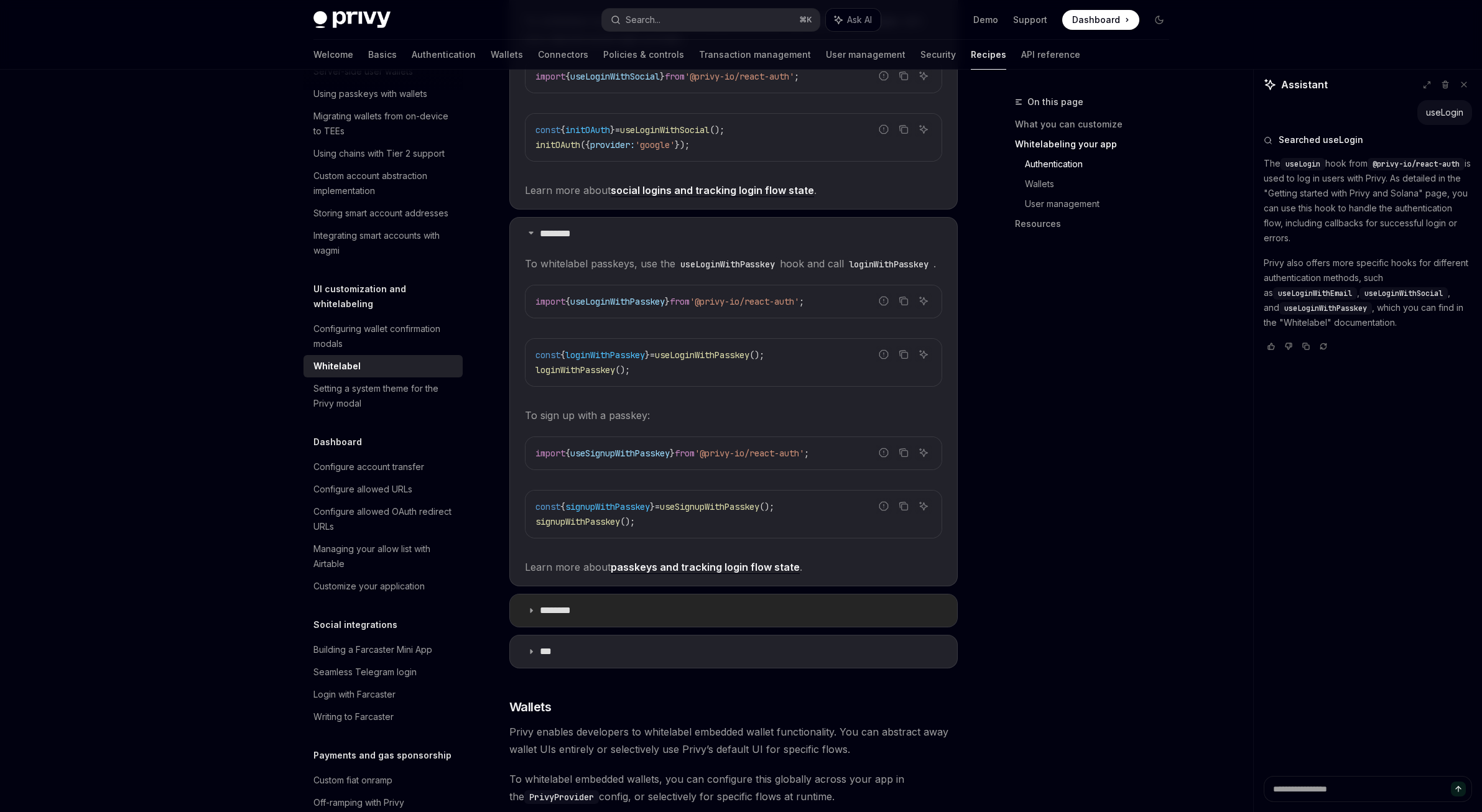
click at [594, 615] on summary "********" at bounding box center [733, 610] width 447 height 33
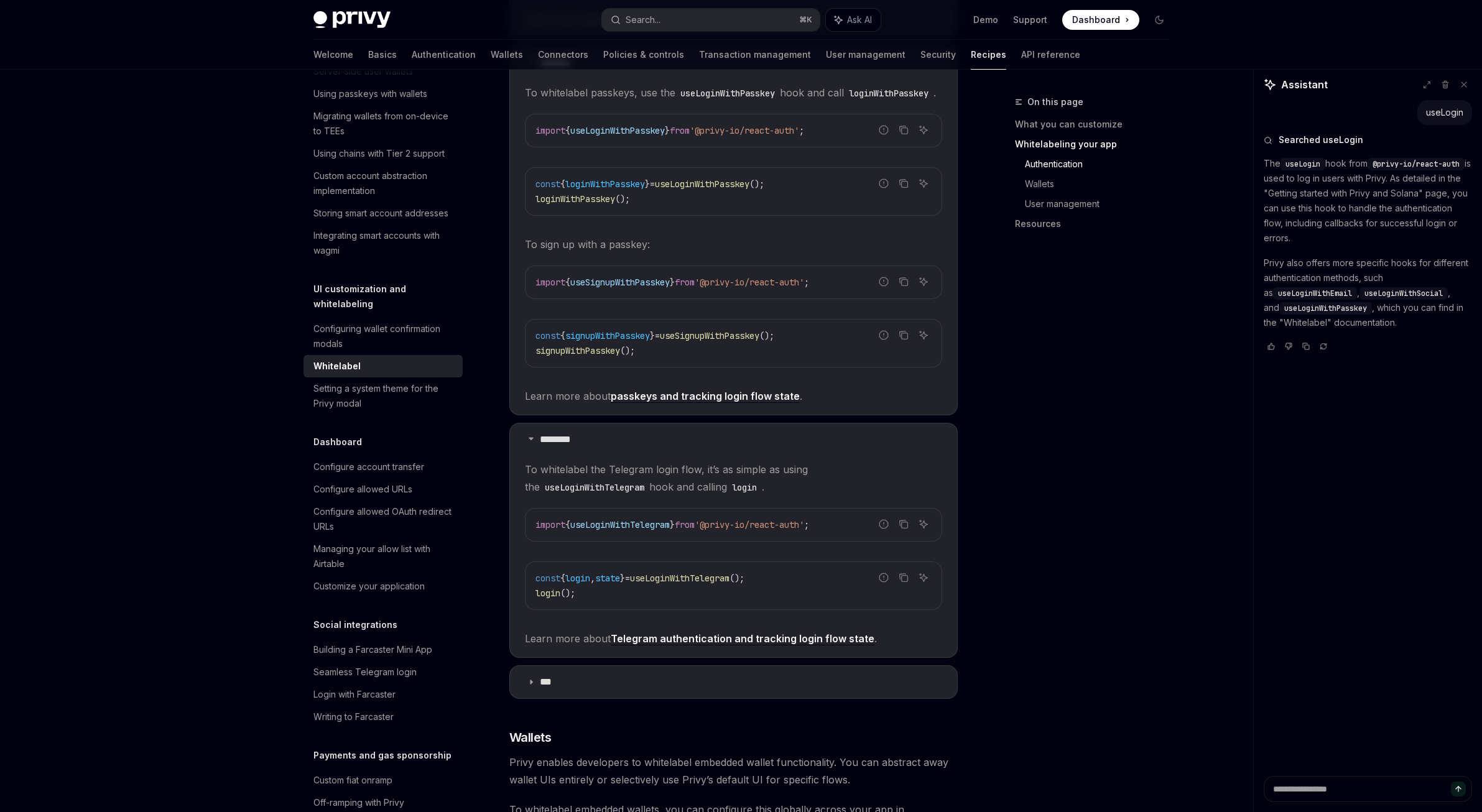
scroll to position [1233, 0]
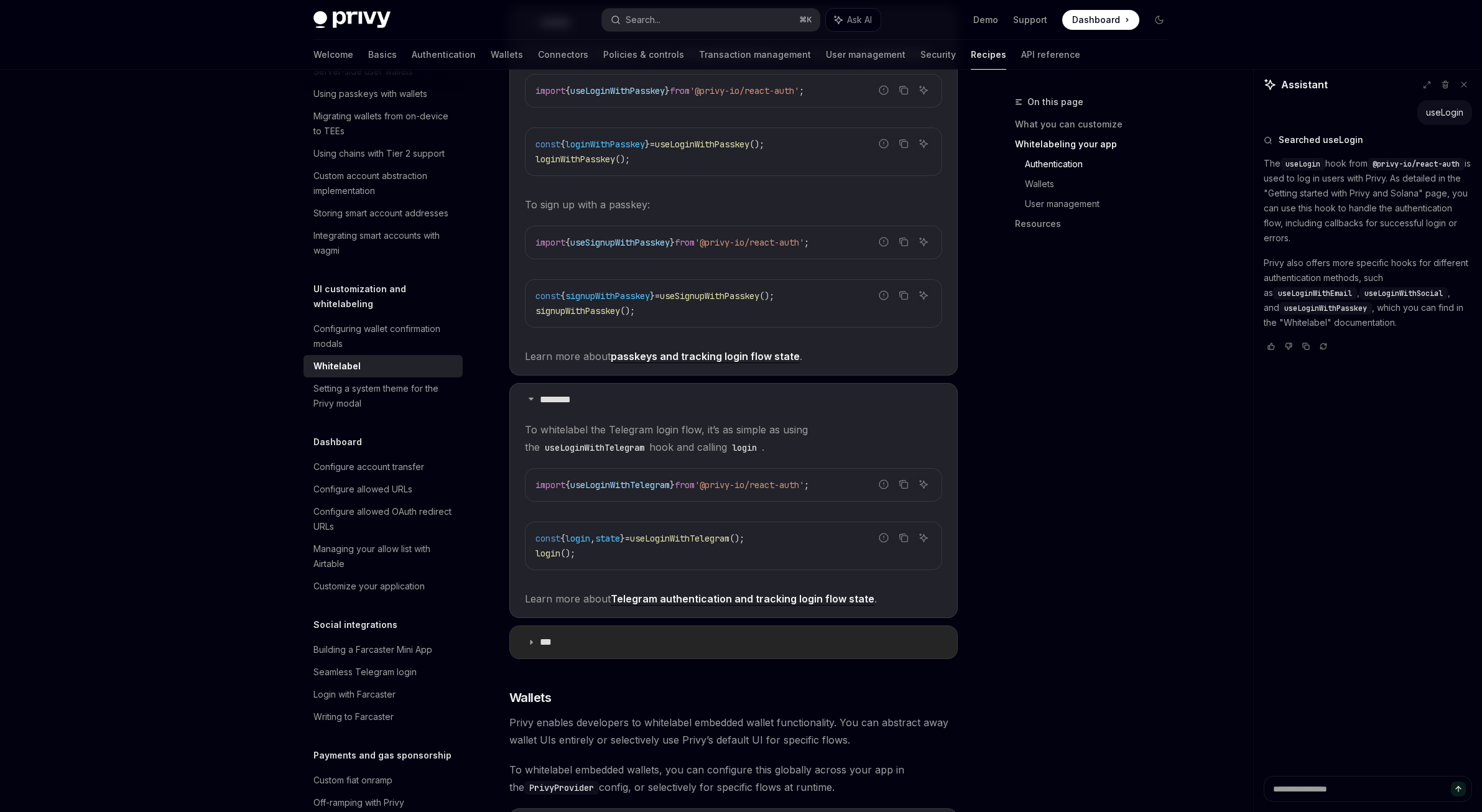
click at [626, 631] on summary "***" at bounding box center [733, 642] width 447 height 33
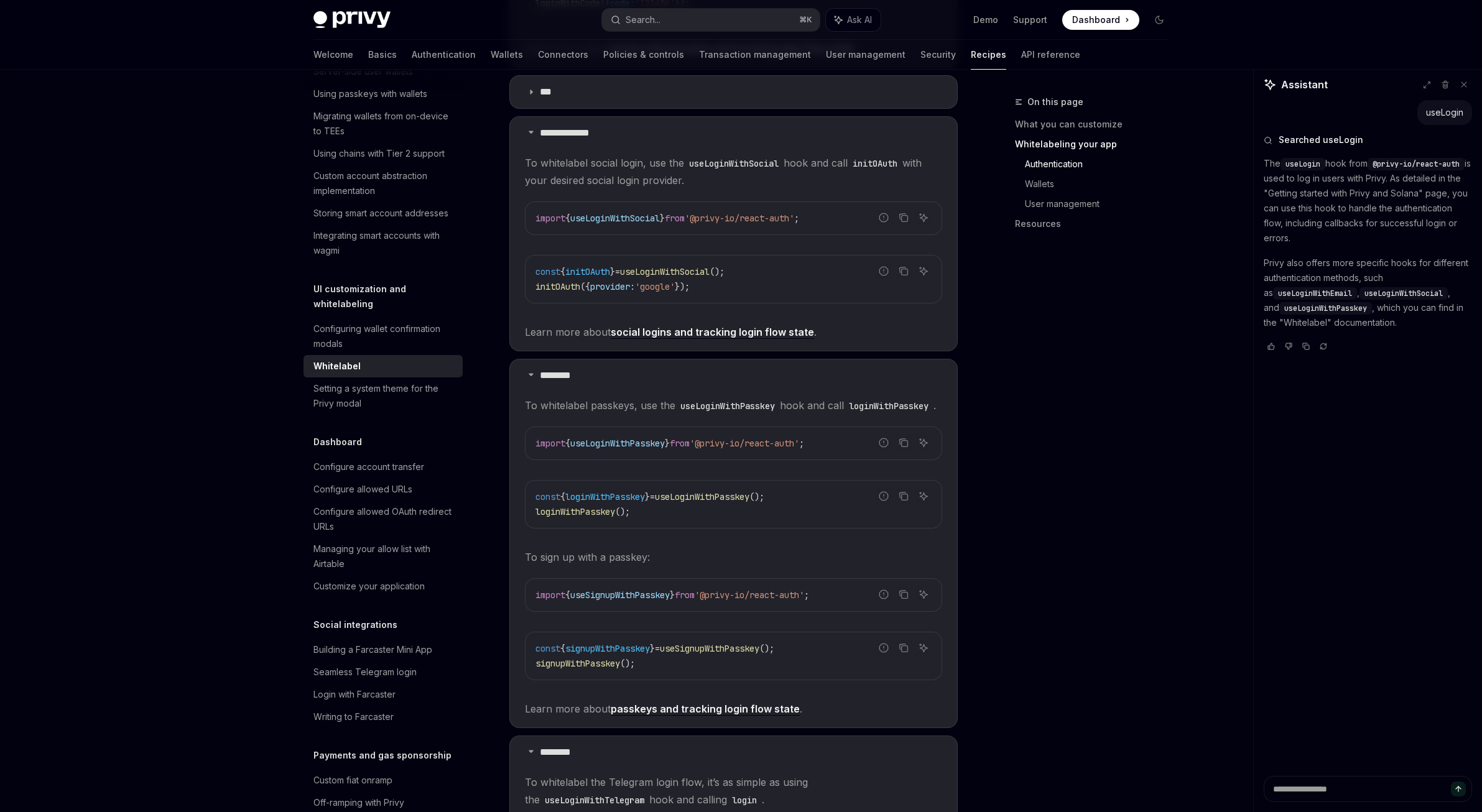
scroll to position [879, 0]
click at [719, 266] on code "const { initOAuth } = useLoginWithSocial (); initOAuth ({ provider: 'google' });" at bounding box center [734, 281] width 396 height 30
click at [712, 327] on link "social logins and tracking login flow state" at bounding box center [712, 334] width 203 height 13
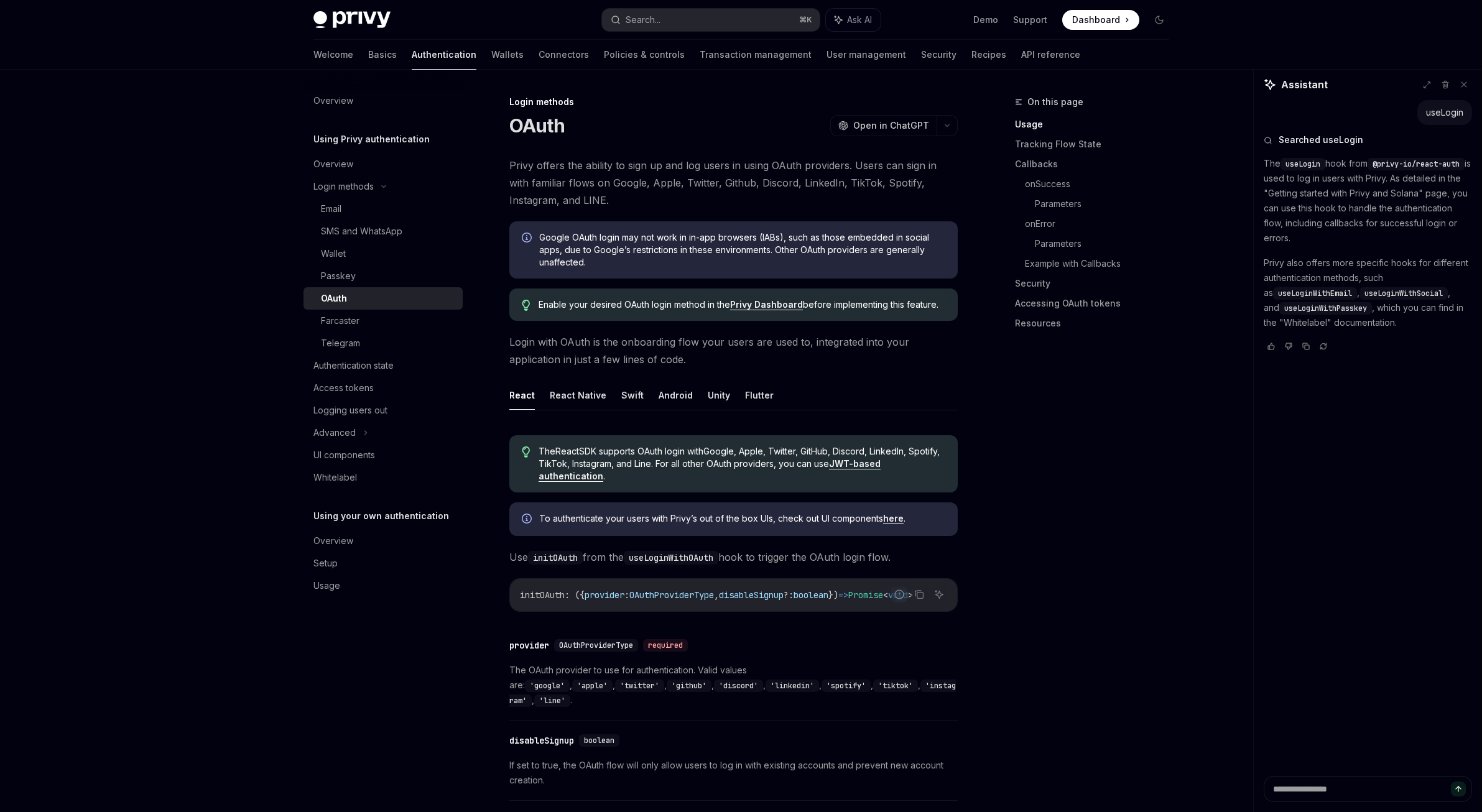
click at [775, 301] on link "Privy Dashboard" at bounding box center [766, 304] width 73 height 11
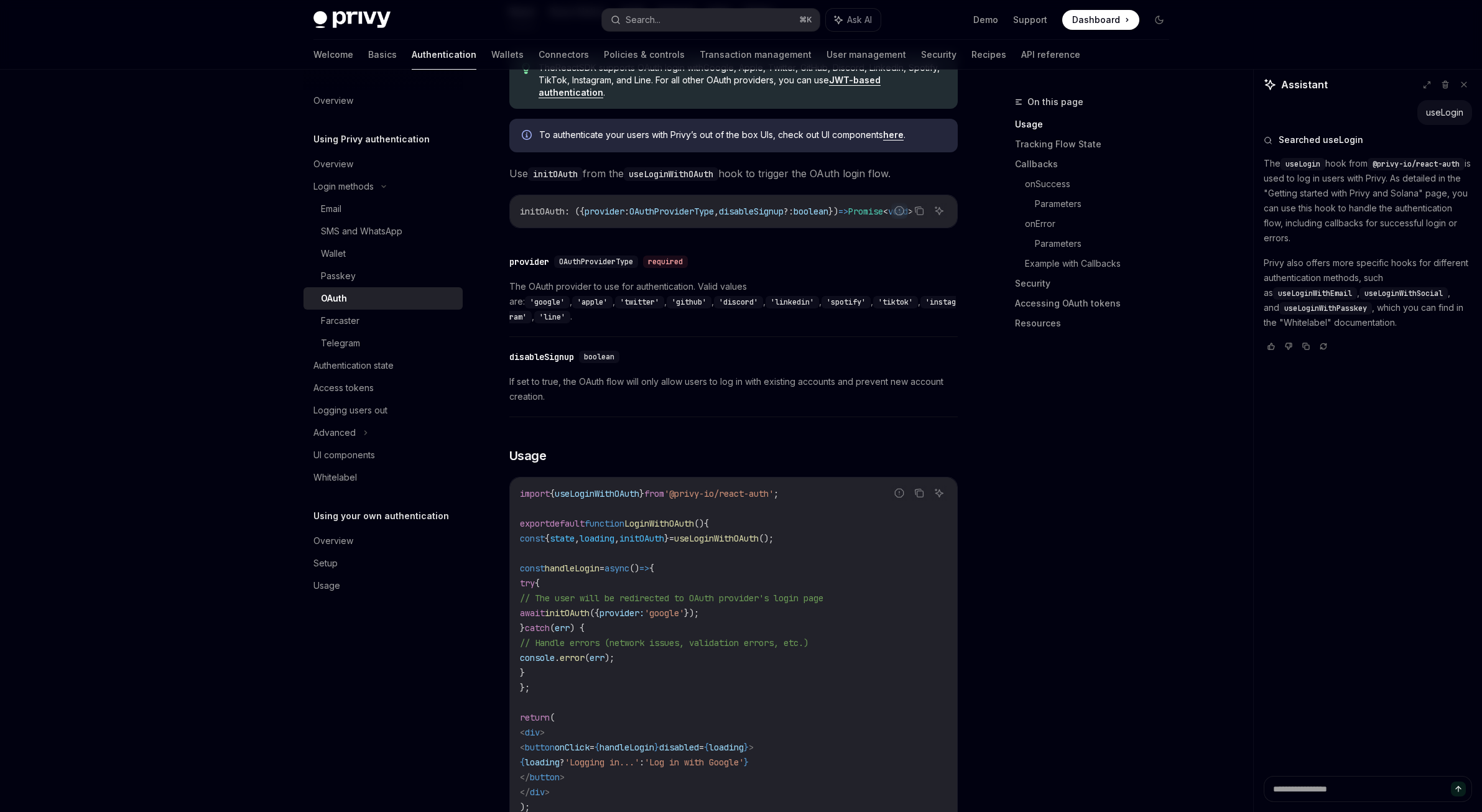
scroll to position [371, 0]
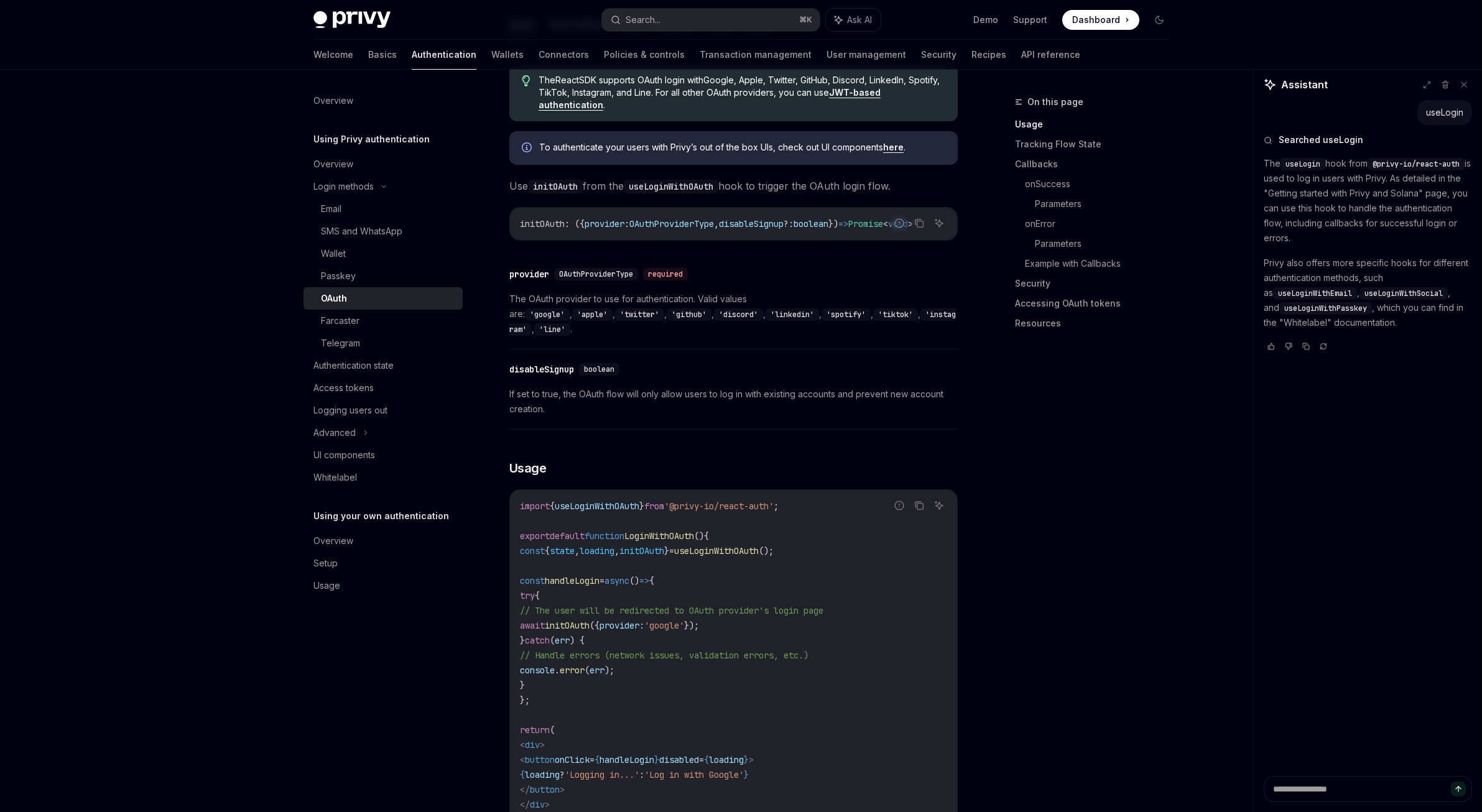
click at [639, 500] on span "useLoginWithOAuth" at bounding box center [597, 505] width 84 height 11
drag, startPoint x: 823, startPoint y: 496, endPoint x: 508, endPoint y: 495, distance: 315.0
copy span "import { useLoginWithOAuth } from '@privy-io/react-auth' ;"
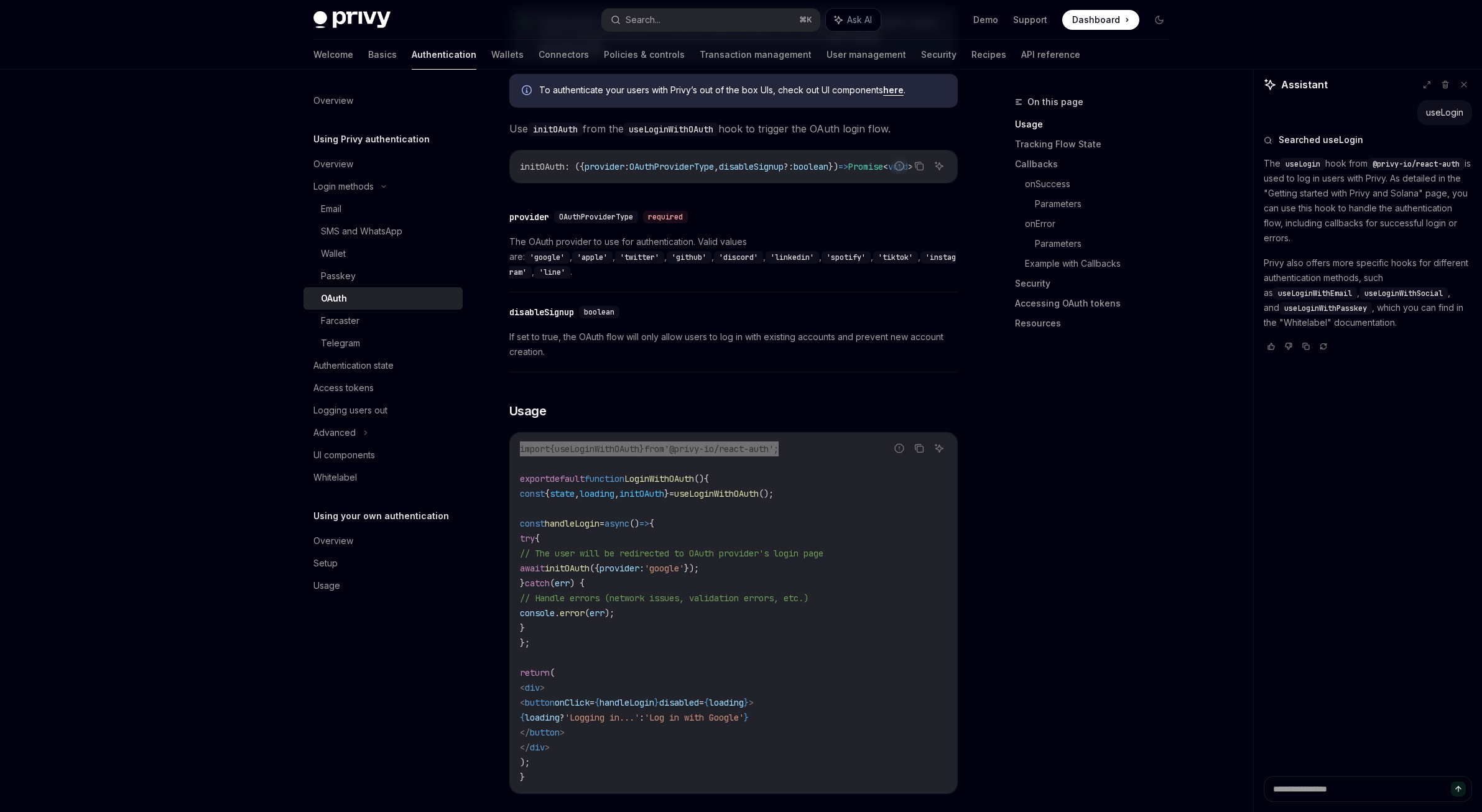
scroll to position [431, 0]
click at [914, 440] on icon "Copy the contents from the code block" at bounding box center [919, 445] width 10 height 10
click at [914, 443] on icon "Copy the contents from the code block" at bounding box center [919, 446] width 10 height 7
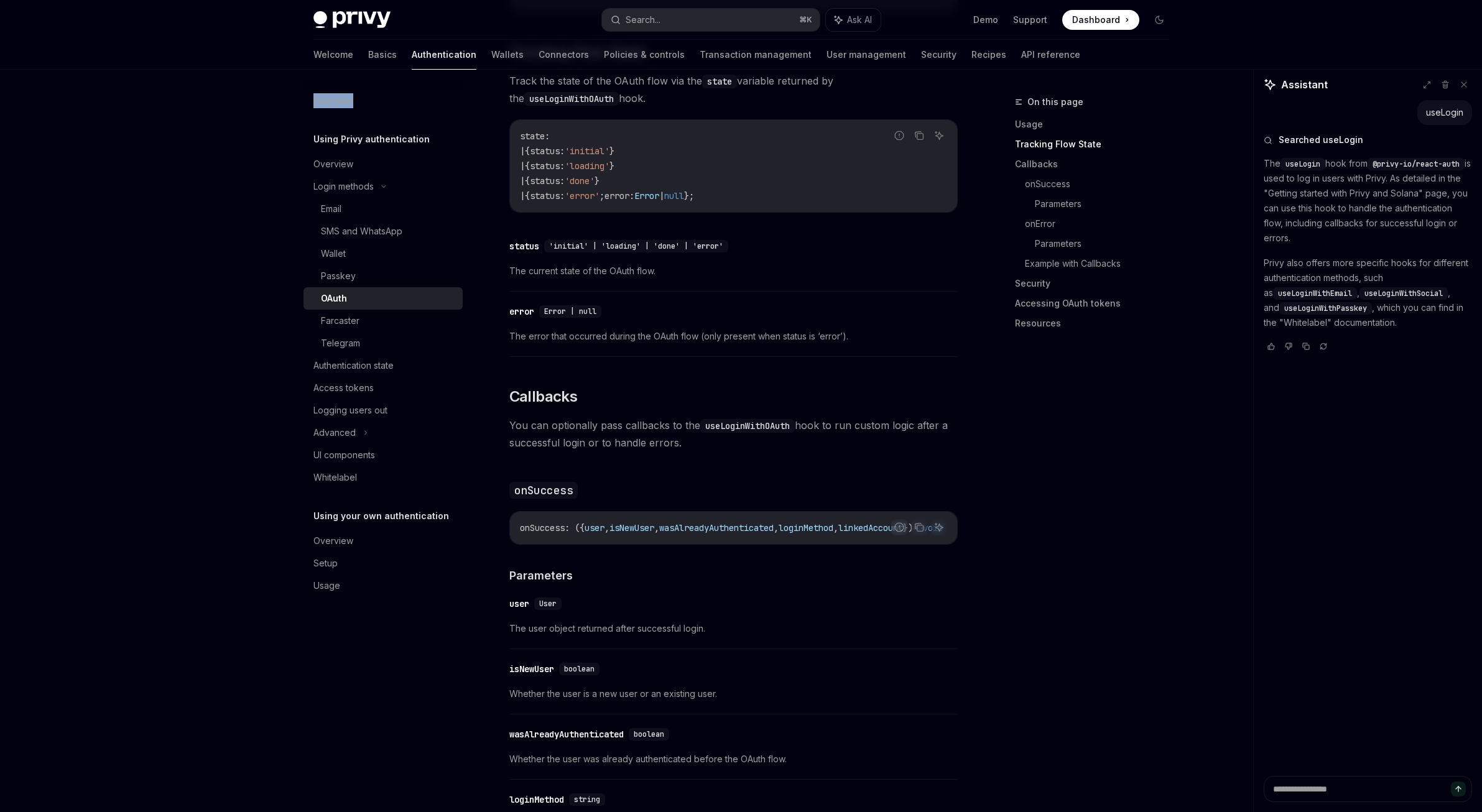
scroll to position [1244, 0]
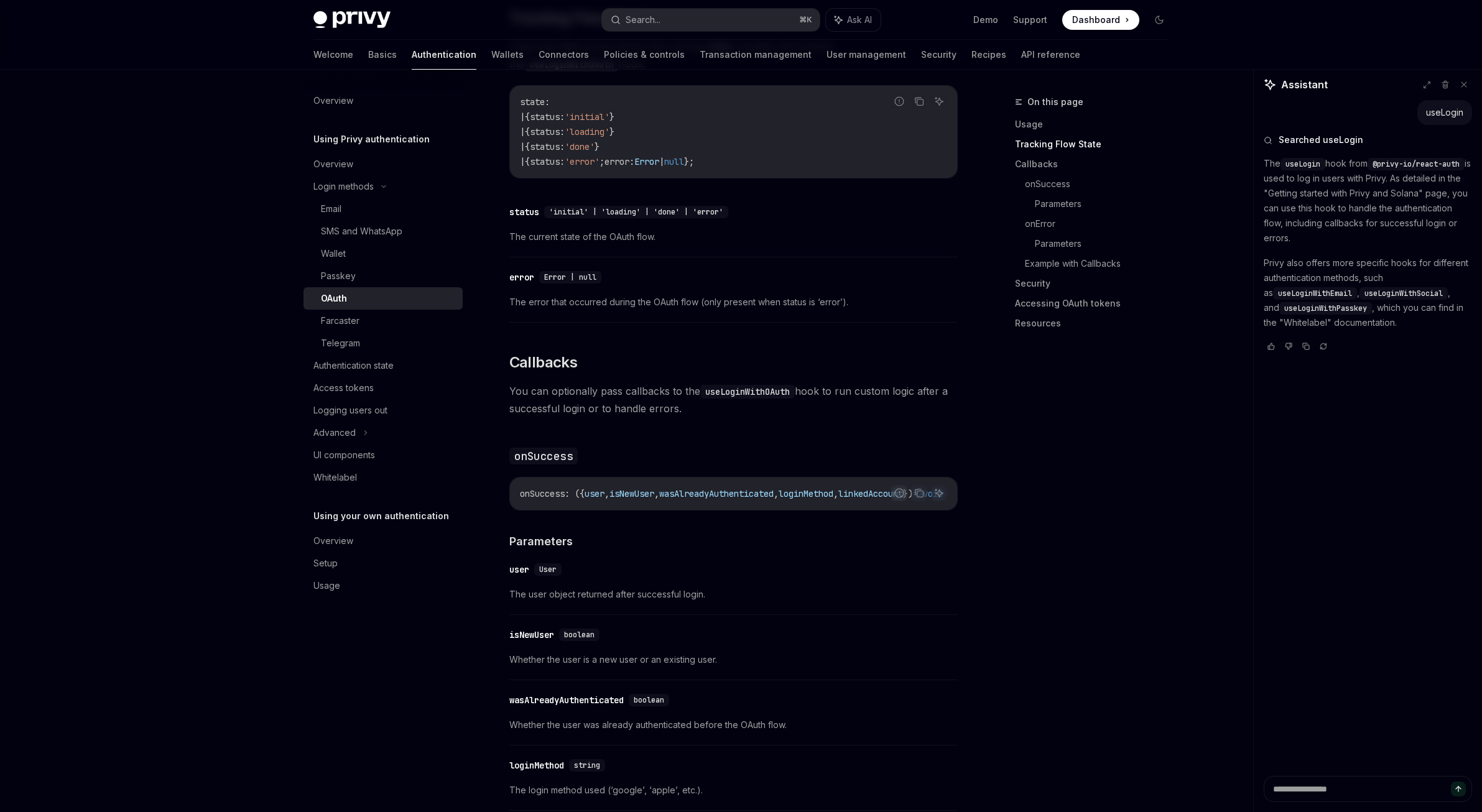
drag, startPoint x: 764, startPoint y: 499, endPoint x: 779, endPoint y: 500, distance: 15.0
click at [779, 500] on div "onSuccess : ({ user , isNewUser , wasAlreadyAuthenticated , loginMethod , linke…" at bounding box center [733, 493] width 447 height 33
click at [776, 385] on code "useLoginWithOAuth" at bounding box center [747, 392] width 94 height 13
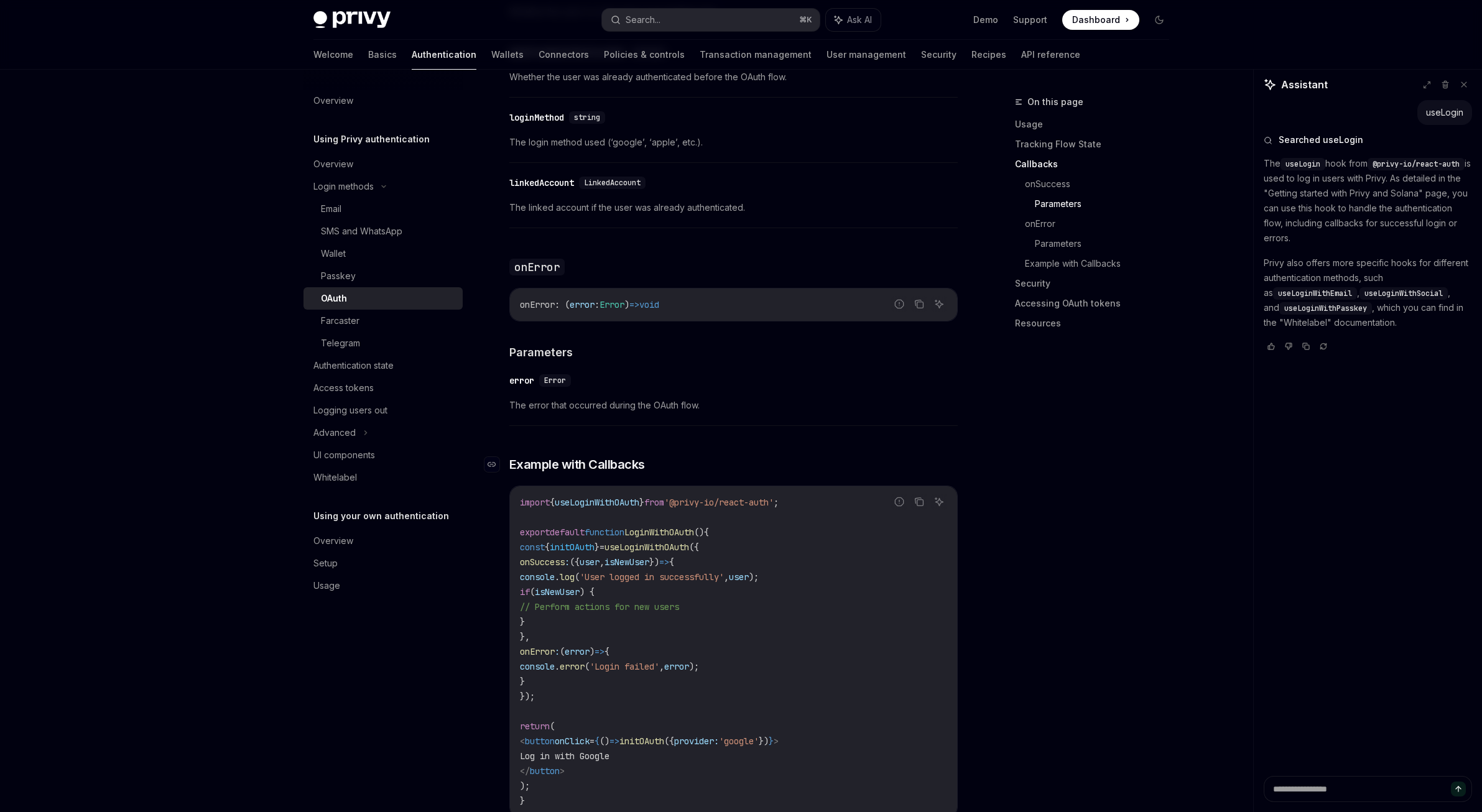
scroll to position [1933, 0]
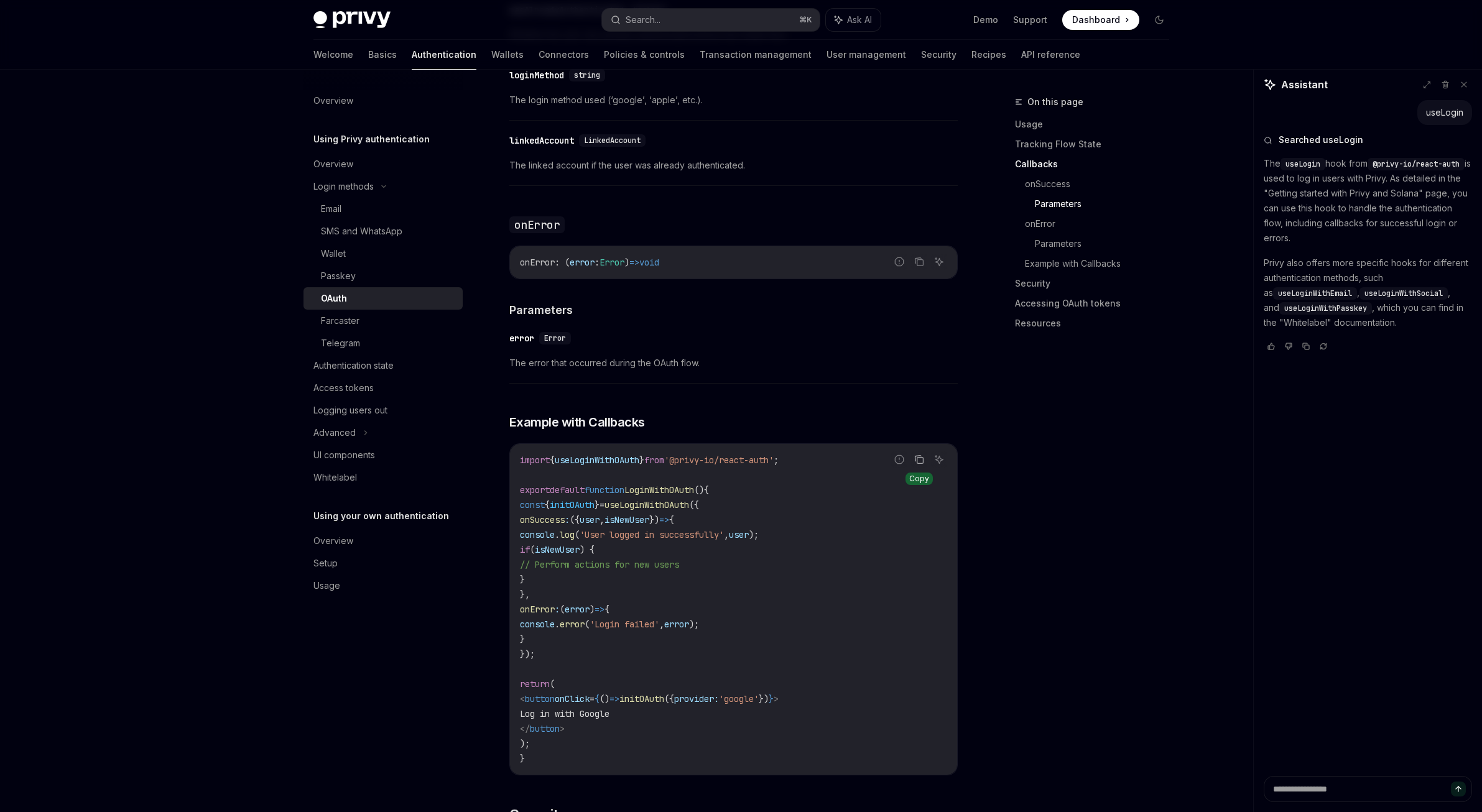
click at [915, 456] on icon "Copy the contents from the code block" at bounding box center [919, 459] width 10 height 10
click at [912, 451] on button "Copy the contents from the code block" at bounding box center [919, 459] width 16 height 16
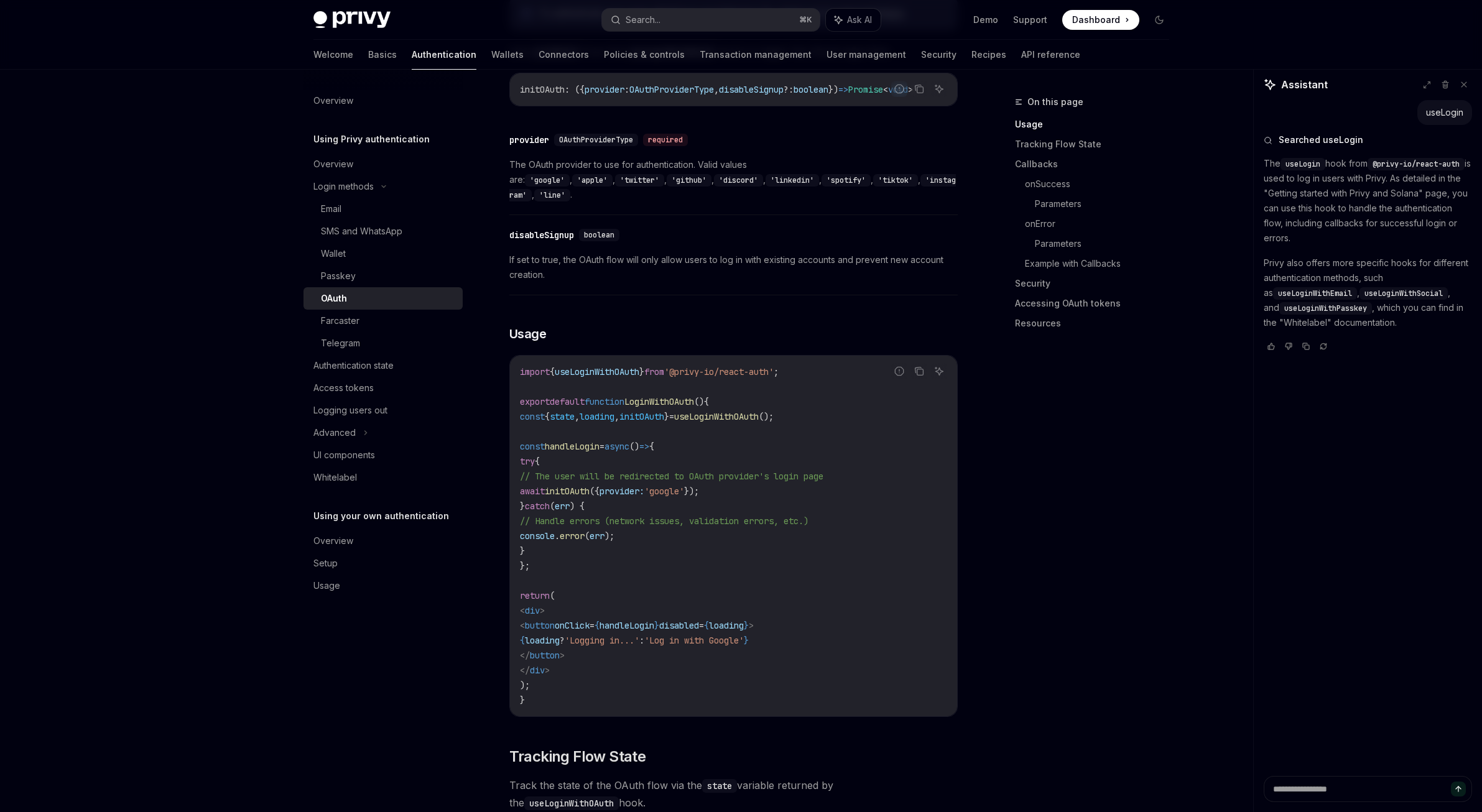
scroll to position [505, 0]
click at [395, 389] on div "Access tokens" at bounding box center [385, 388] width 142 height 15
type textarea "*"
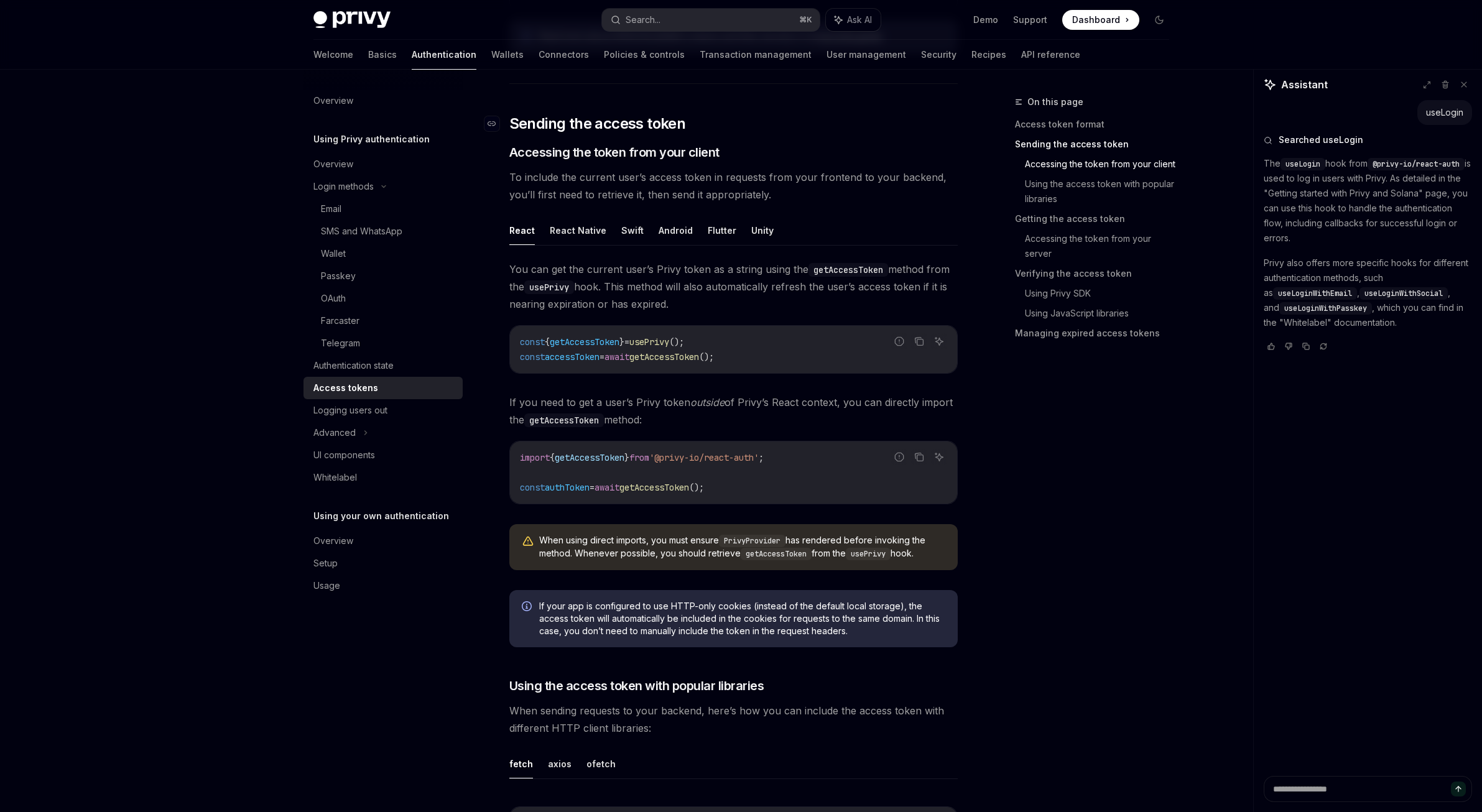
scroll to position [392, 0]
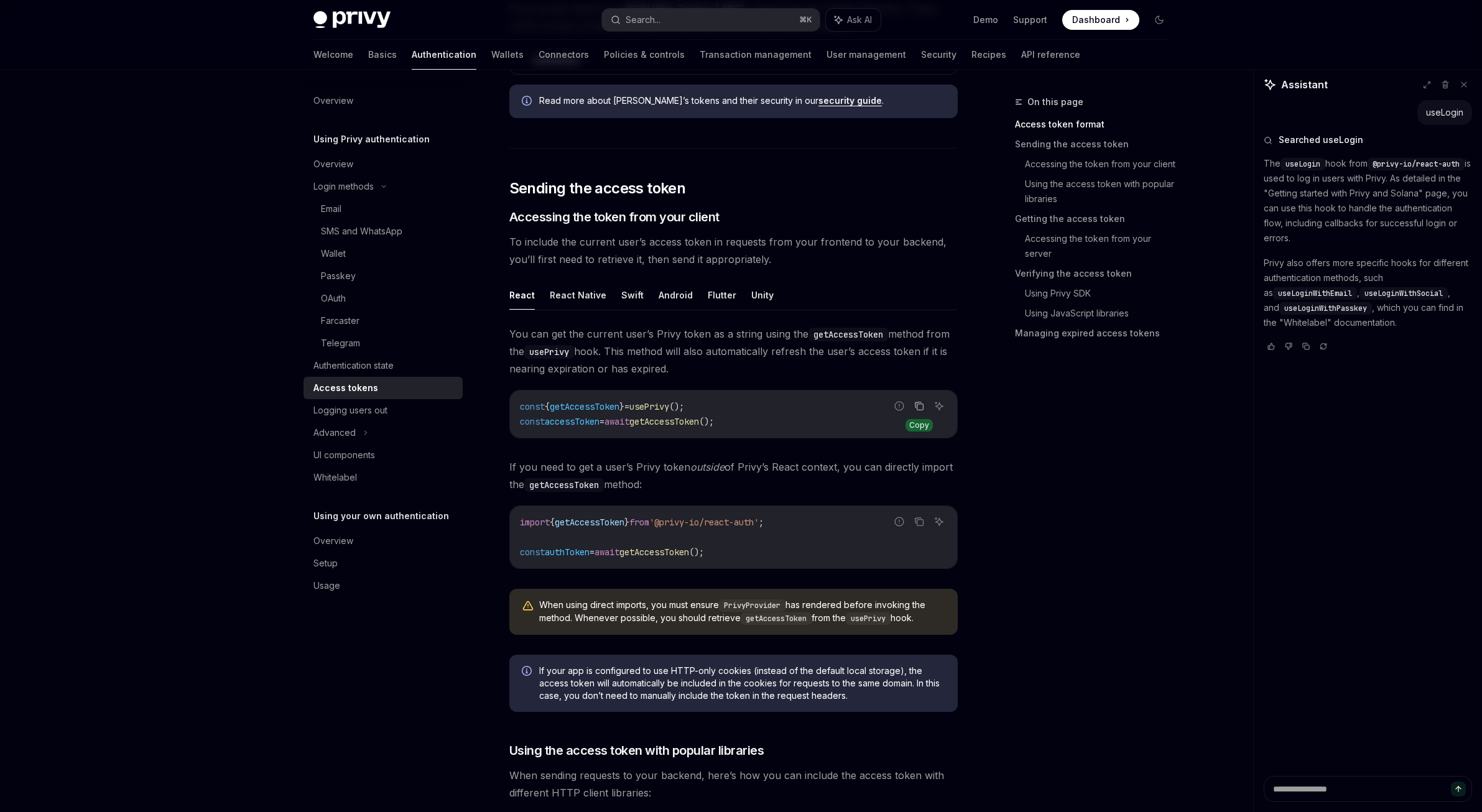
click at [919, 402] on icon "Copy the contents from the code block" at bounding box center [919, 406] width 10 height 10
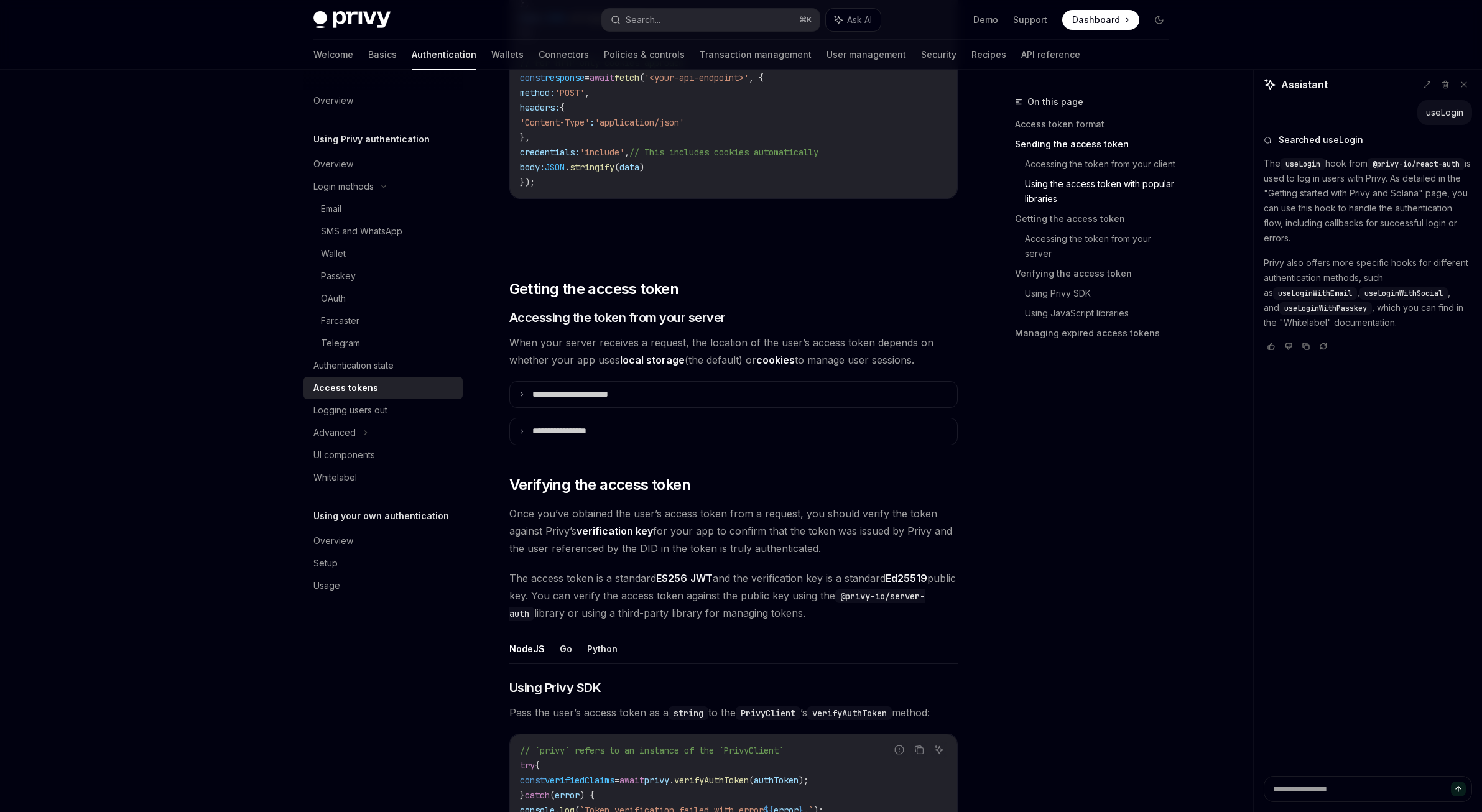
scroll to position [1382, 0]
click at [756, 401] on summary "**********" at bounding box center [733, 393] width 447 height 26
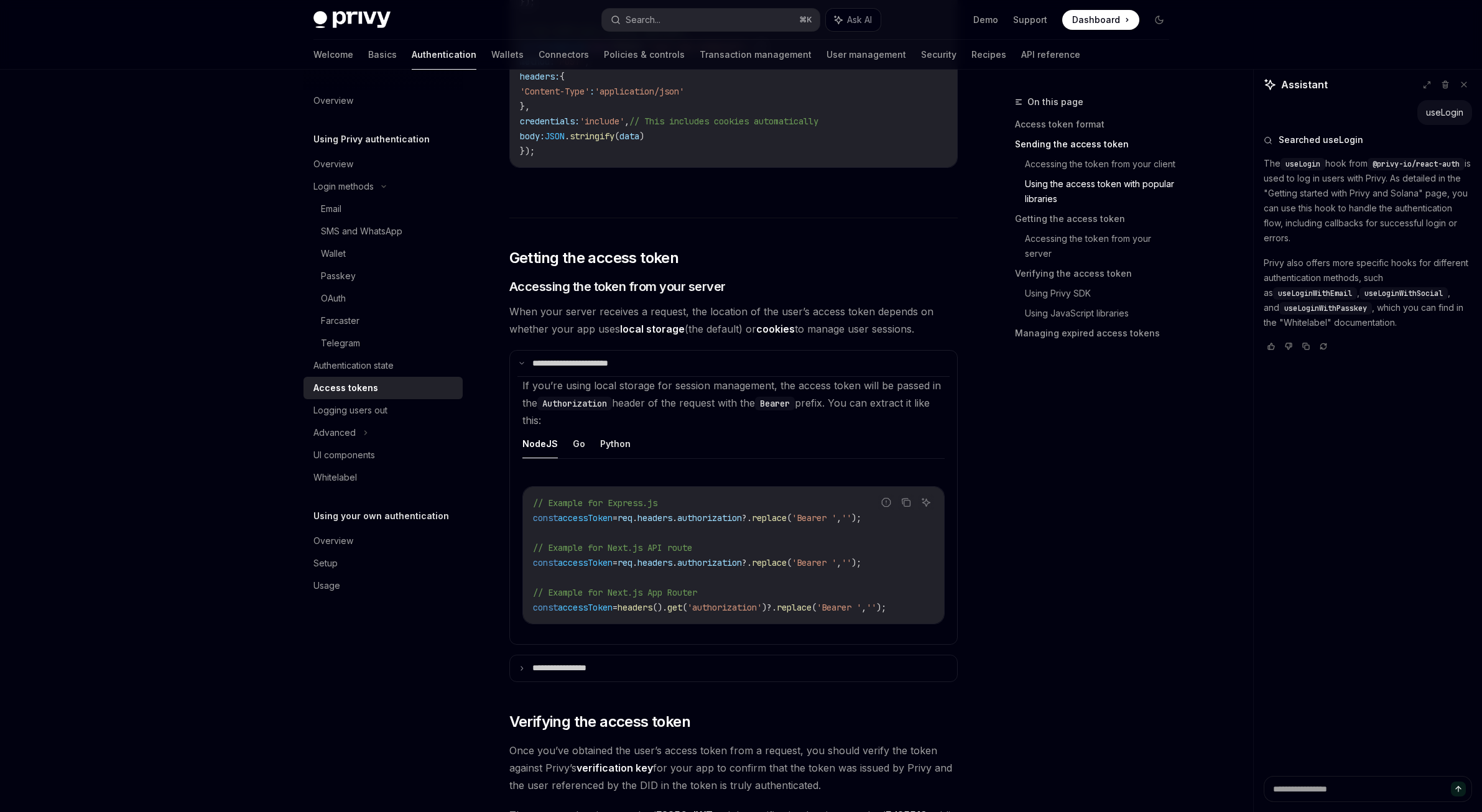
scroll to position [1413, 0]
drag, startPoint x: 694, startPoint y: 664, endPoint x: 704, endPoint y: 660, distance: 10.8
click at [694, 664] on summary "**********" at bounding box center [733, 667] width 447 height 26
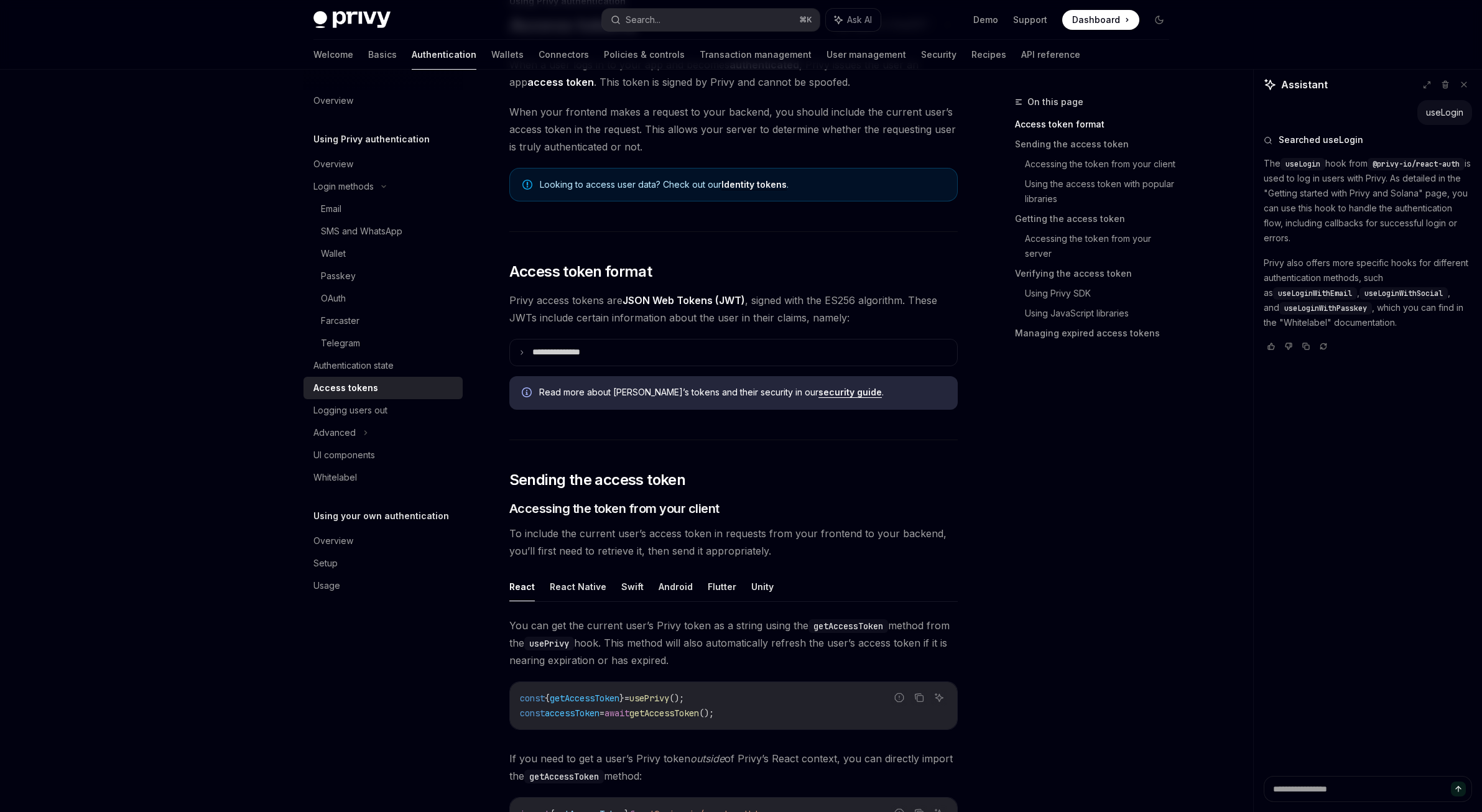
scroll to position [96, 0]
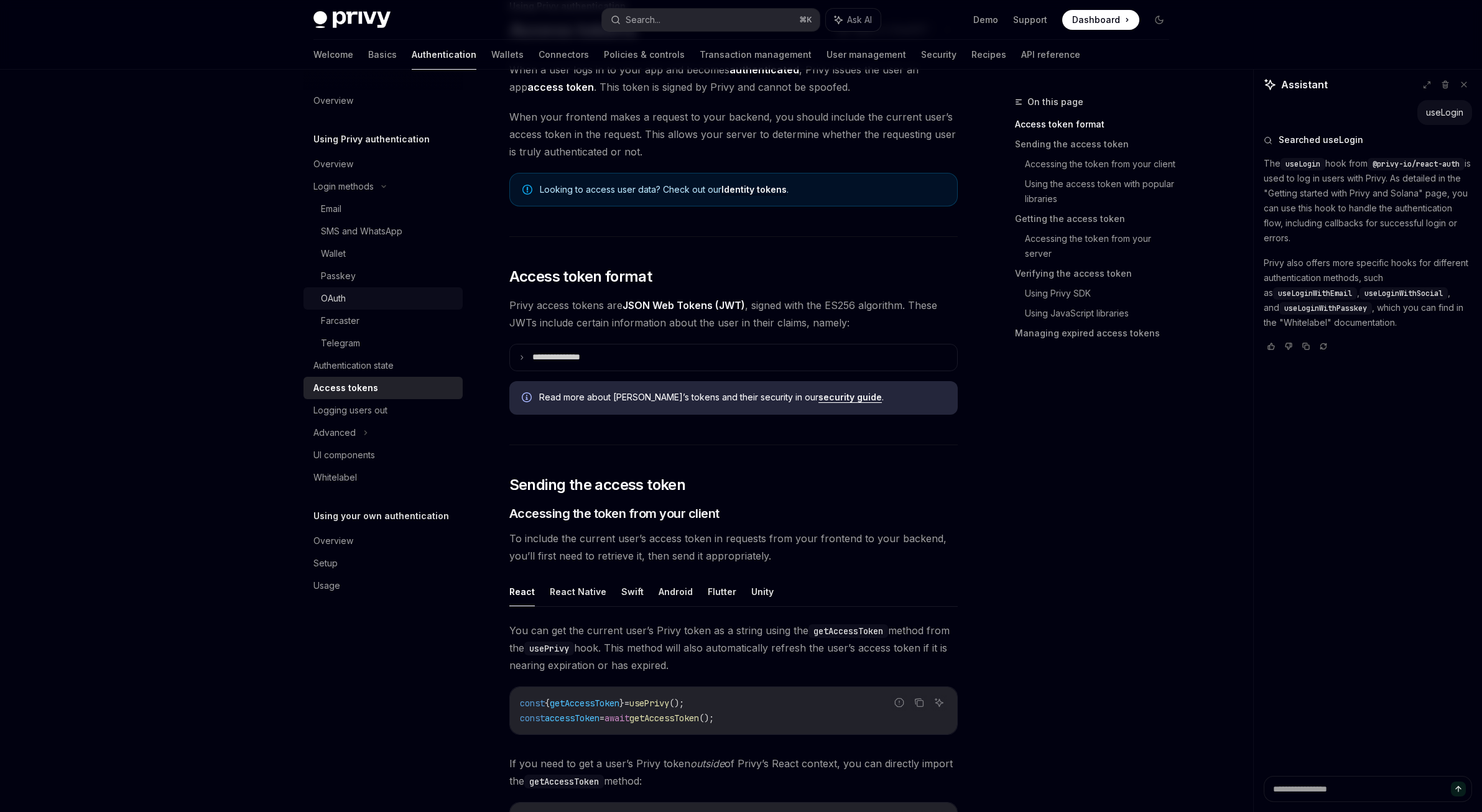
click at [383, 296] on div "OAuth" at bounding box center [388, 298] width 135 height 15
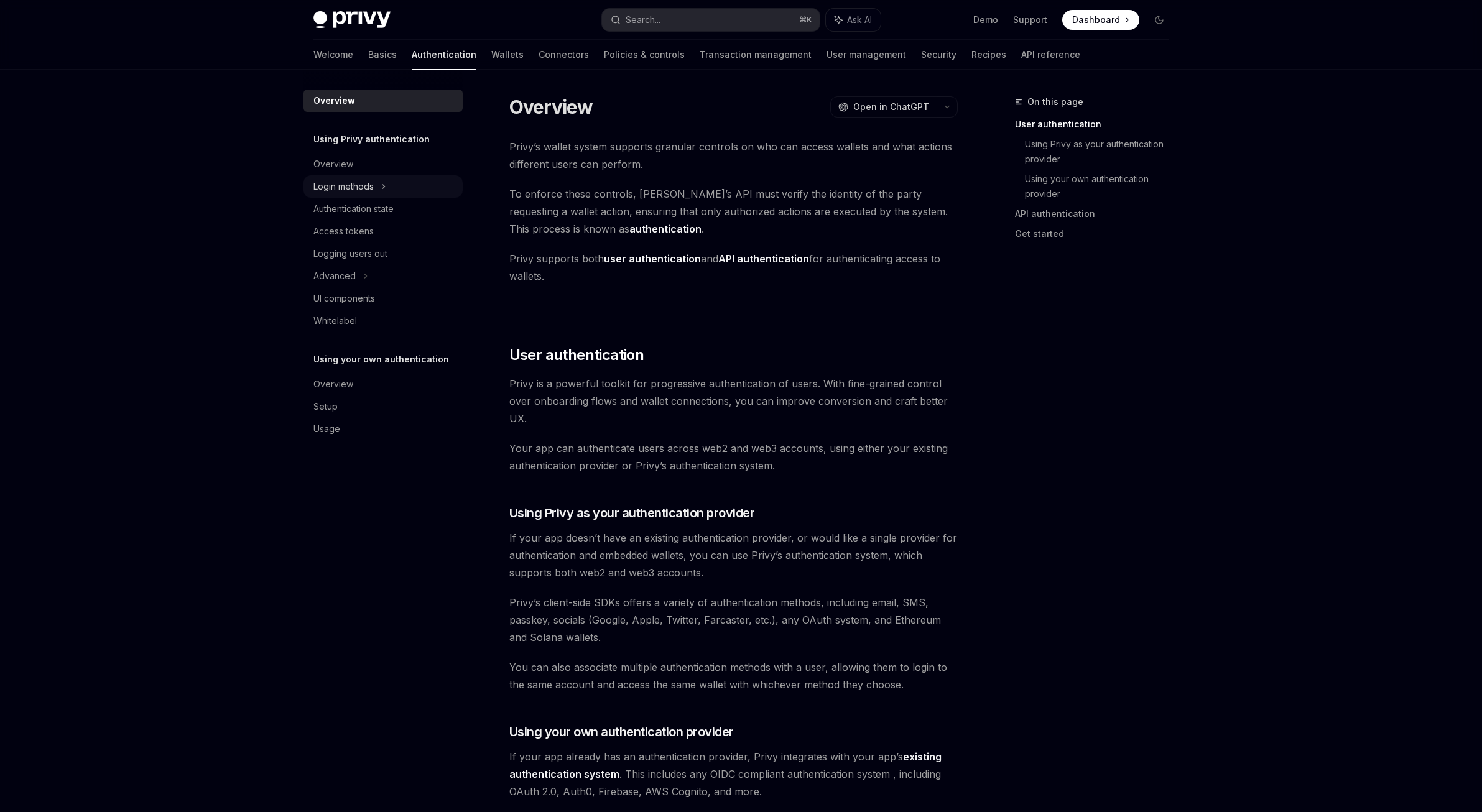
click at [359, 184] on div "Login methods" at bounding box center [344, 186] width 60 height 15
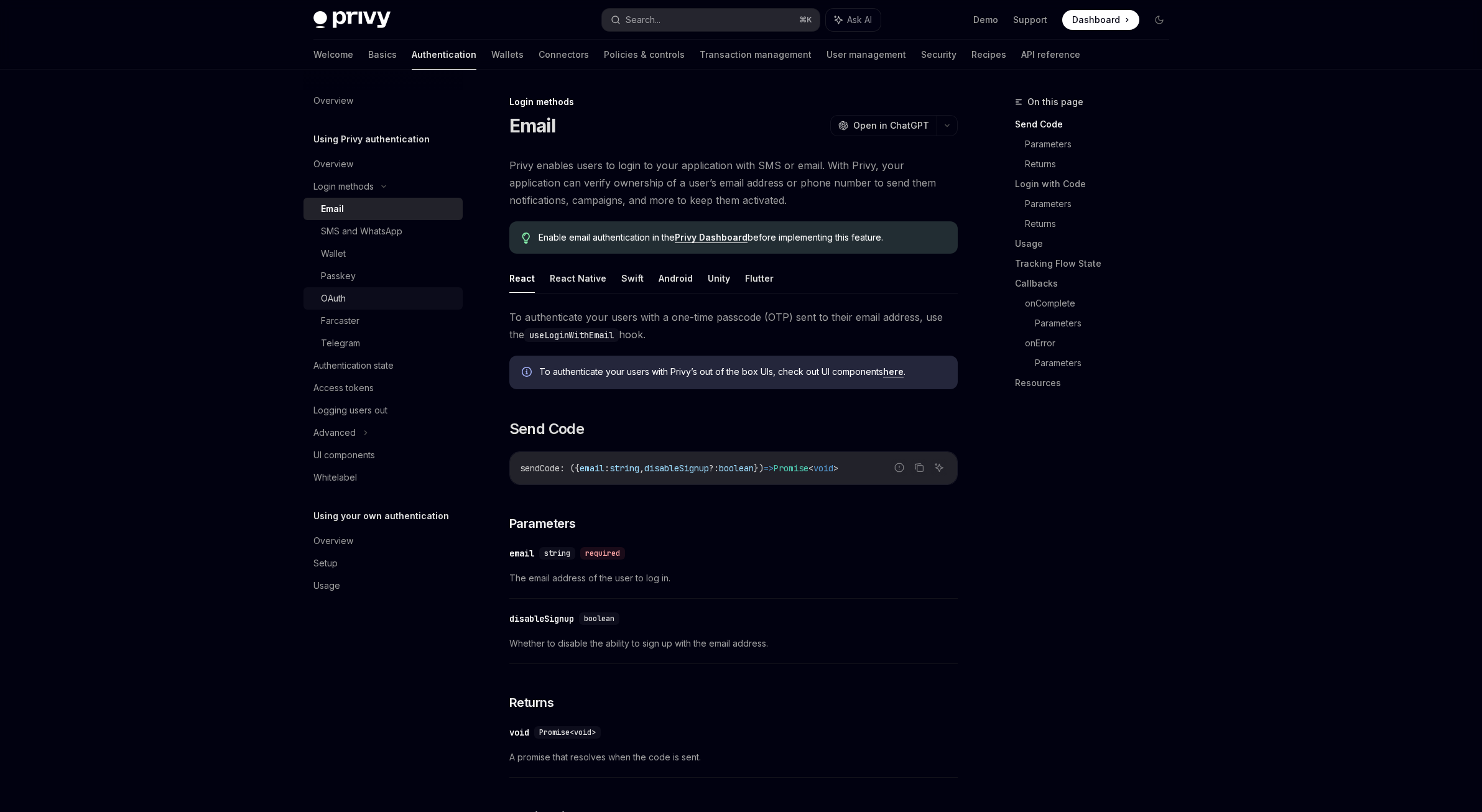
click at [359, 306] on link "OAuth" at bounding box center [383, 298] width 159 height 23
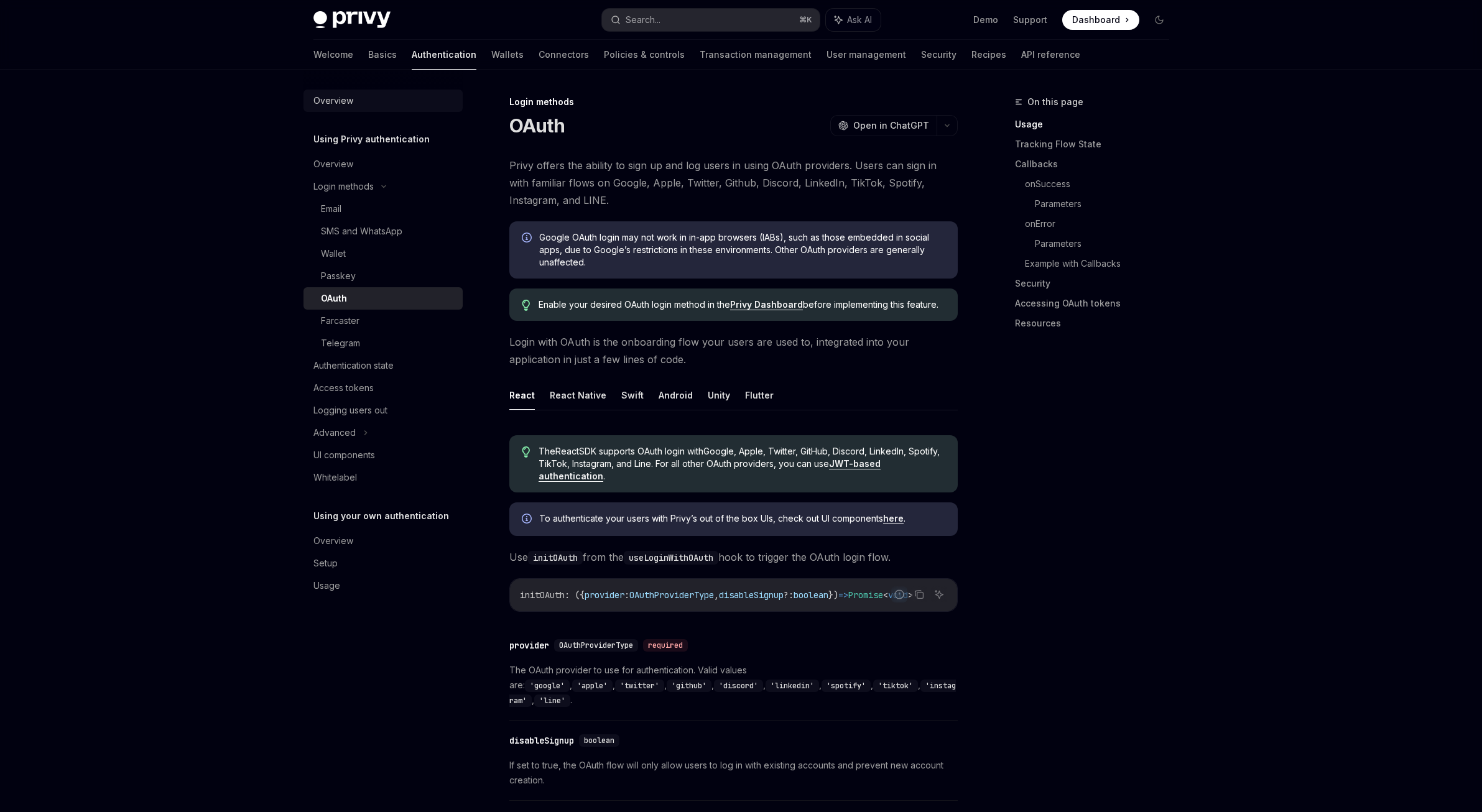
click at [336, 98] on div "Overview" at bounding box center [334, 101] width 40 height 15
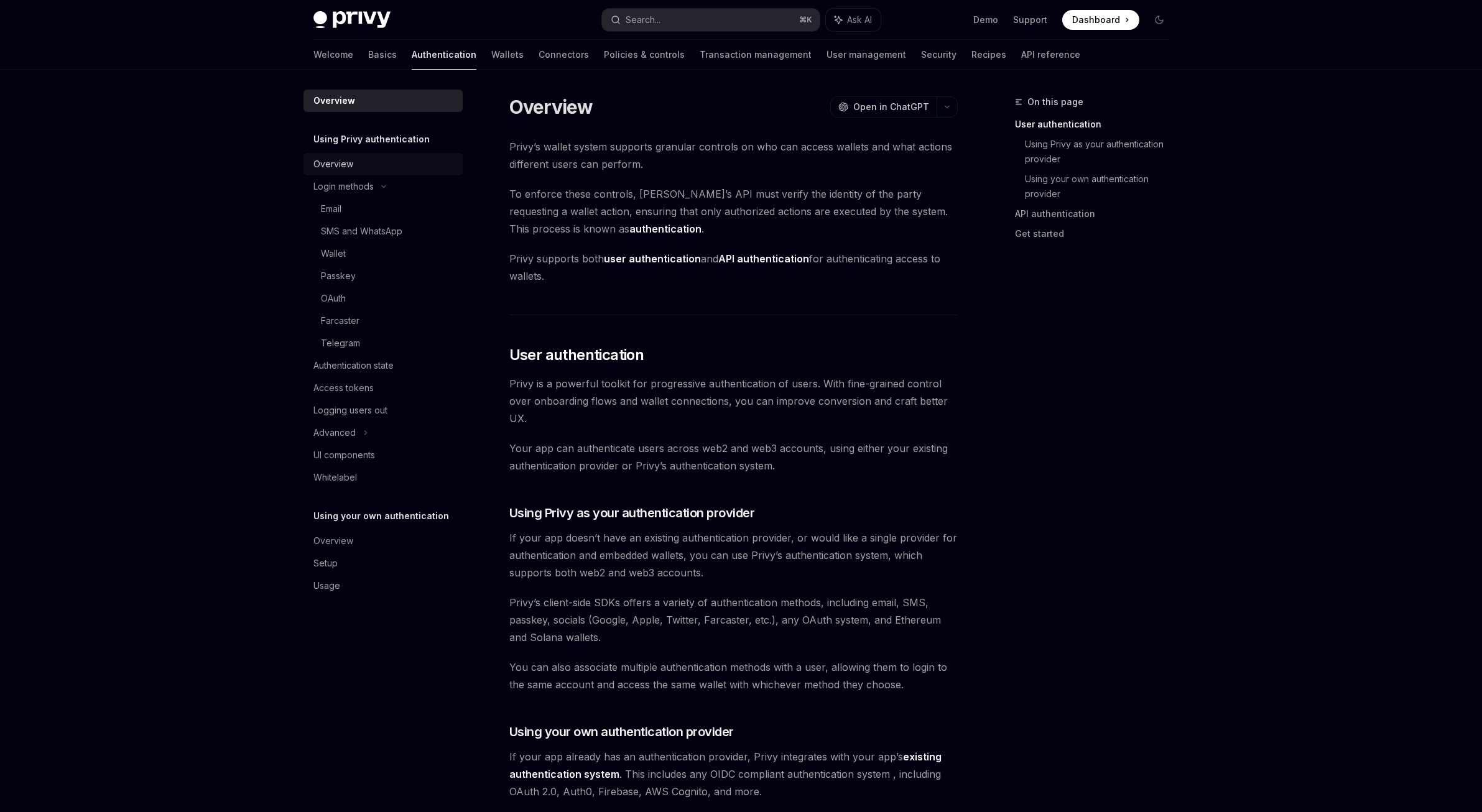
click at [364, 164] on div "Overview" at bounding box center [385, 164] width 142 height 15
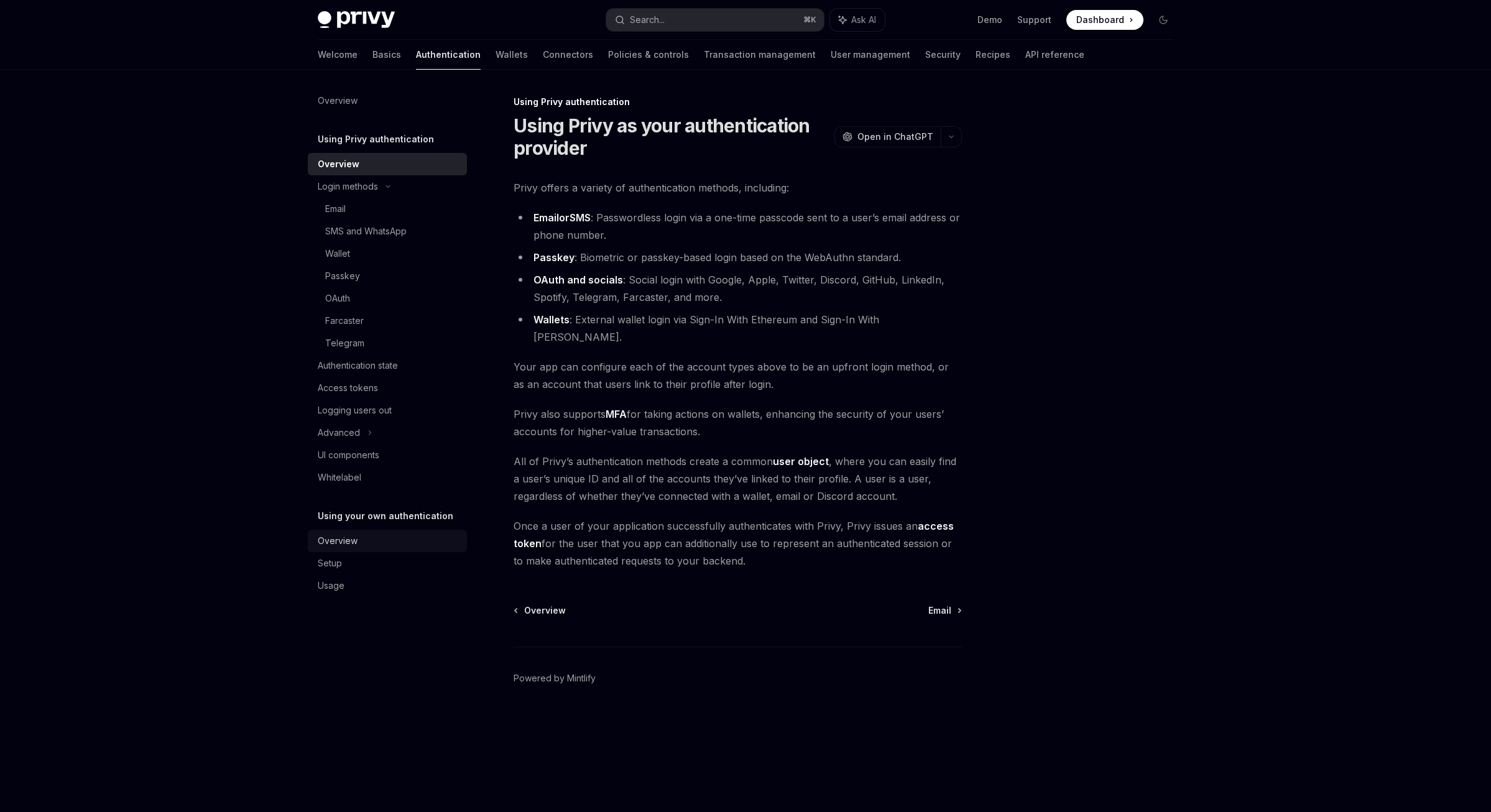
click at [353, 546] on div "Overview" at bounding box center [338, 540] width 40 height 15
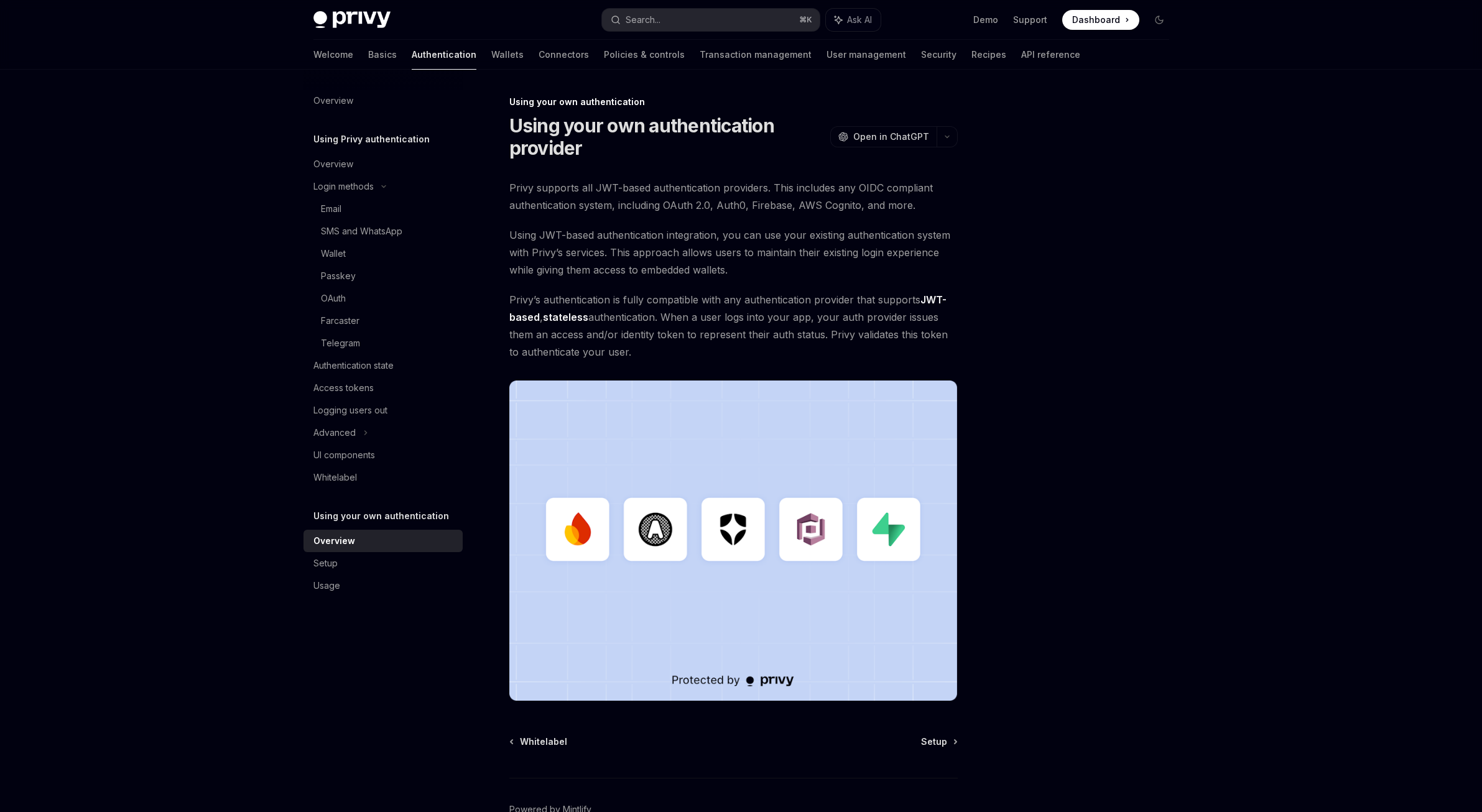
click at [300, 48] on div "Welcome Basics Authentication Wallets Connectors Policies & controls Transactio…" at bounding box center [741, 55] width 915 height 30
click at [368, 57] on link "Basics" at bounding box center [382, 55] width 28 height 30
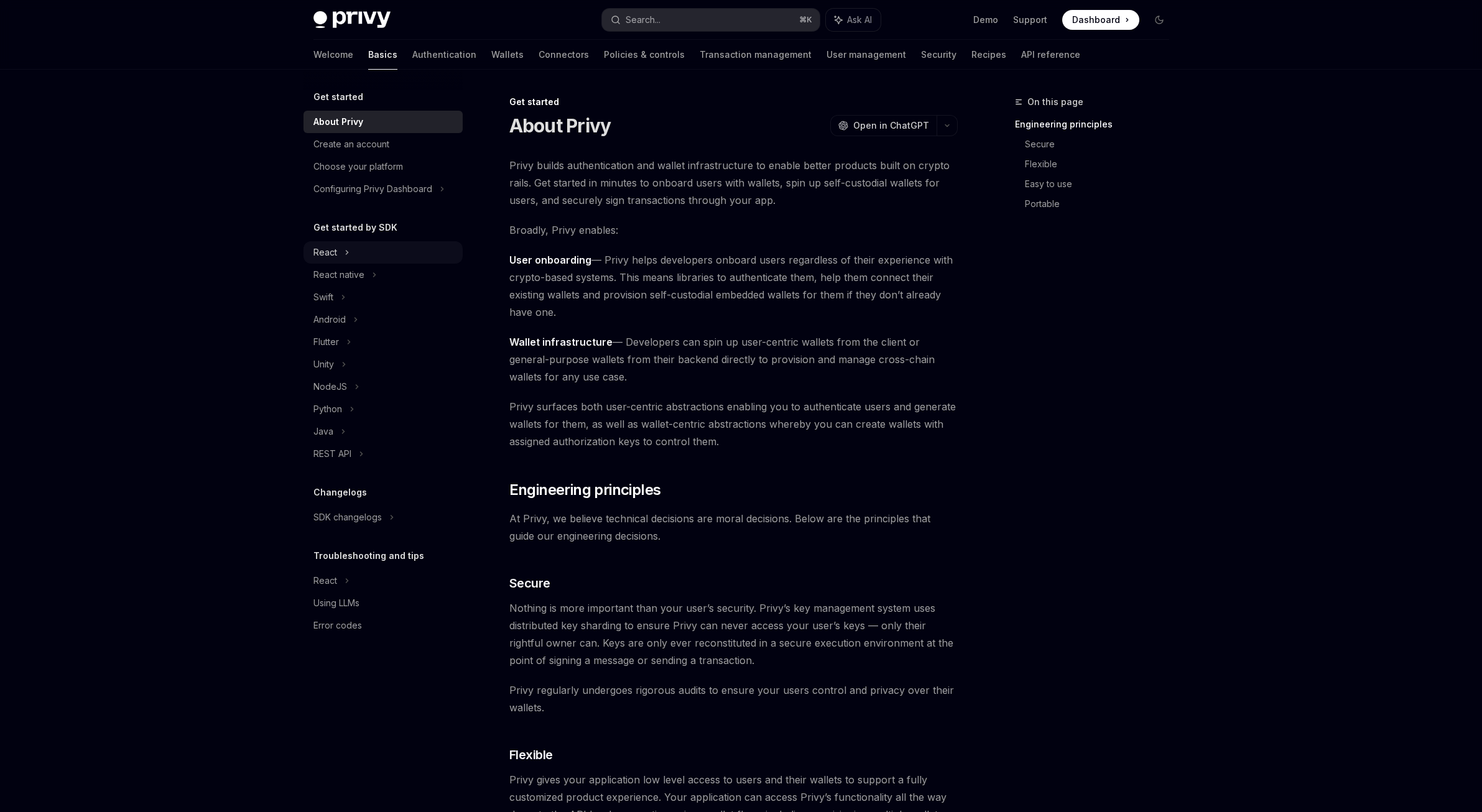
click at [322, 256] on div "React" at bounding box center [325, 252] width 23 height 15
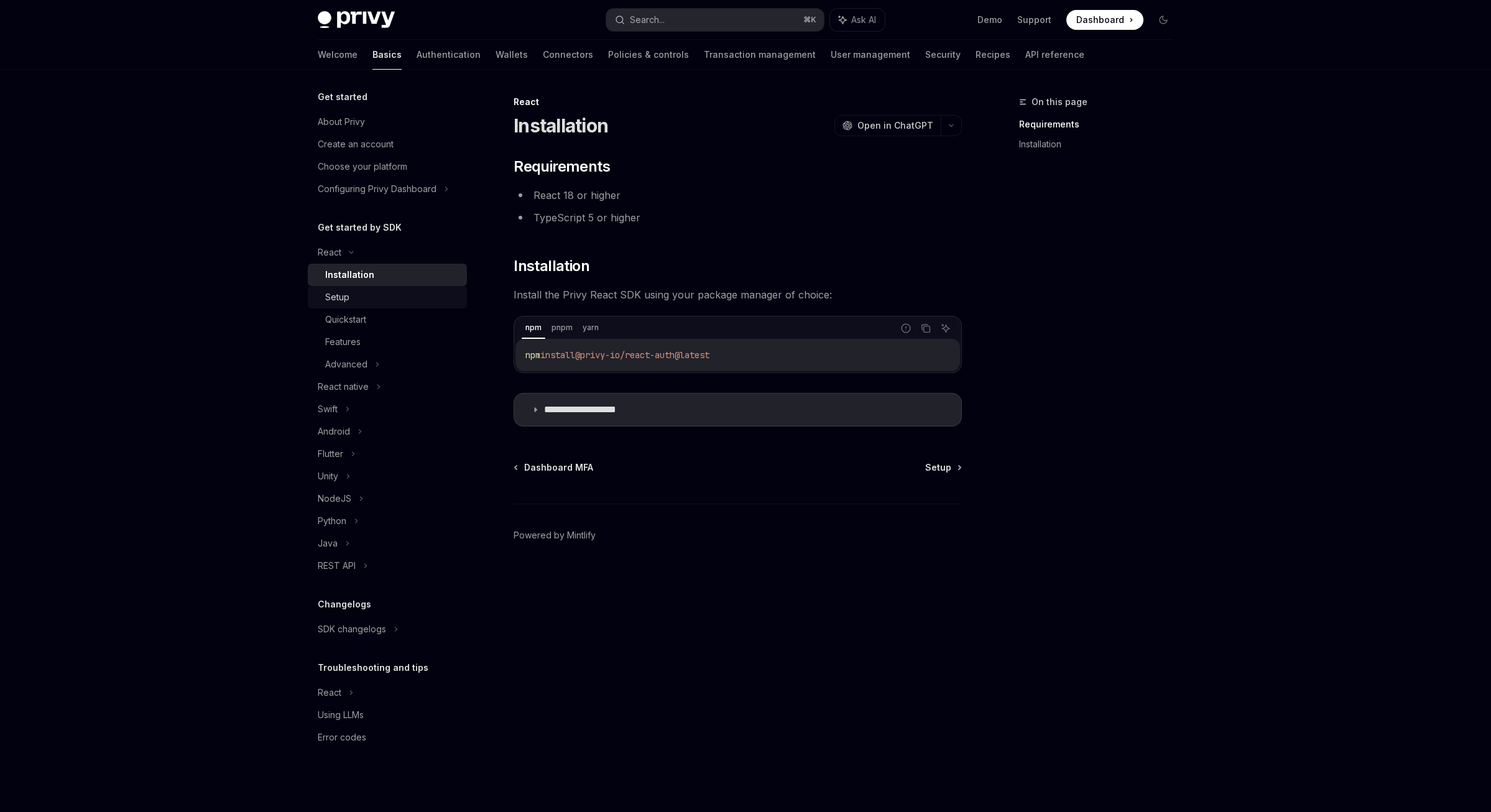
click at [345, 296] on div "Setup" at bounding box center [337, 297] width 24 height 15
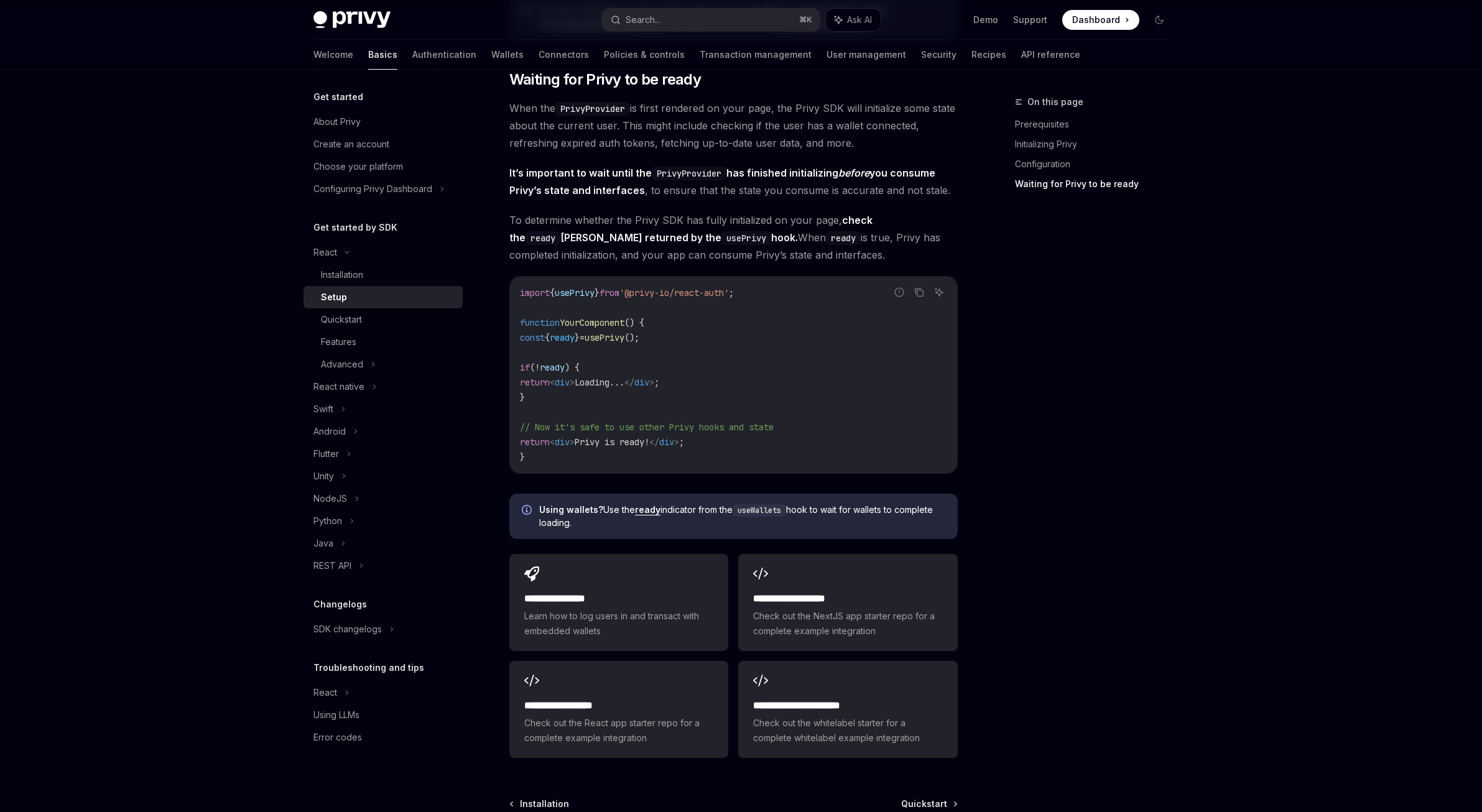
scroll to position [1322, 0]
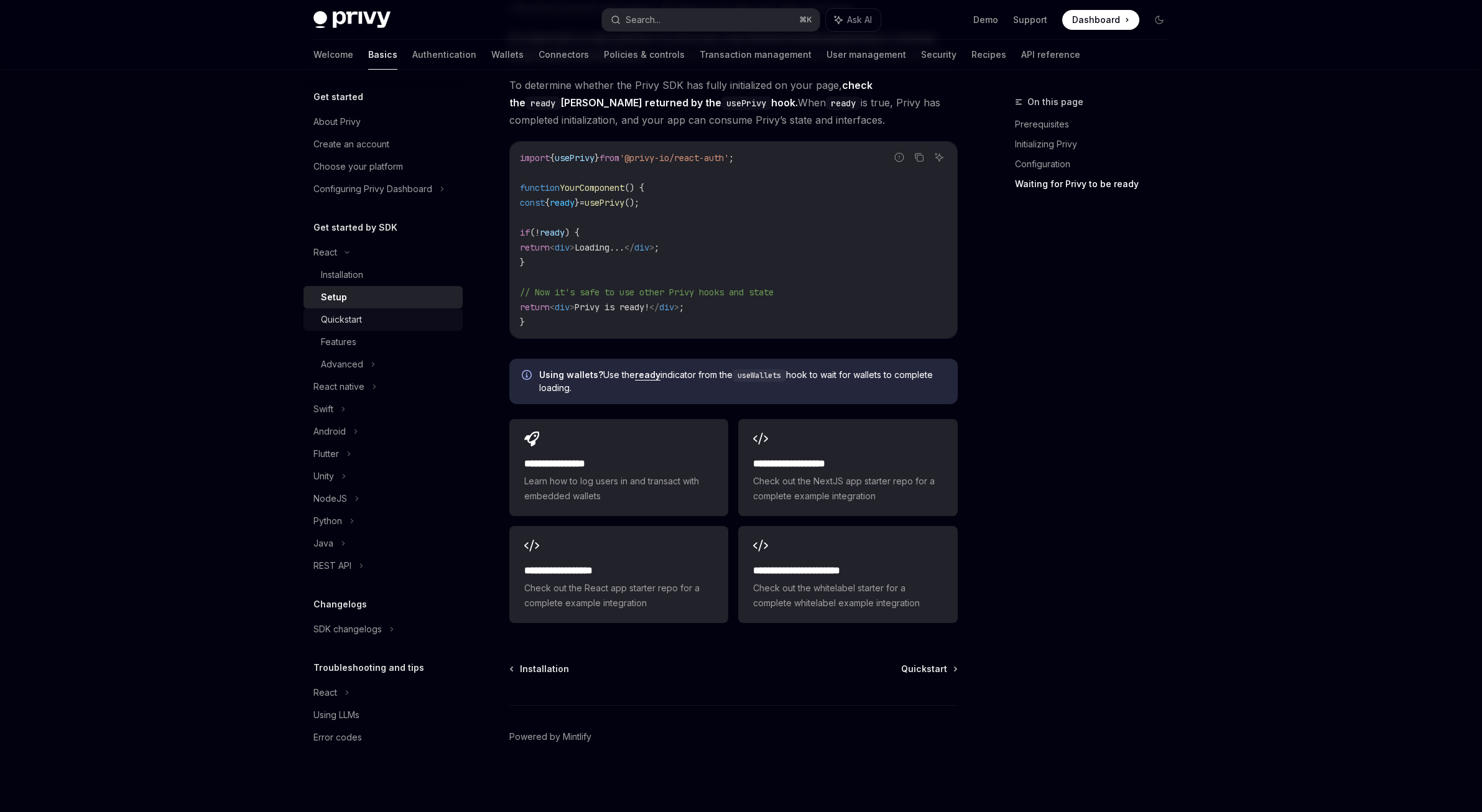
click at [354, 325] on div "Quickstart" at bounding box center [341, 319] width 41 height 15
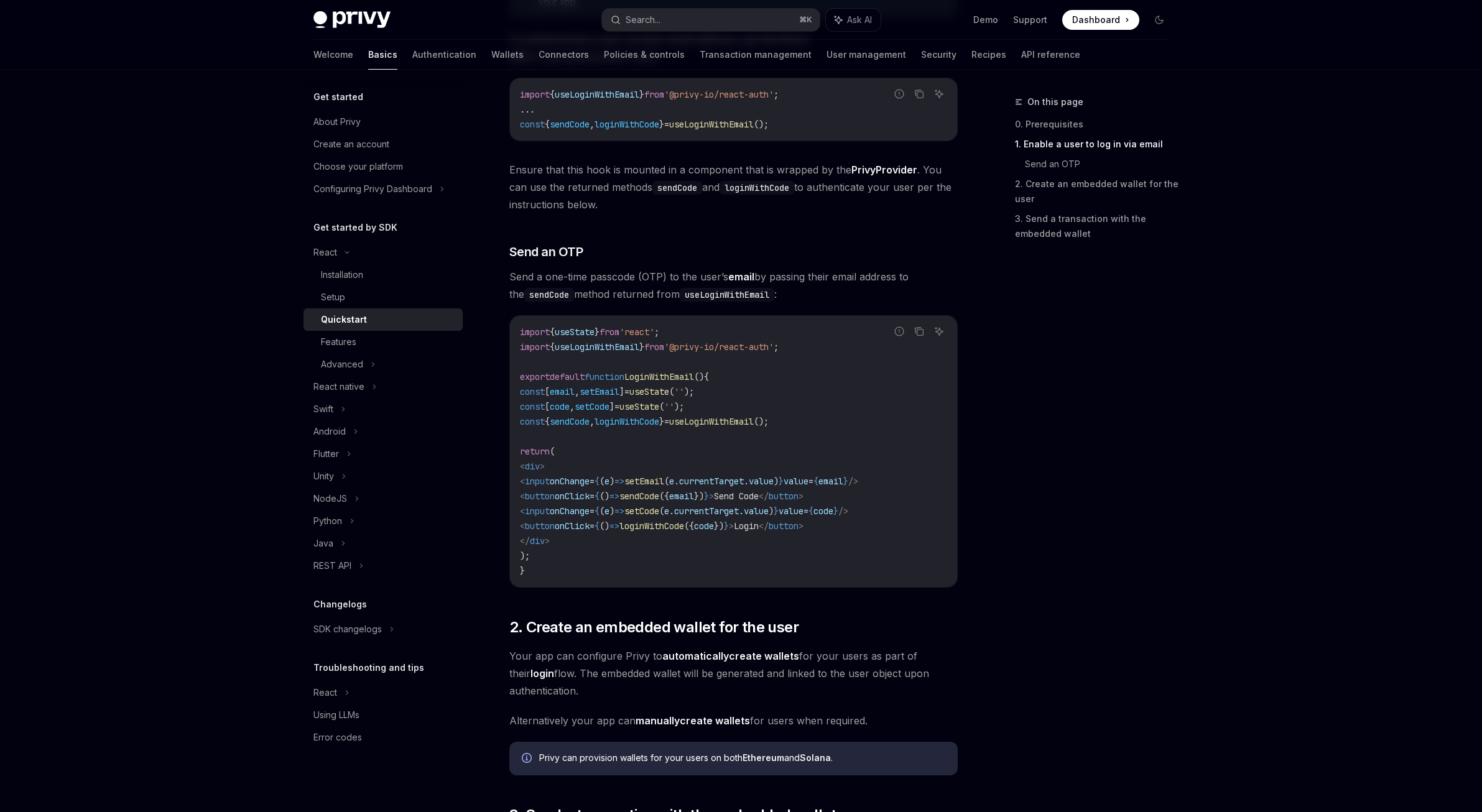
scroll to position [946, 0]
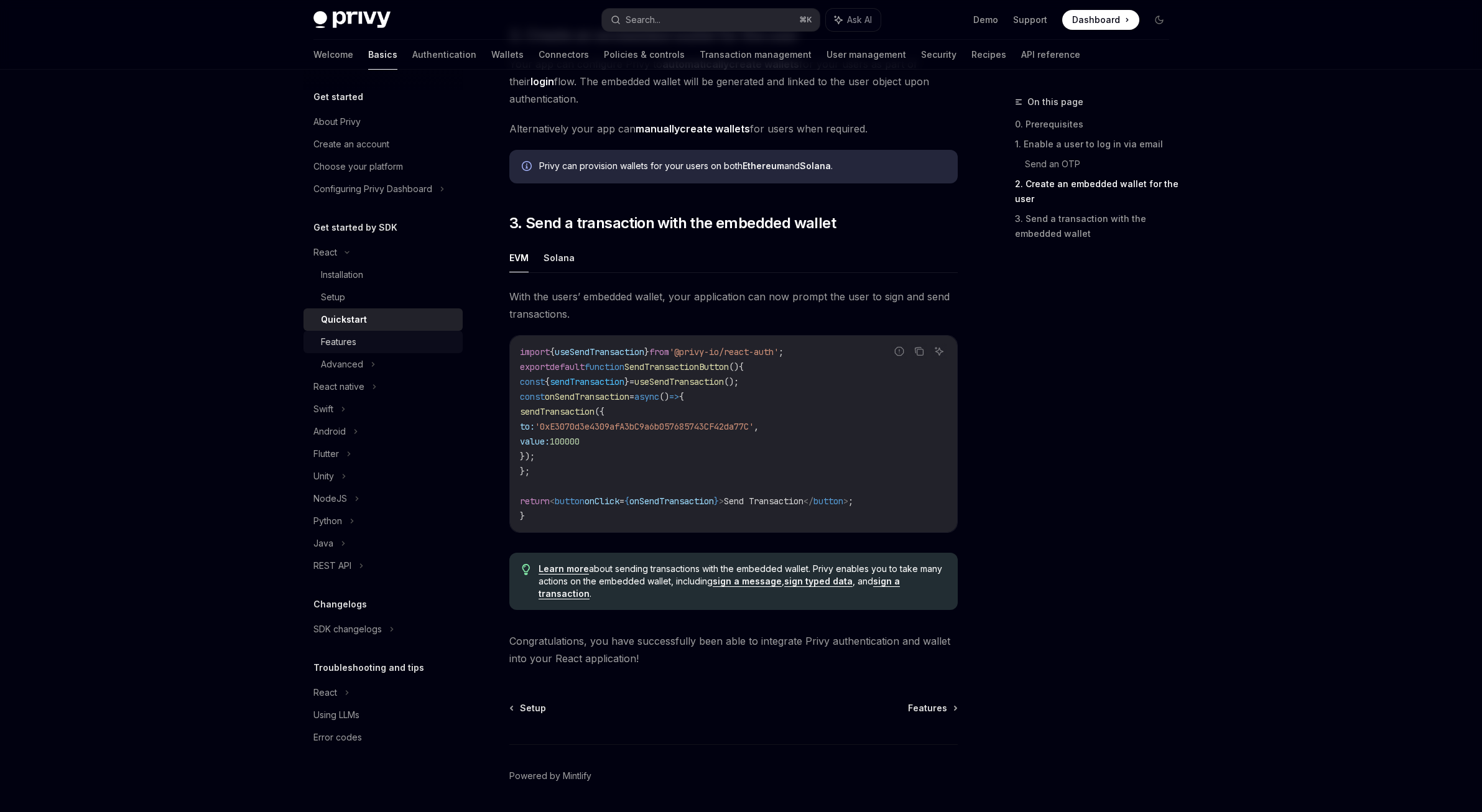
click at [348, 352] on link "Features" at bounding box center [383, 342] width 159 height 23
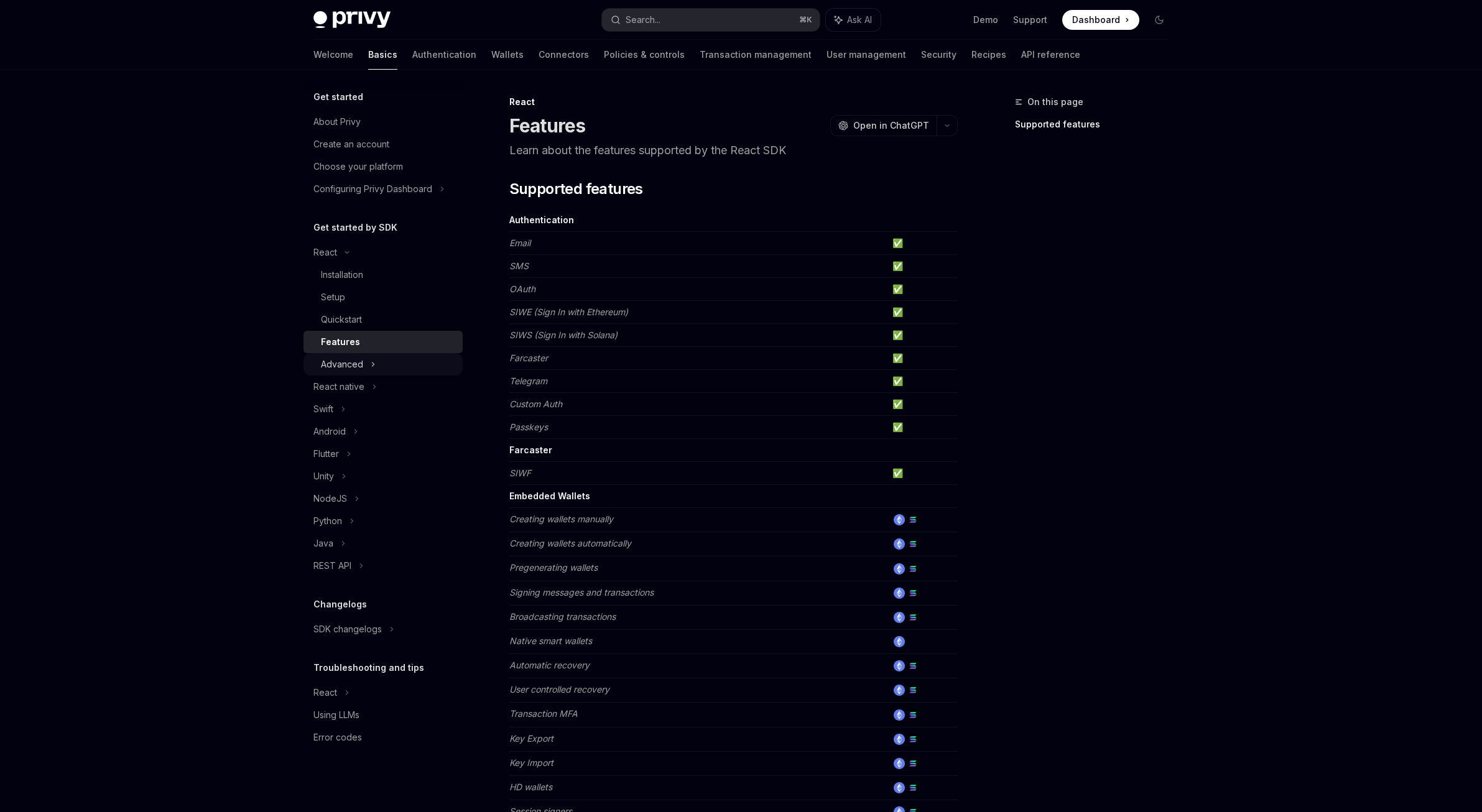
click at [349, 368] on div "Advanced" at bounding box center [342, 364] width 43 height 15
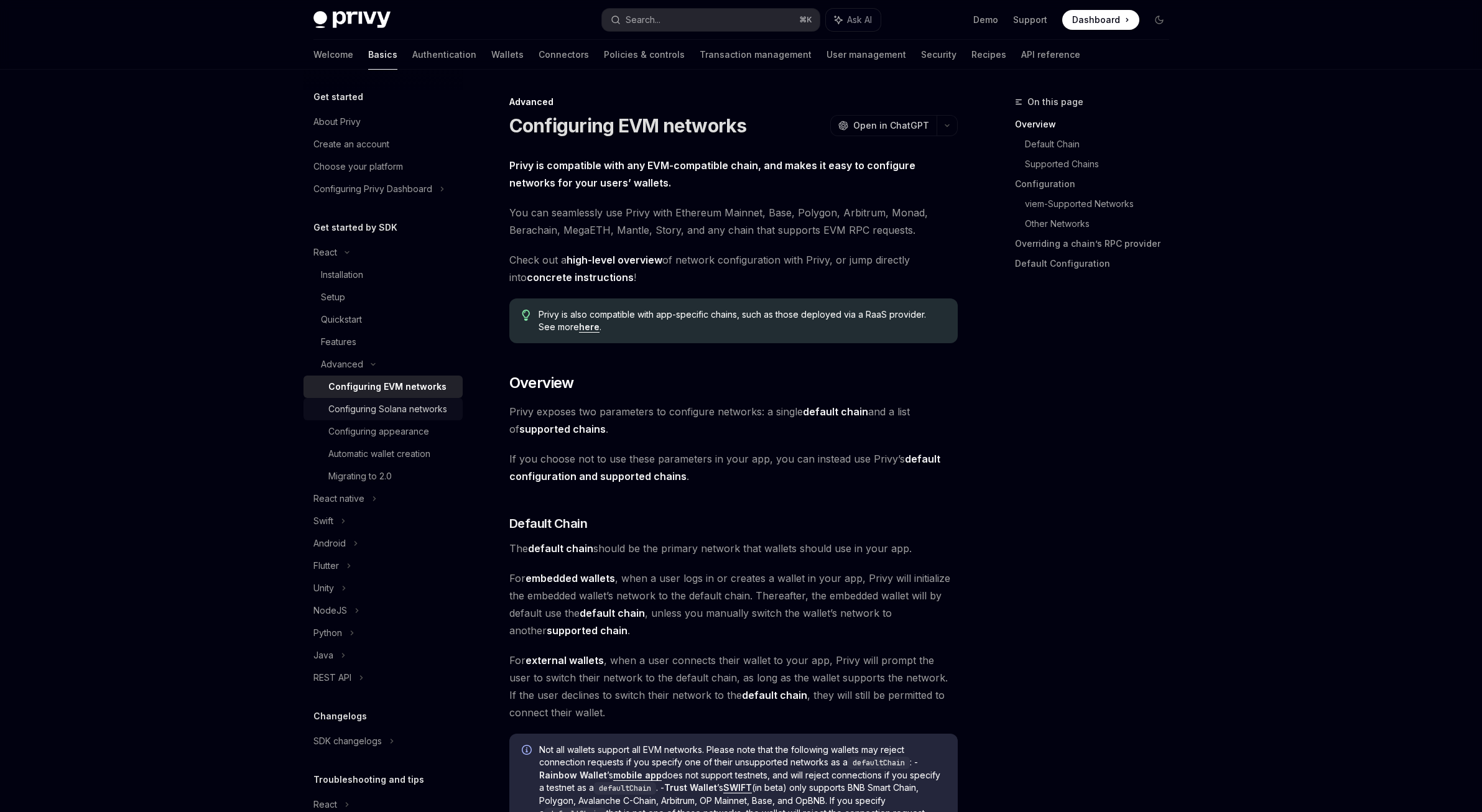
click at [382, 404] on div "Configuring Solana networks" at bounding box center [388, 409] width 119 height 15
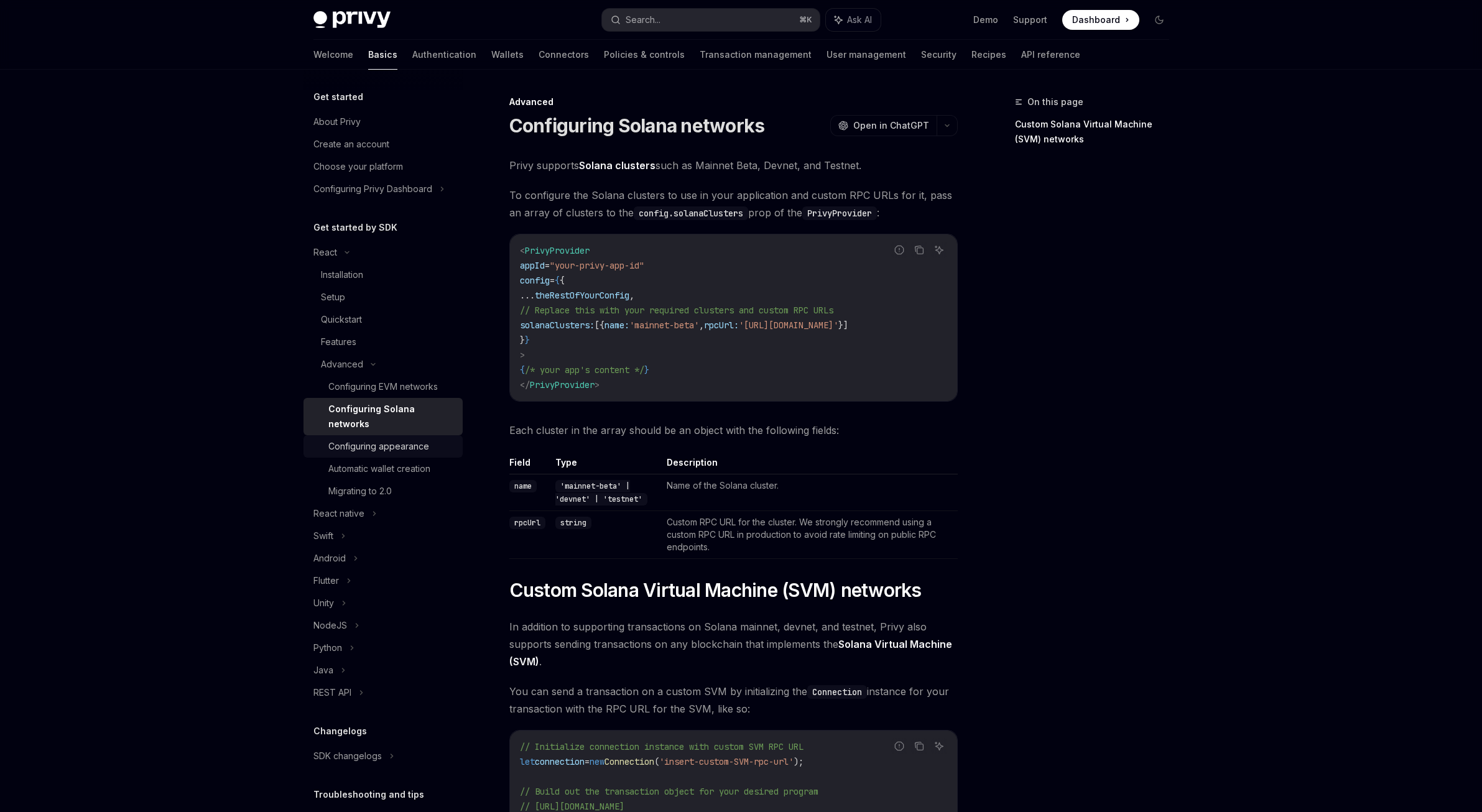
click at [390, 439] on div "Configuring appearance" at bounding box center [379, 446] width 101 height 15
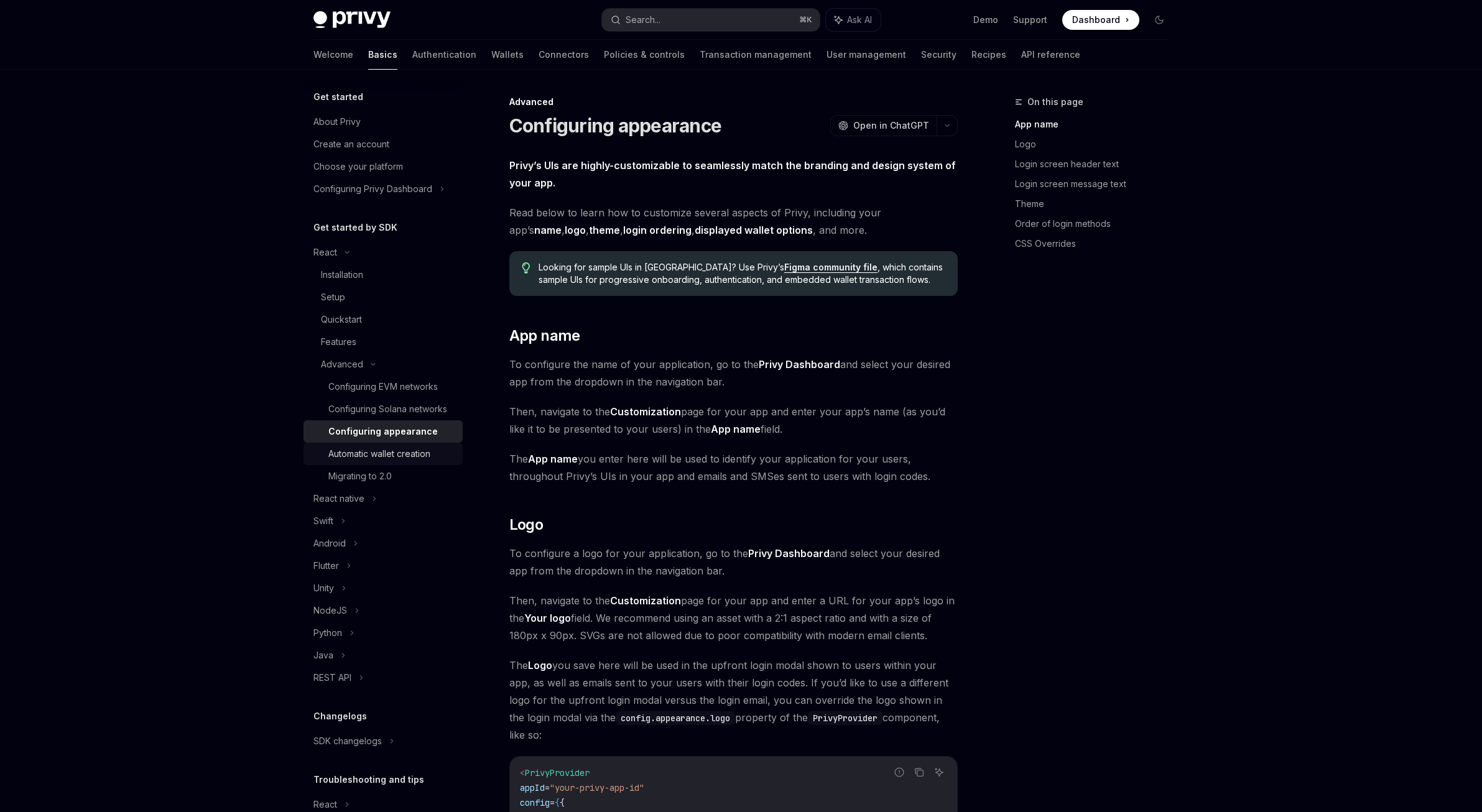
click at [396, 461] on div "Automatic wallet creation" at bounding box center [379, 454] width 102 height 15
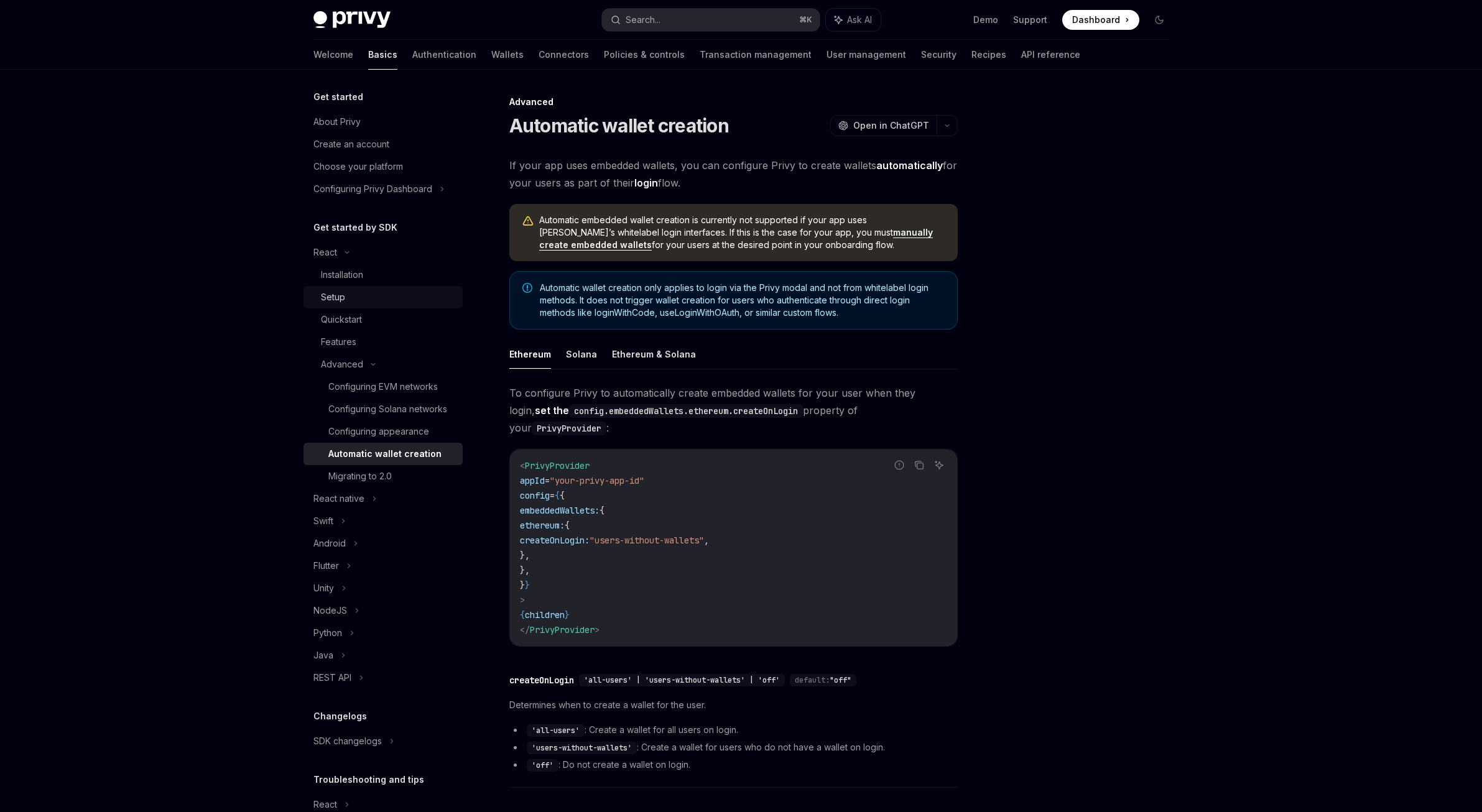
click at [339, 297] on div "Setup" at bounding box center [333, 297] width 24 height 15
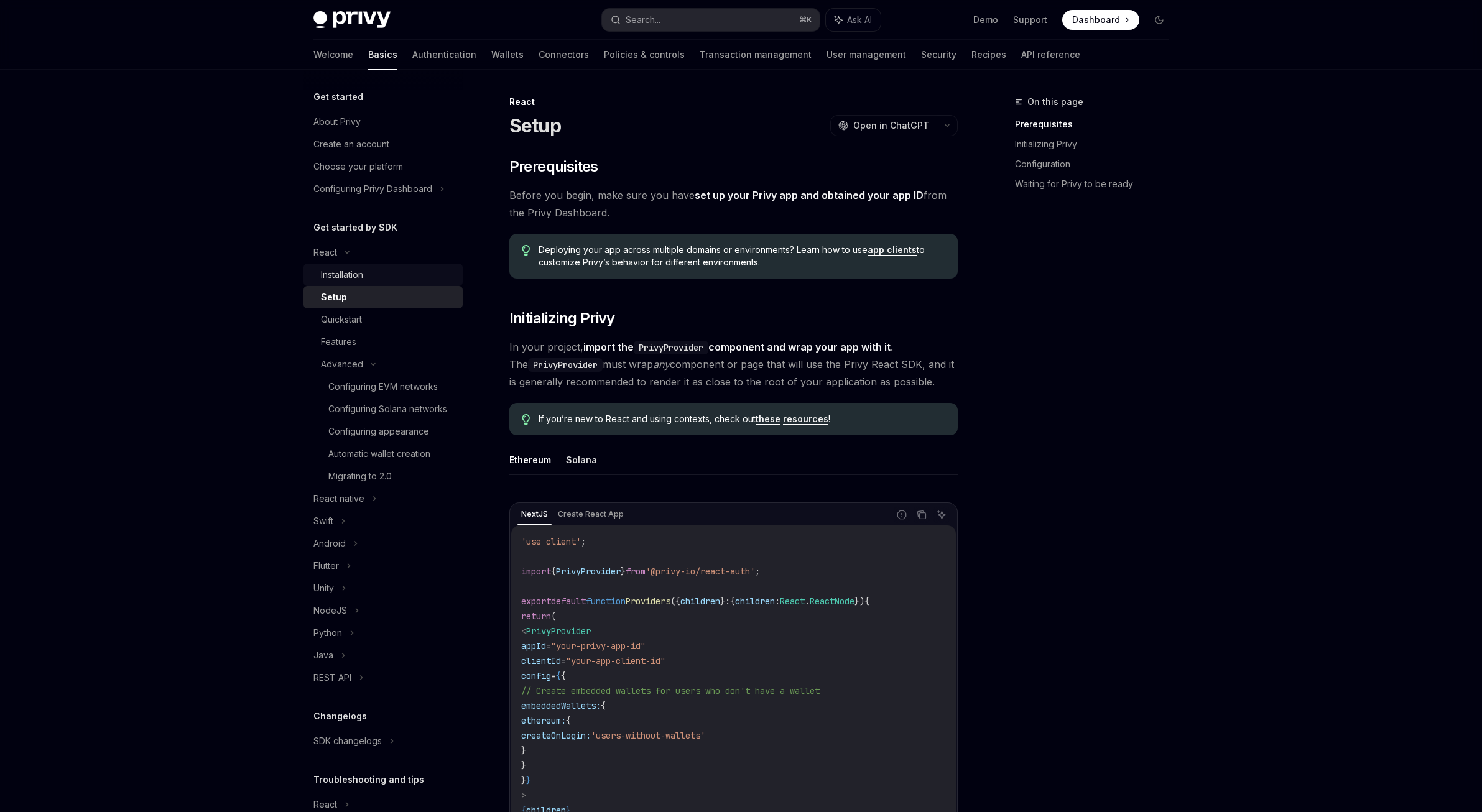
click at [342, 277] on div "Installation" at bounding box center [342, 275] width 43 height 15
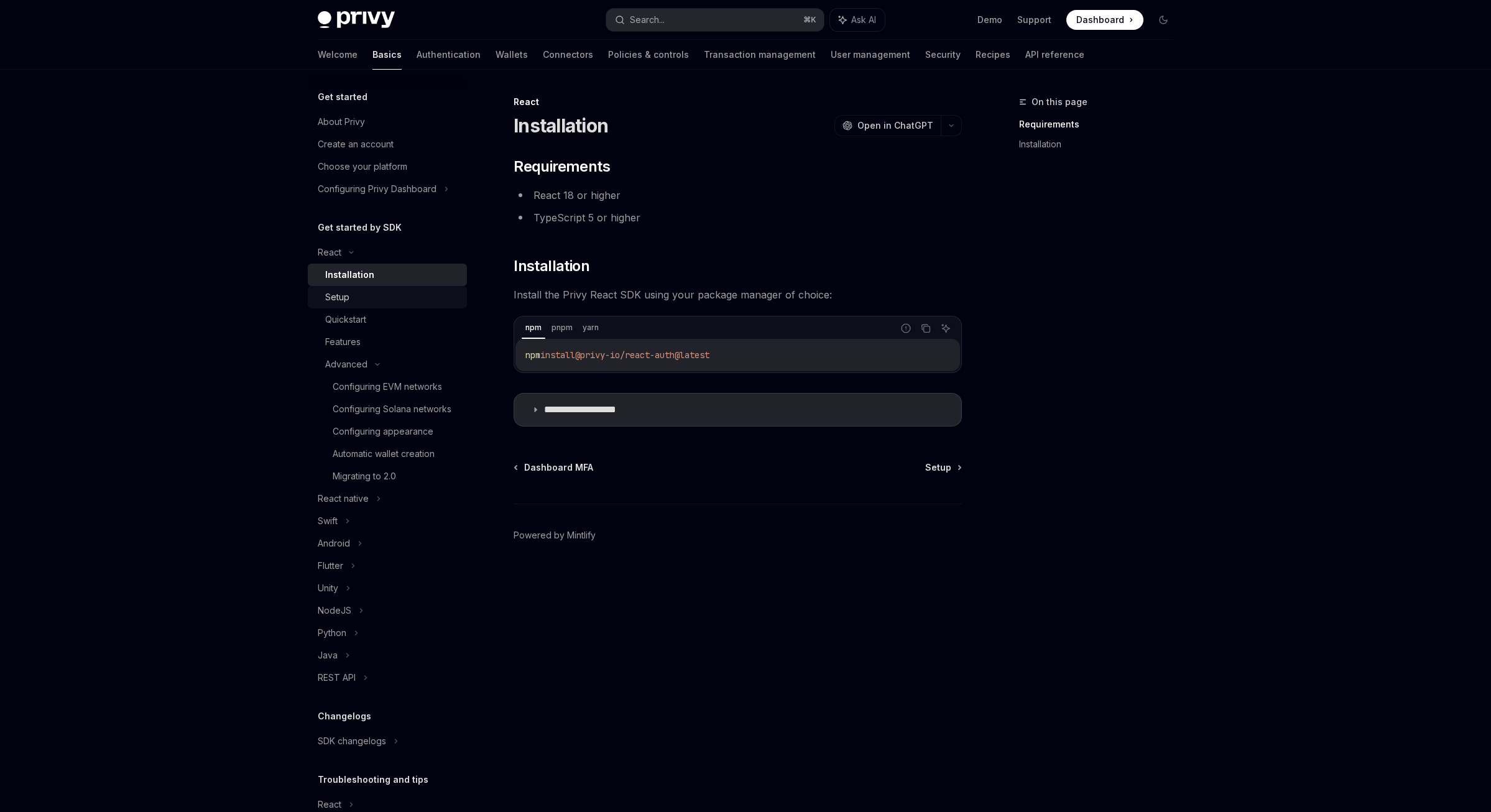
click at [346, 292] on div "Setup" at bounding box center [337, 297] width 24 height 15
type textarea "*"
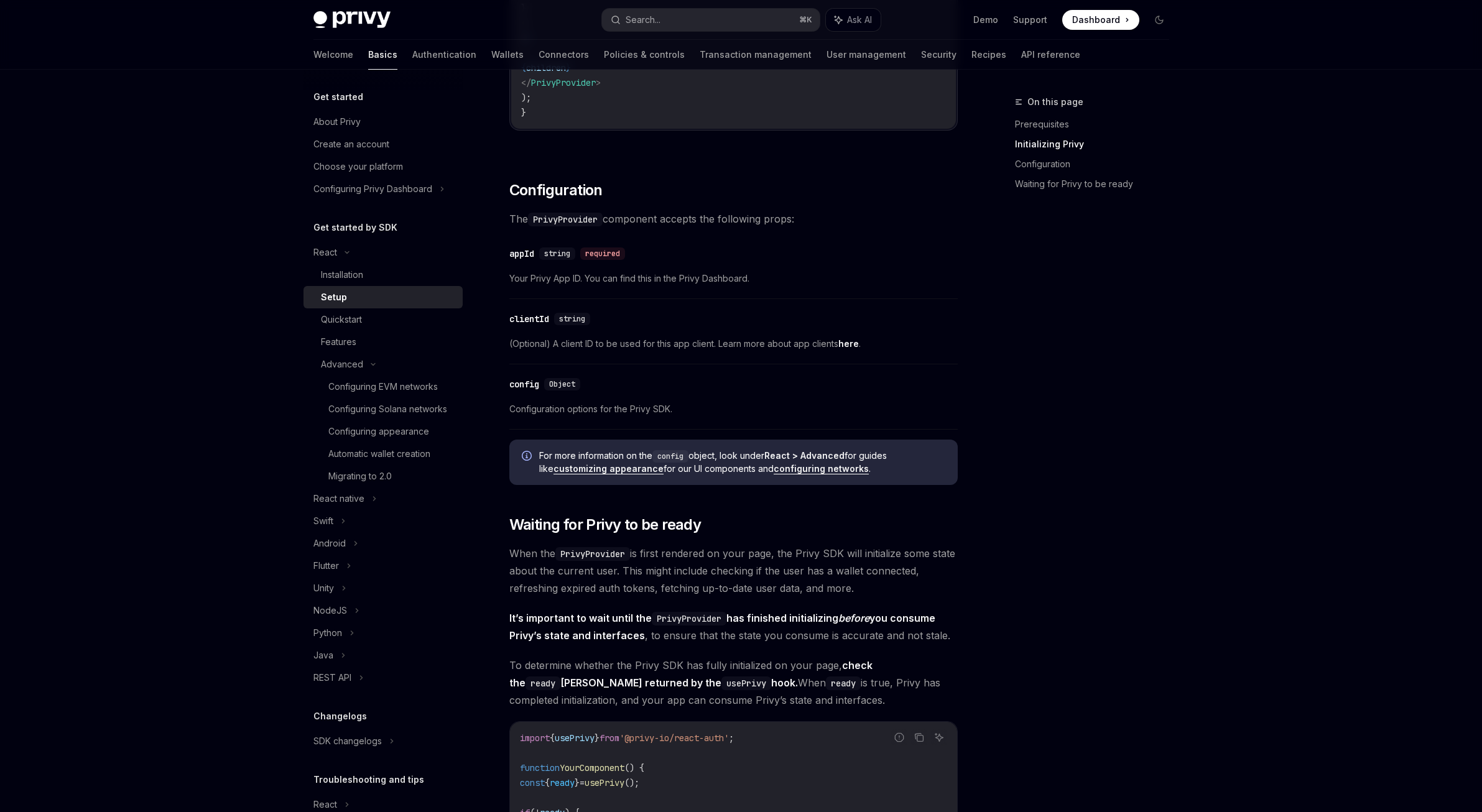
scroll to position [745, 0]
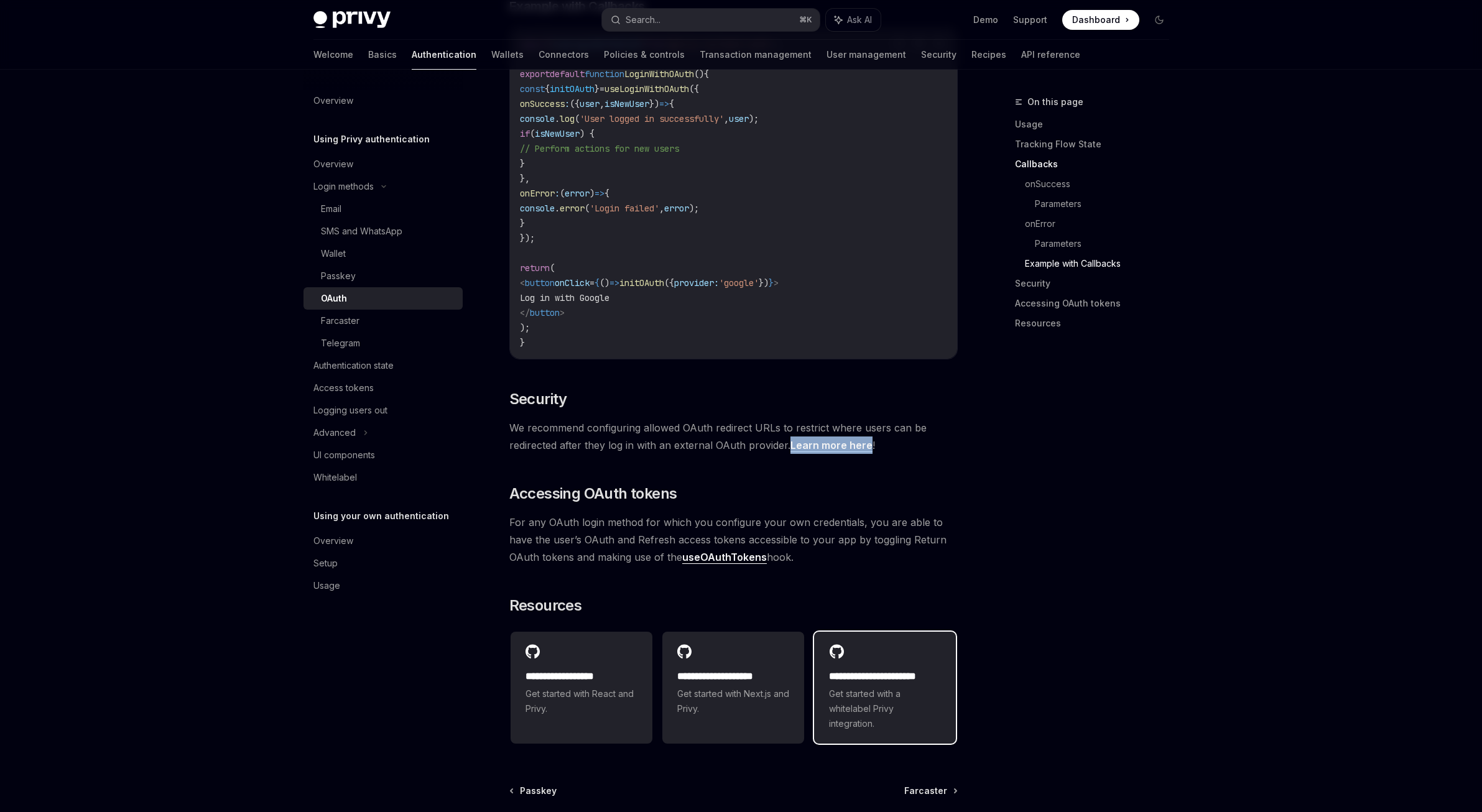
scroll to position [2350, 0]
drag, startPoint x: 769, startPoint y: 550, endPoint x: 507, endPoint y: 516, distance: 264.2
copy span "For any OAuth login method for which you configure your own credentials, you ar…"
click at [761, 392] on h2 "​ Security" at bounding box center [733, 398] width 448 height 20
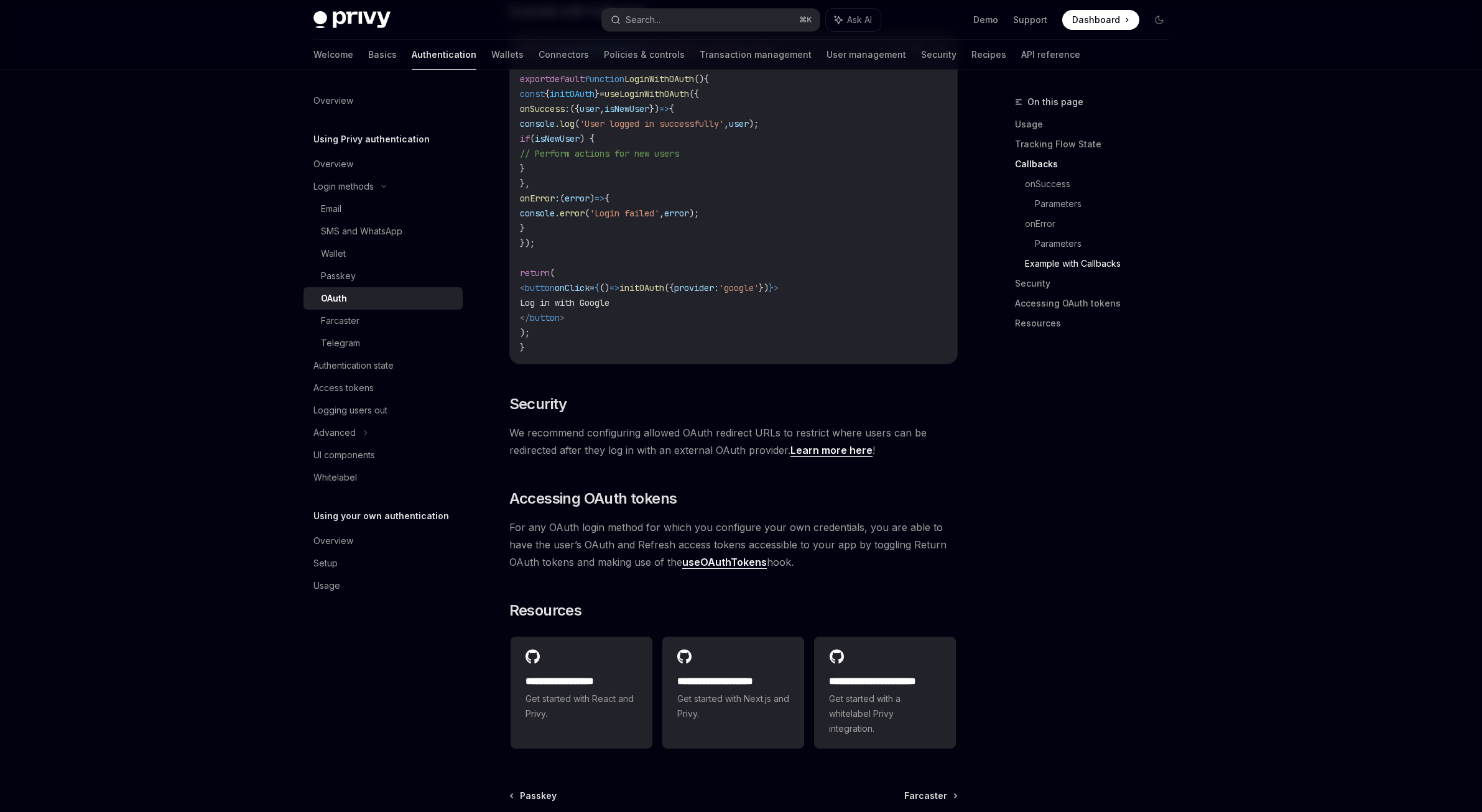
scroll to position [2224, 0]
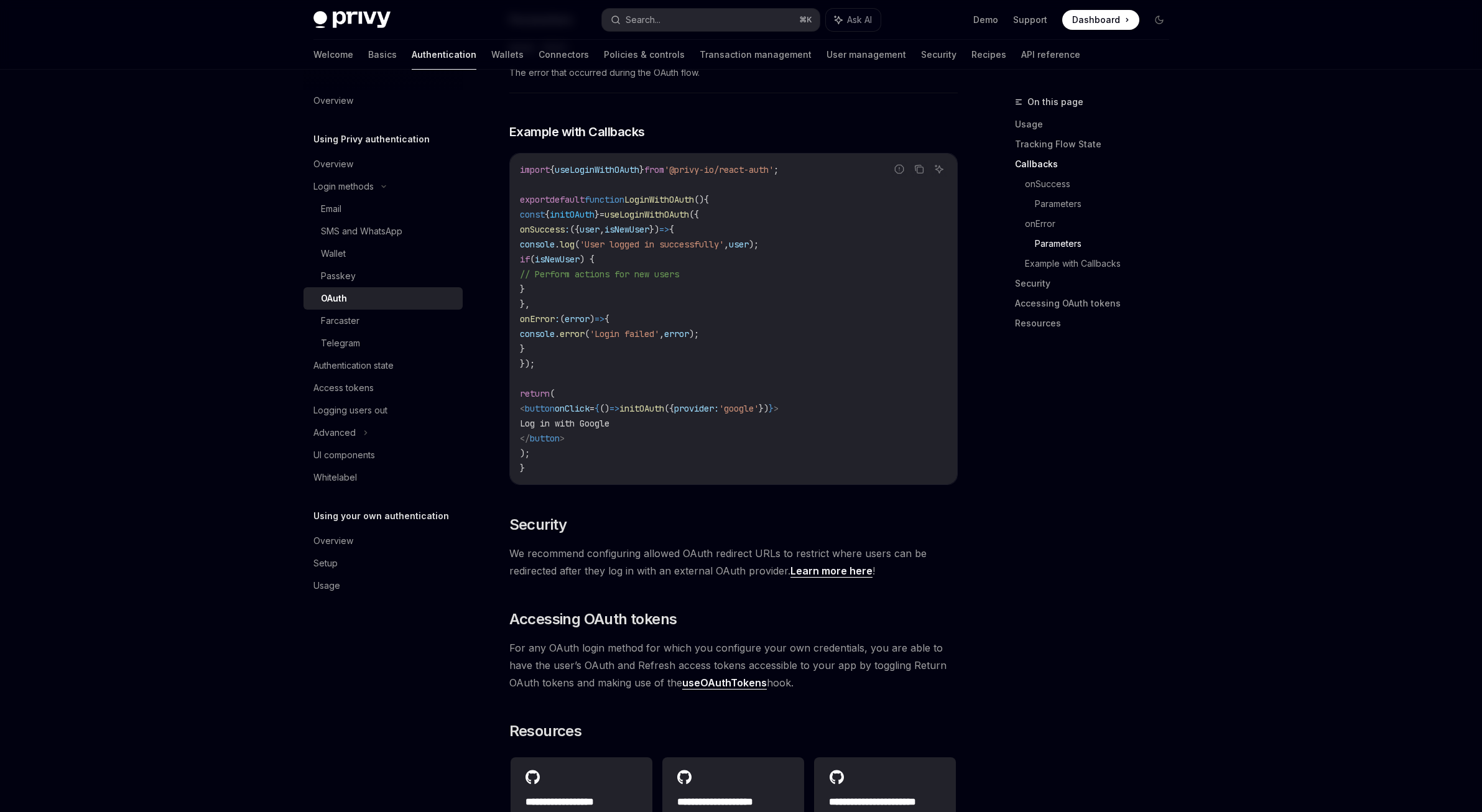
click at [705, 677] on link "useOAuthTokens" at bounding box center [724, 683] width 84 height 13
type textarea "*"
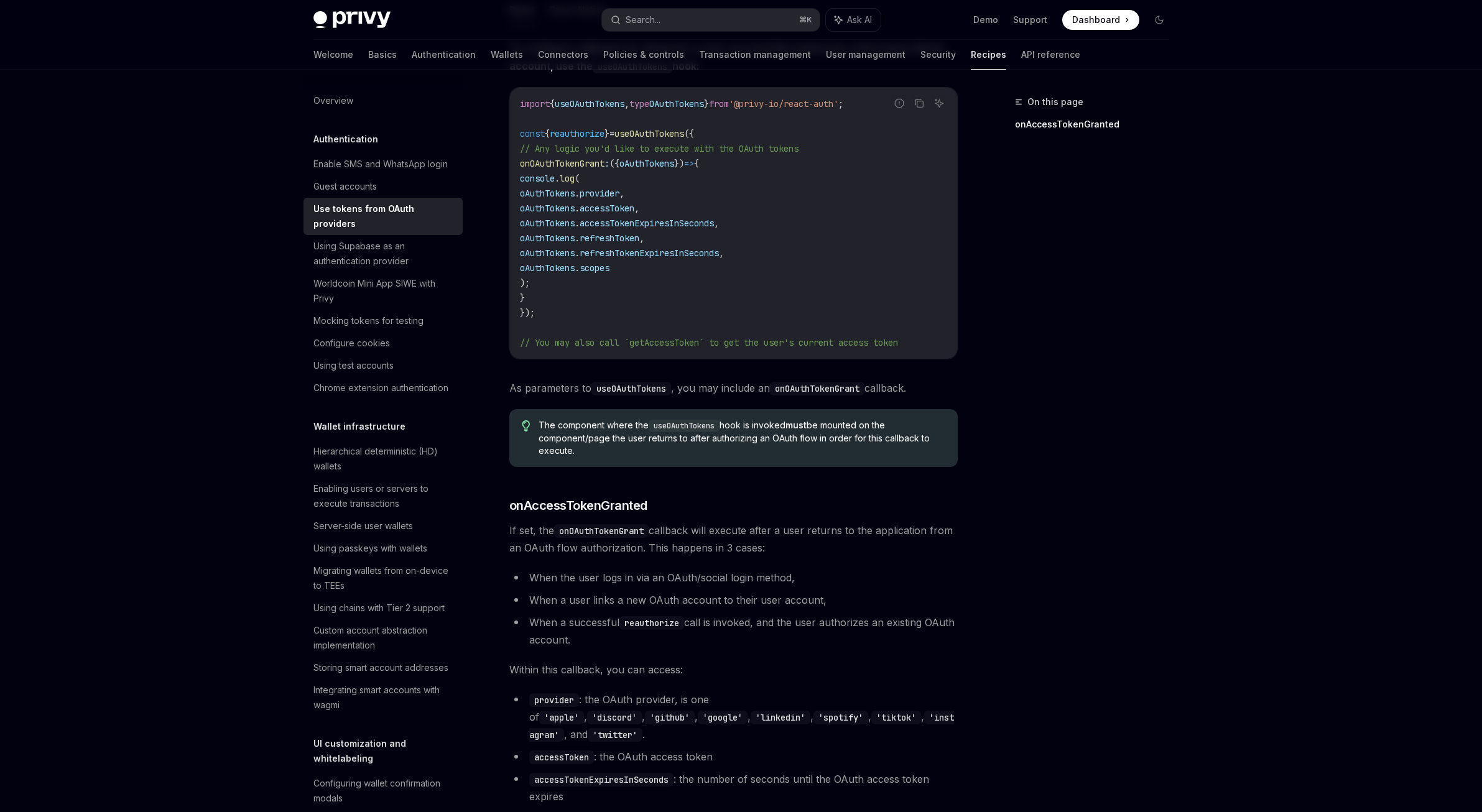
scroll to position [170, 0]
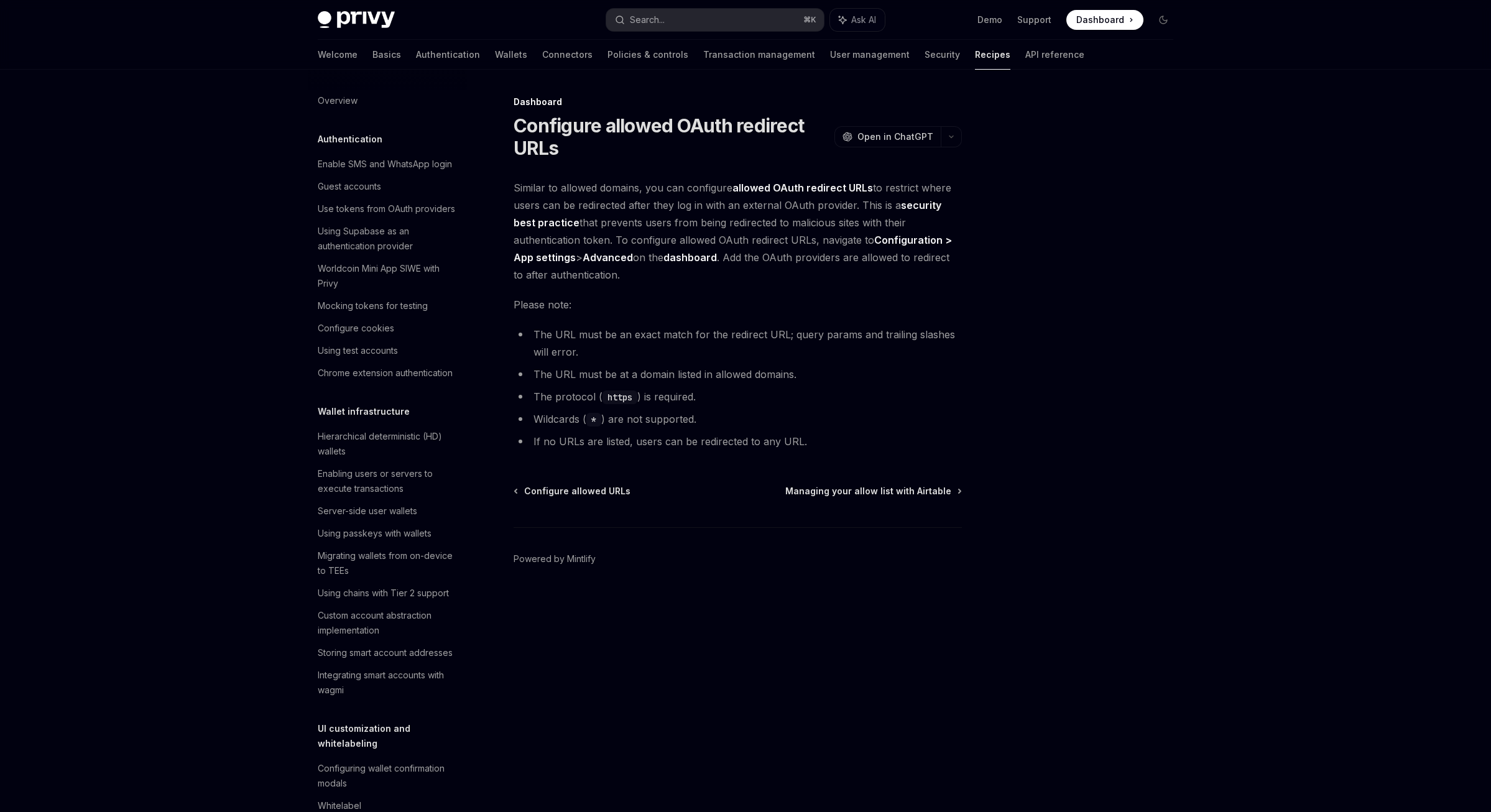
scroll to position [592, 0]
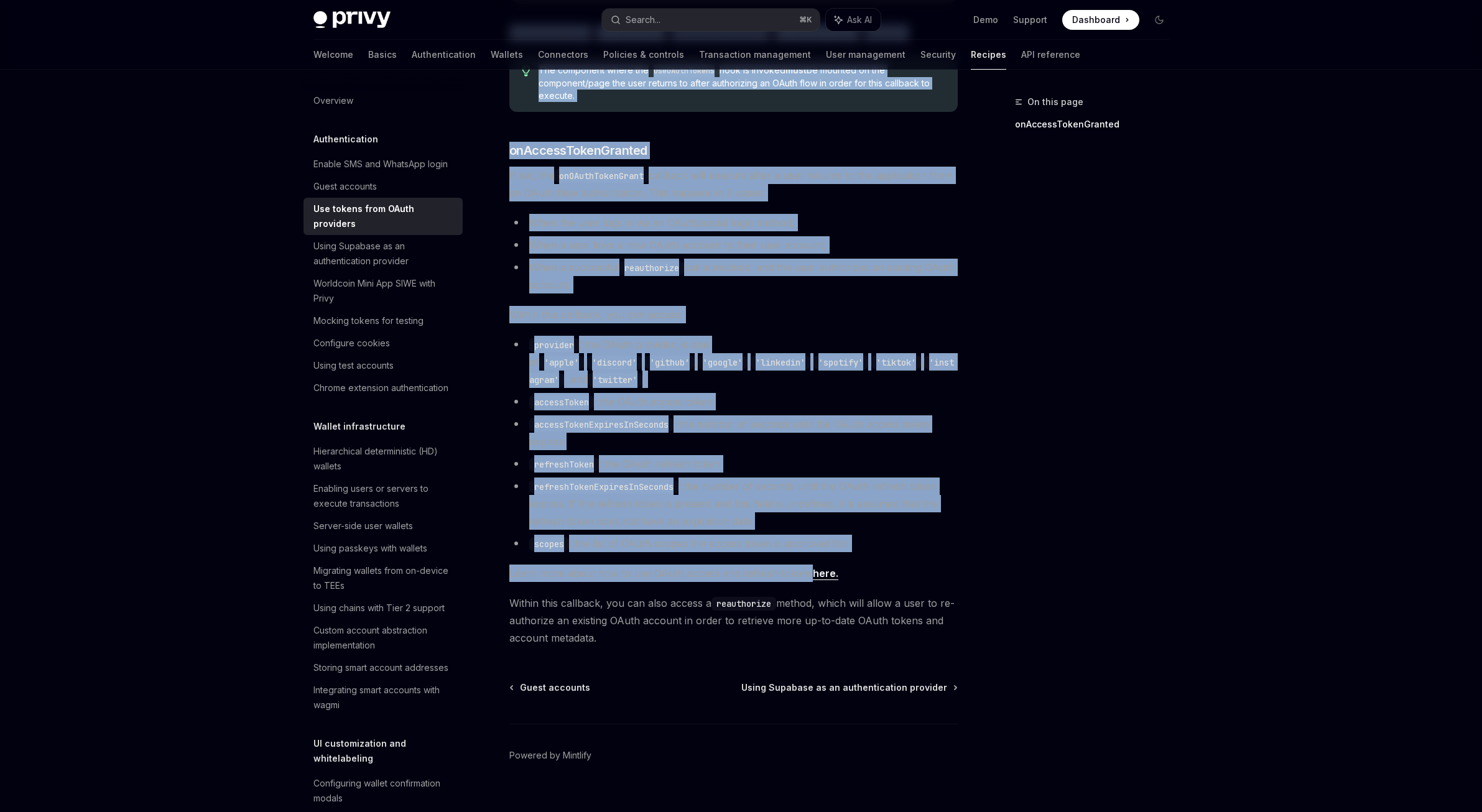
scroll to position [518, 0]
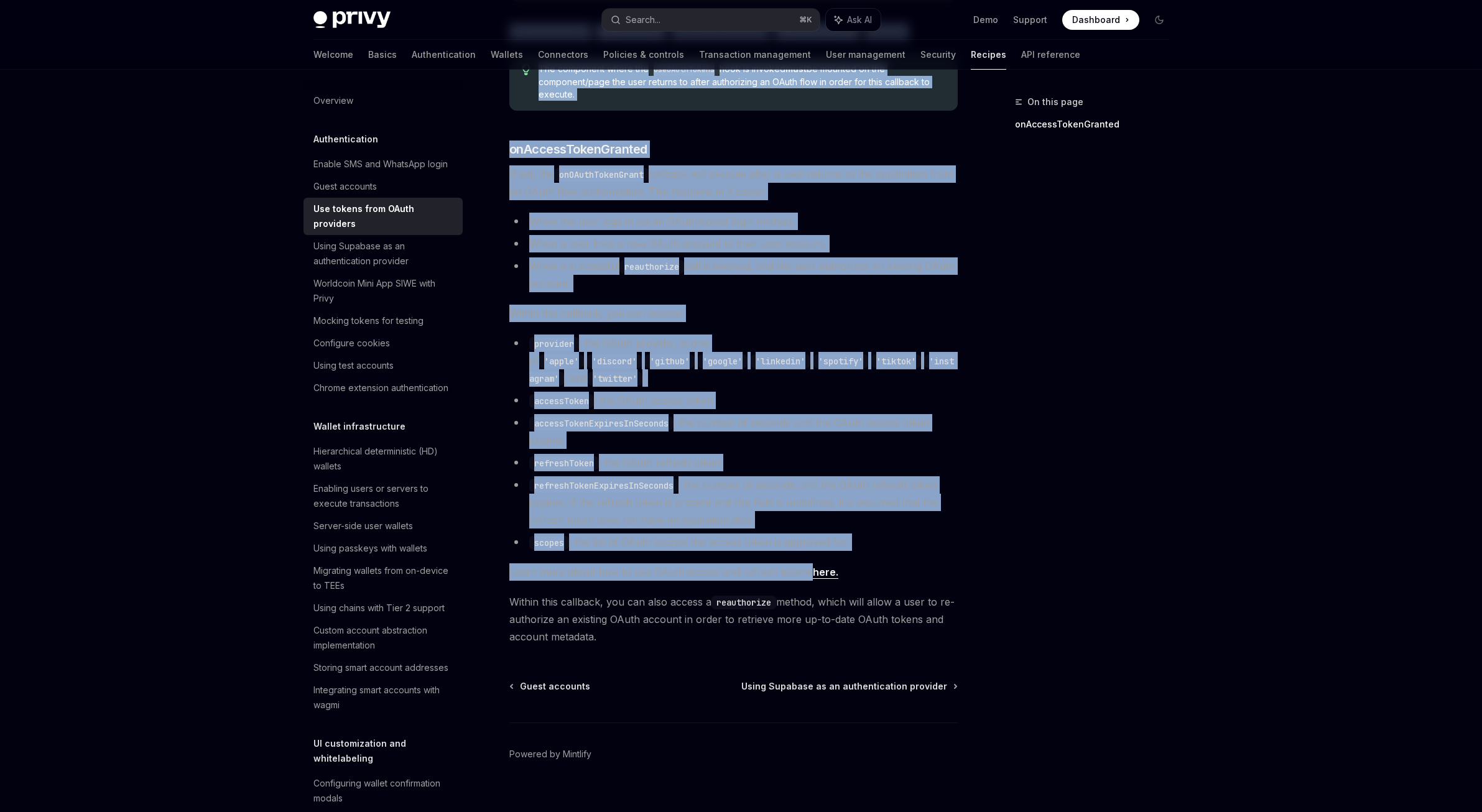
drag, startPoint x: 505, startPoint y: 210, endPoint x: 965, endPoint y: 621, distance: 616.9
click at [965, 621] on div "On this page onAccessTokenGranted Authentication Use tokens from OAuth provider…" at bounding box center [741, 191] width 875 height 1278
copy div "To configure callbacks for whenever a user successfully authorizes a third-part…"
